Goal: Task Accomplishment & Management: Complete application form

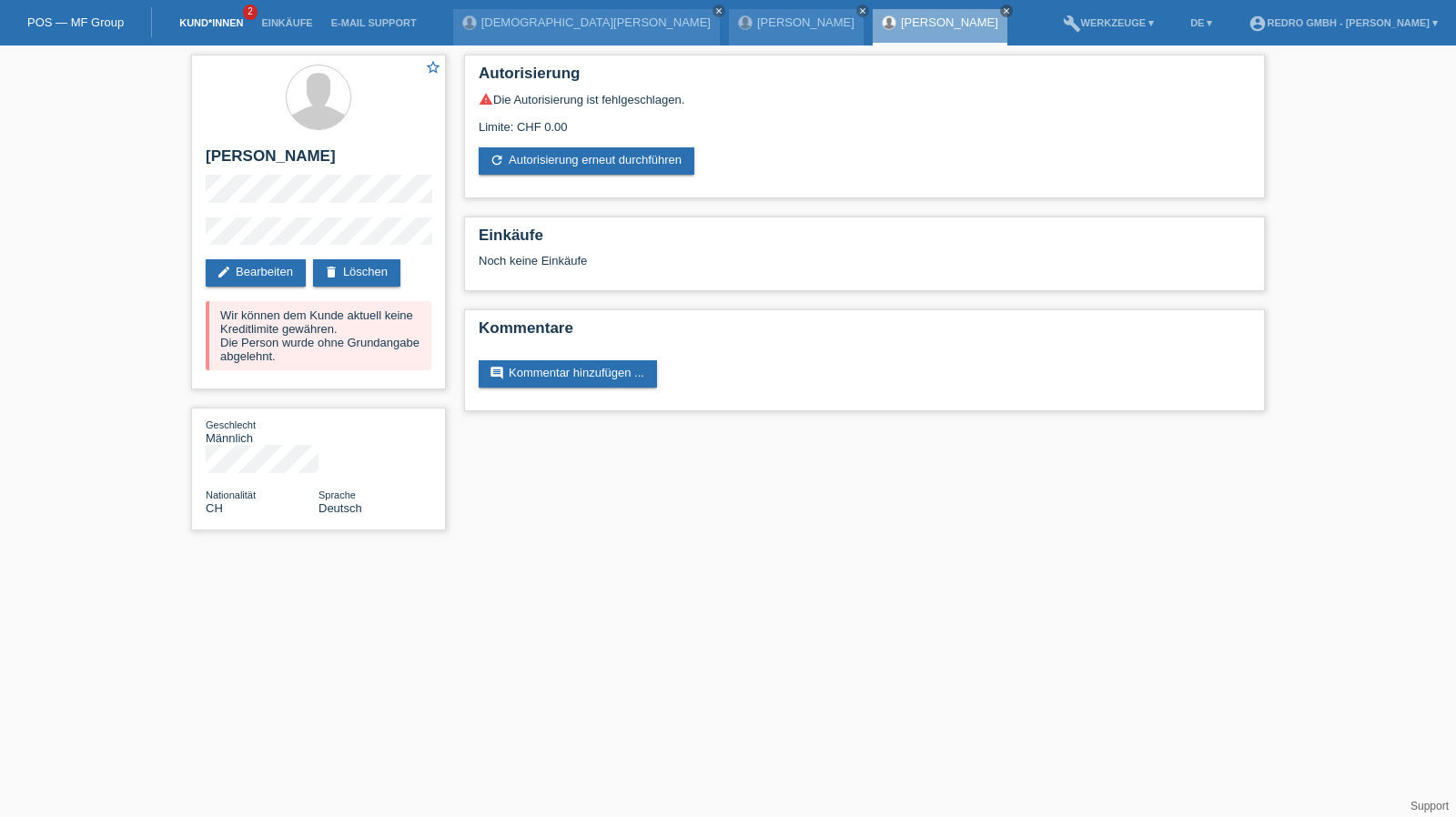
click at [220, 19] on link "Kund*innen" at bounding box center [210, 23] width 82 height 11
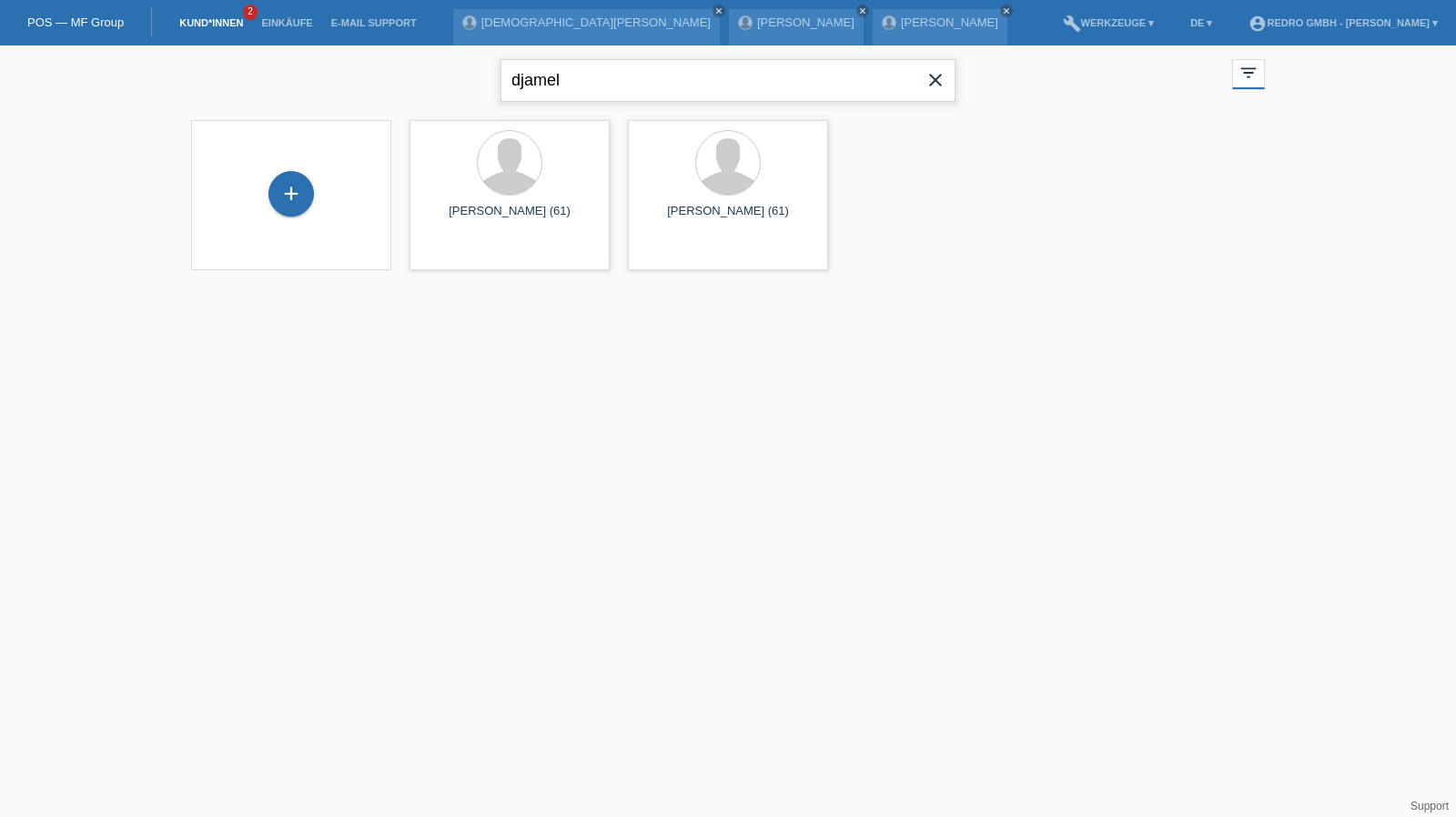
click at [554, 86] on input "djamel" at bounding box center [727, 81] width 455 height 43
click at [295, 183] on div "+" at bounding box center [291, 192] width 43 height 30
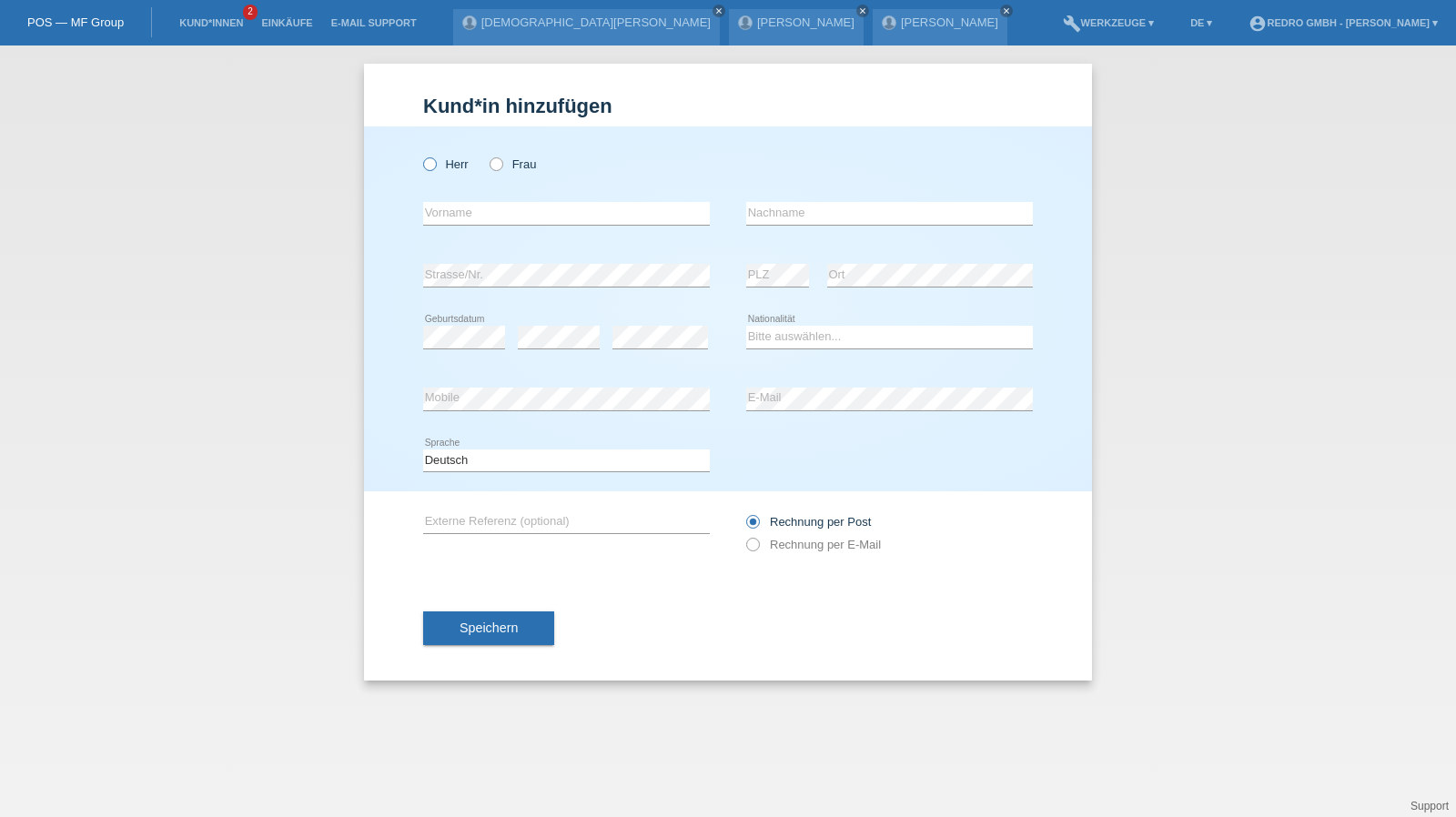
click at [444, 166] on label "Herr" at bounding box center [446, 164] width 45 height 14
click at [435, 166] on input "Herr" at bounding box center [429, 163] width 12 height 12
radio input "true"
click at [458, 204] on input "text" at bounding box center [567, 213] width 287 height 23
type input "Khalil"
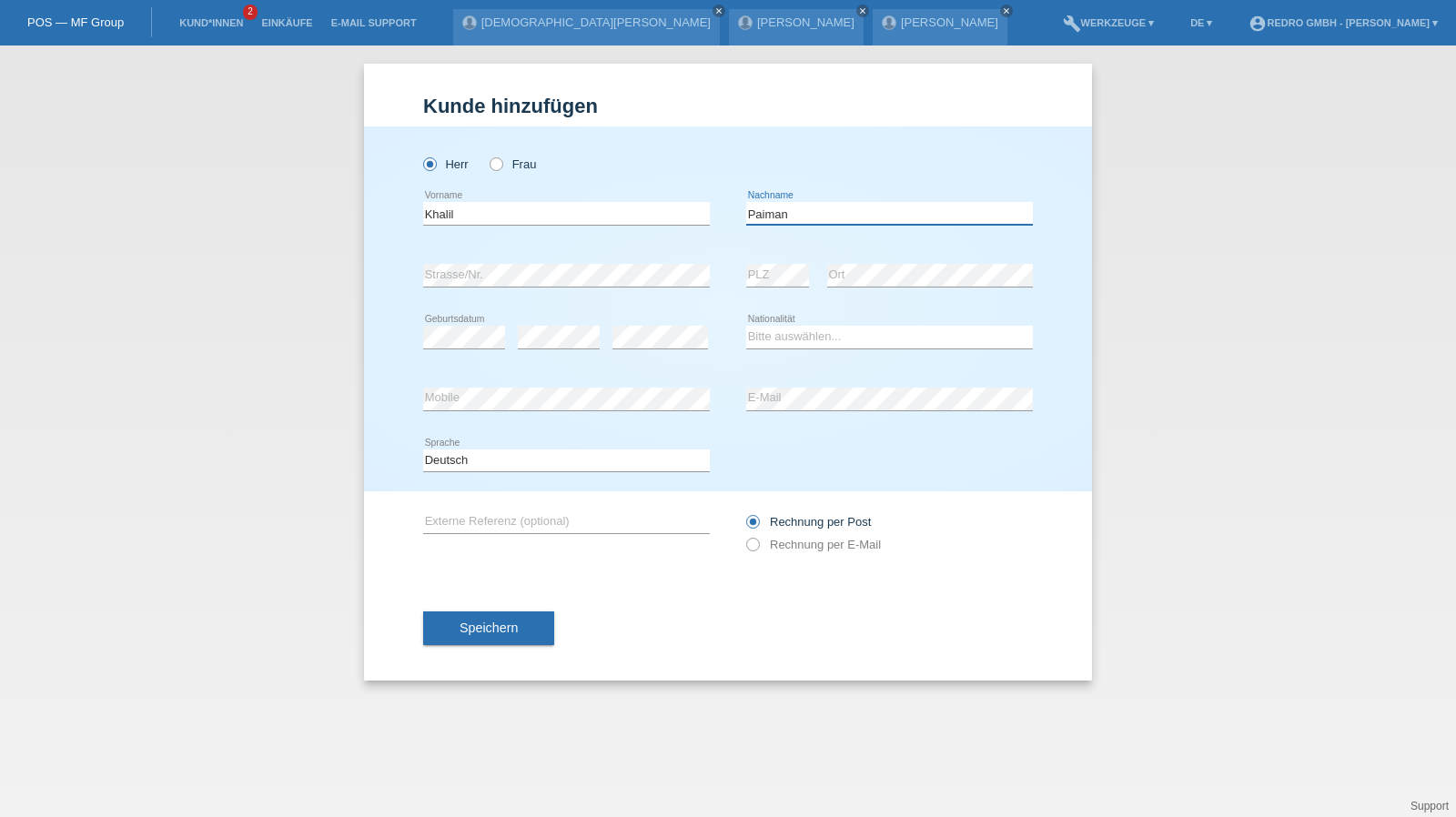
type input "Paiman"
select select "AF"
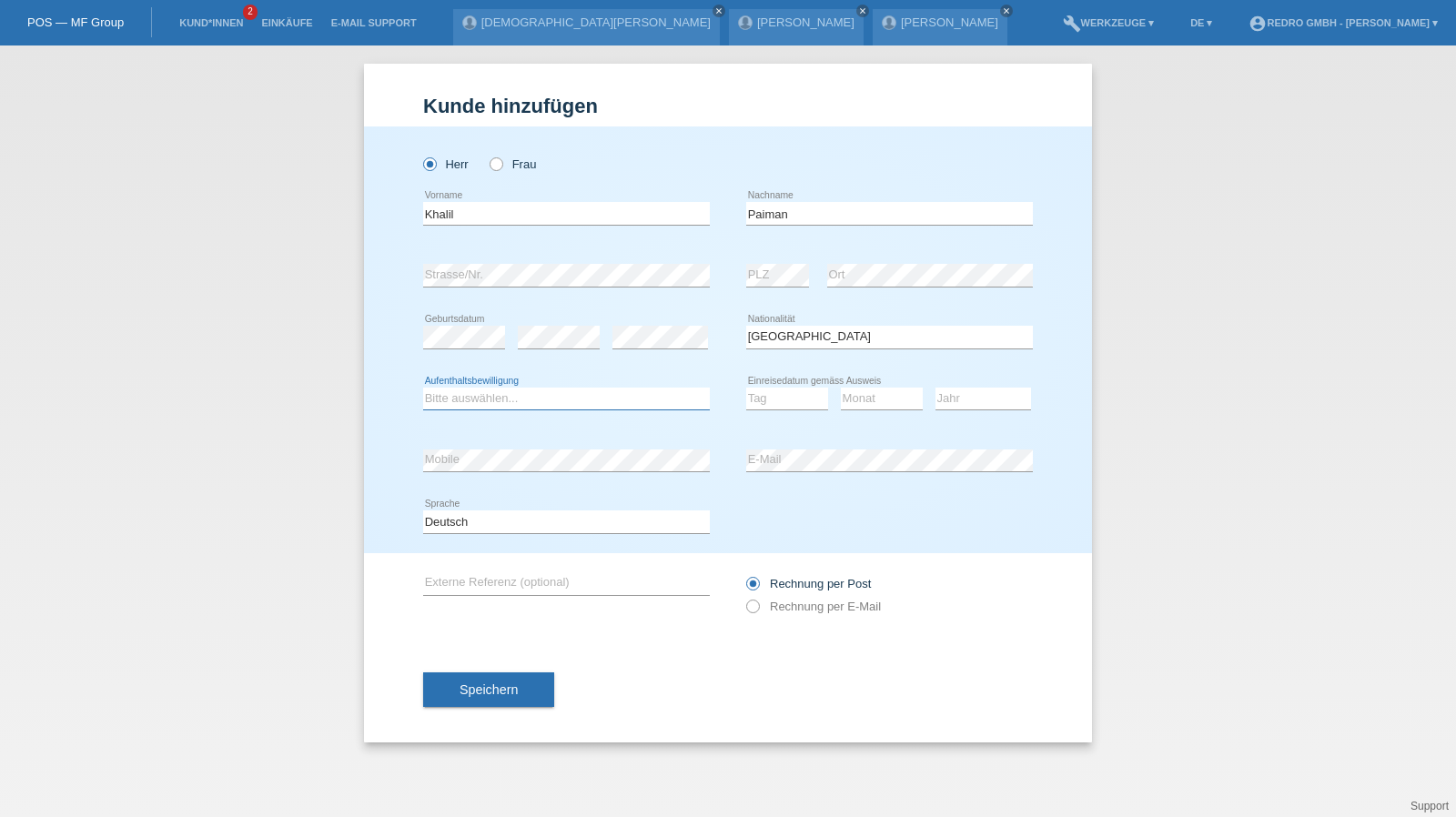
select select "B"
click at [744, 400] on div "Bitte auswählen... C B B - Flüchtlingsstatus Andere error Aufenthaltsbewilligun…" at bounding box center [728, 399] width 609 height 62
click at [764, 393] on select "Tag 01 02 03 04 05 06 07 08 09 10 11" at bounding box center [786, 398] width 82 height 22
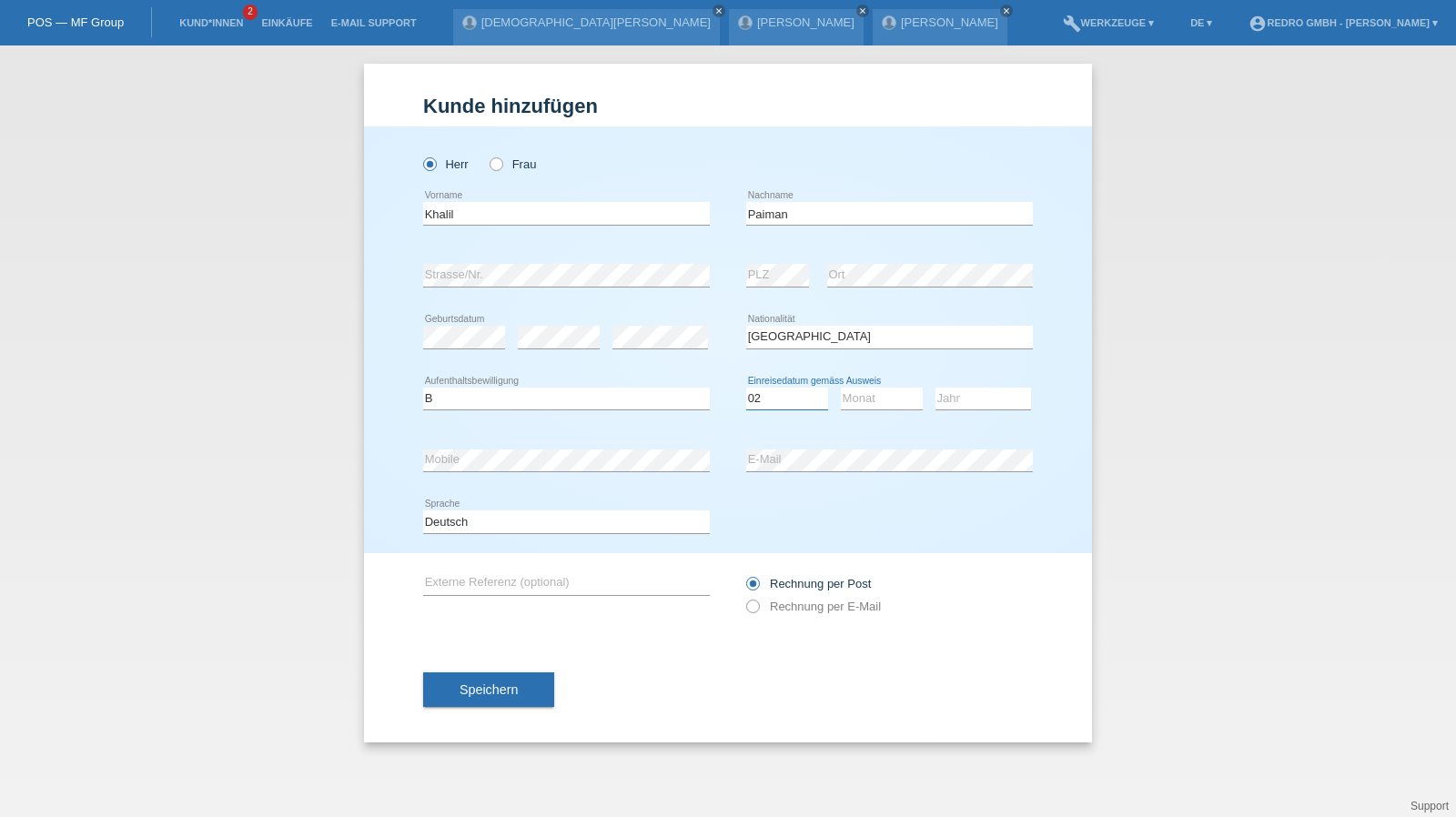
select select "01"
select select "11"
select select "2015"
click at [504, 676] on button "Speichern" at bounding box center [488, 688] width 131 height 34
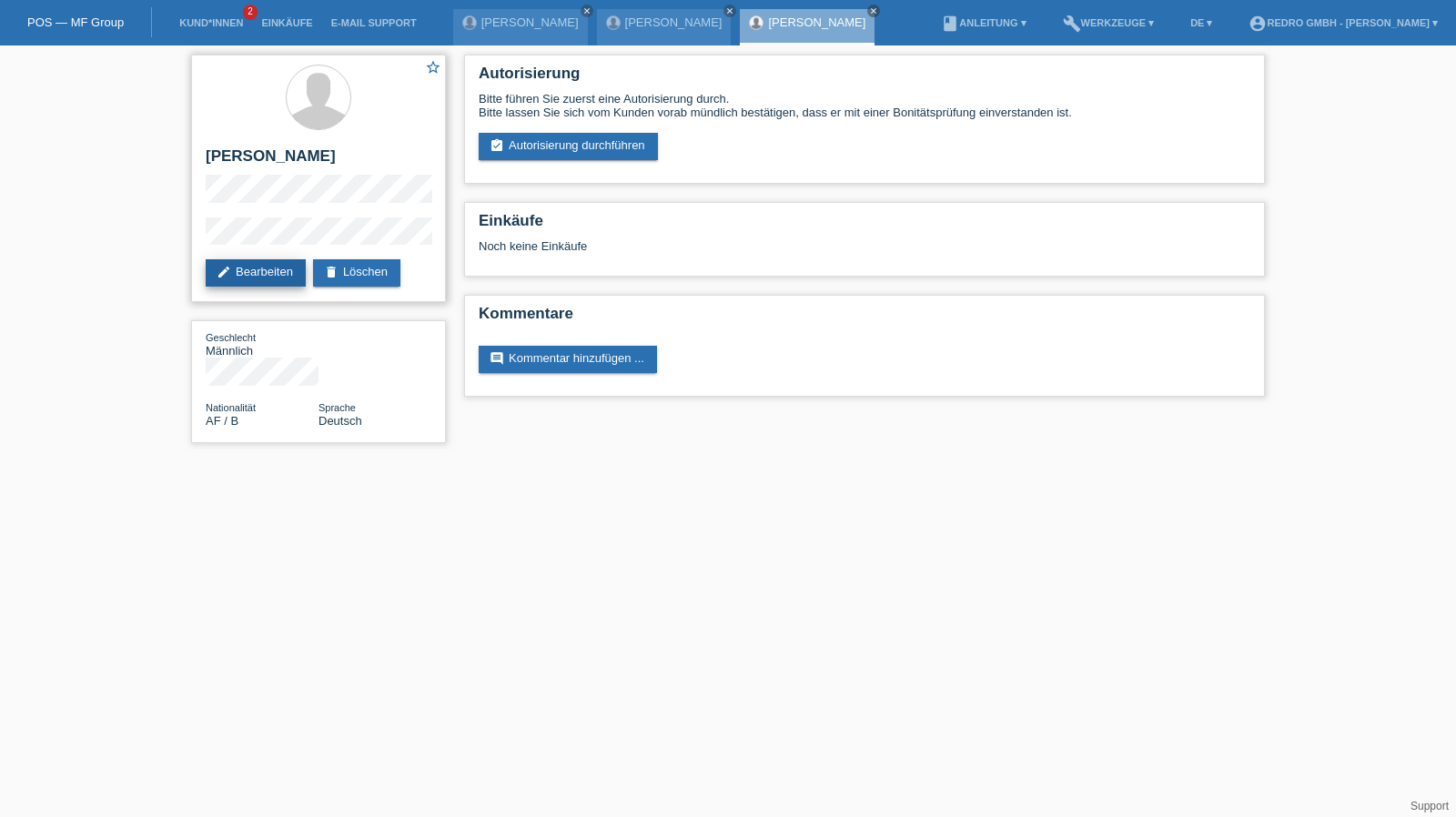
click at [248, 268] on link "edit Bearbeiten" at bounding box center [255, 273] width 100 height 27
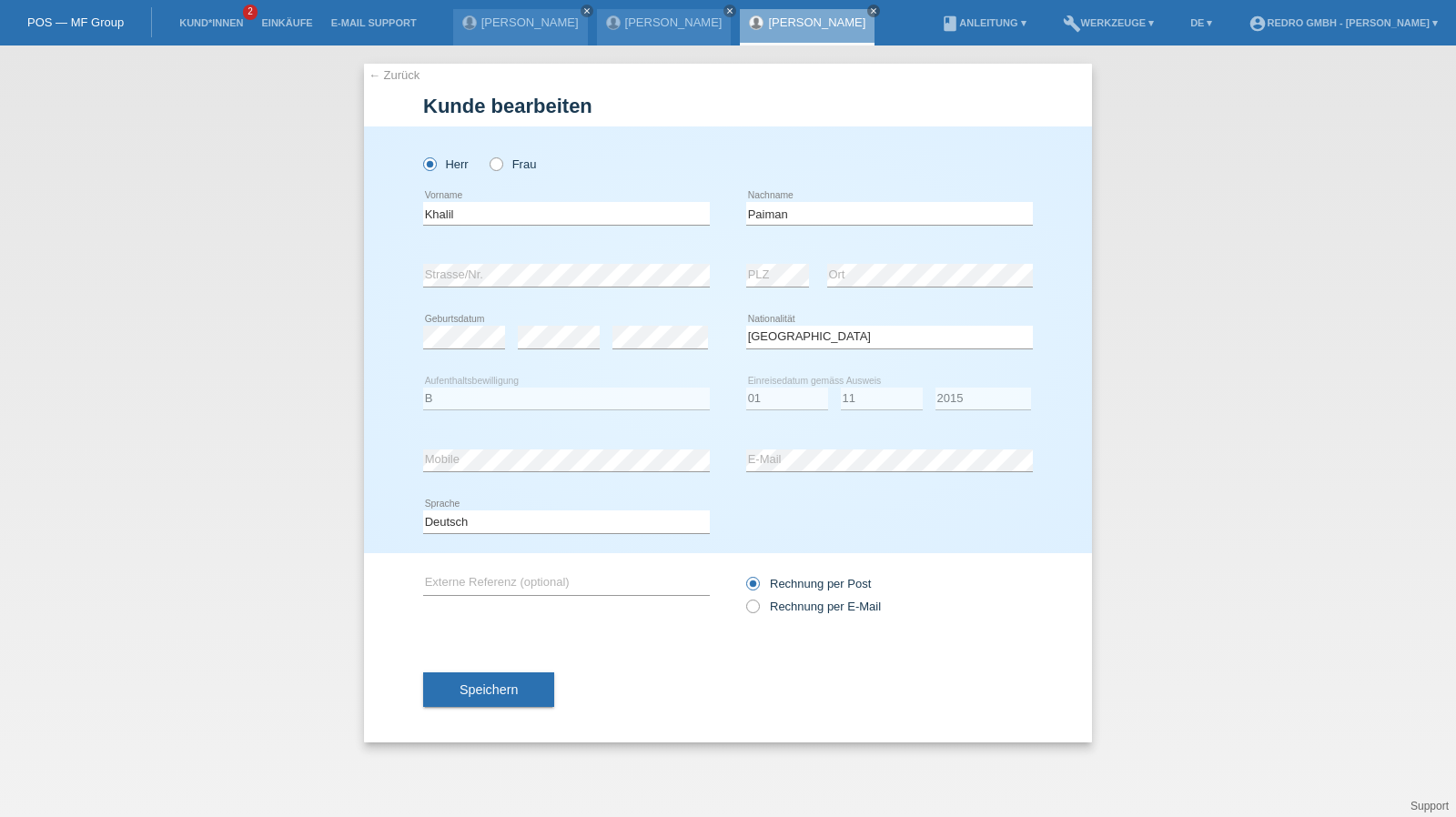
select select "AF"
select select "B"
select select "01"
select select "11"
select select "2015"
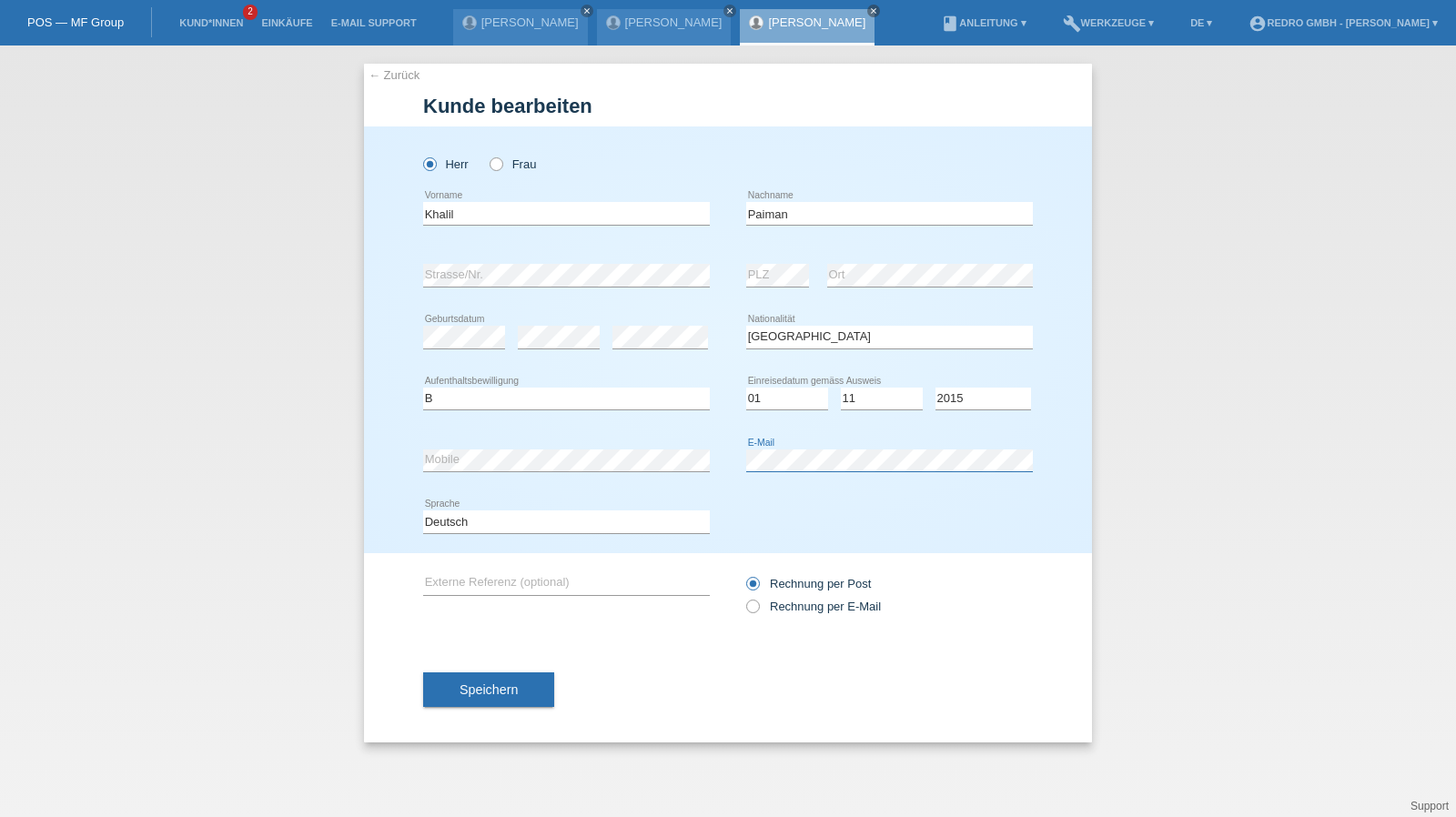
click at [588, 460] on div "error Mobile error E-Mail" at bounding box center [728, 460] width 609 height 62
click at [1288, 381] on div "← Zurück Kunde bearbeiten Herr Frau Khalil error Vorname Paiman" at bounding box center [728, 430] width 1456 height 771
click at [524, 686] on button "Speichern" at bounding box center [488, 688] width 131 height 34
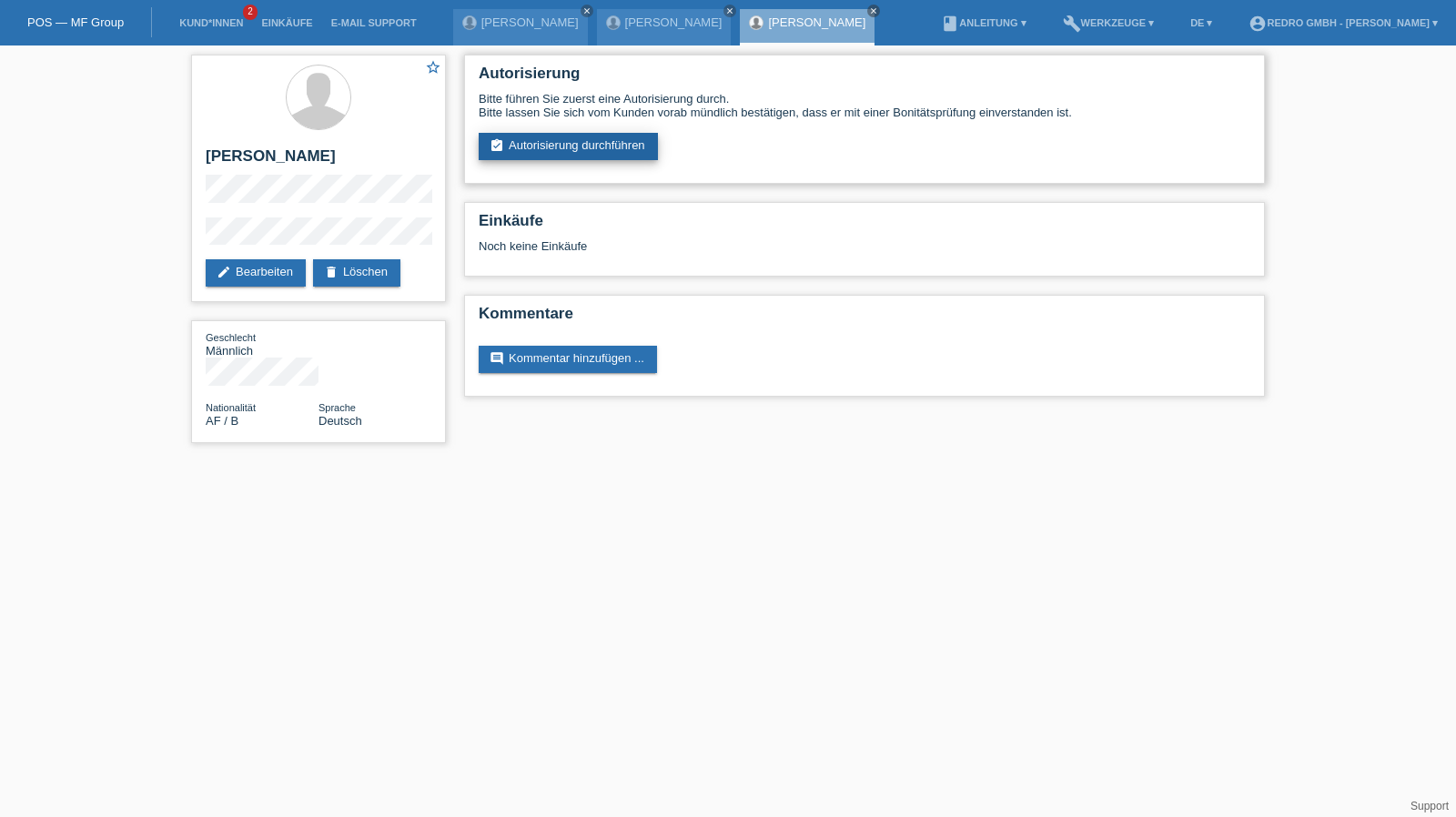
click at [532, 143] on link "assignment_turned_in Autorisierung durchführen" at bounding box center [568, 146] width 179 height 27
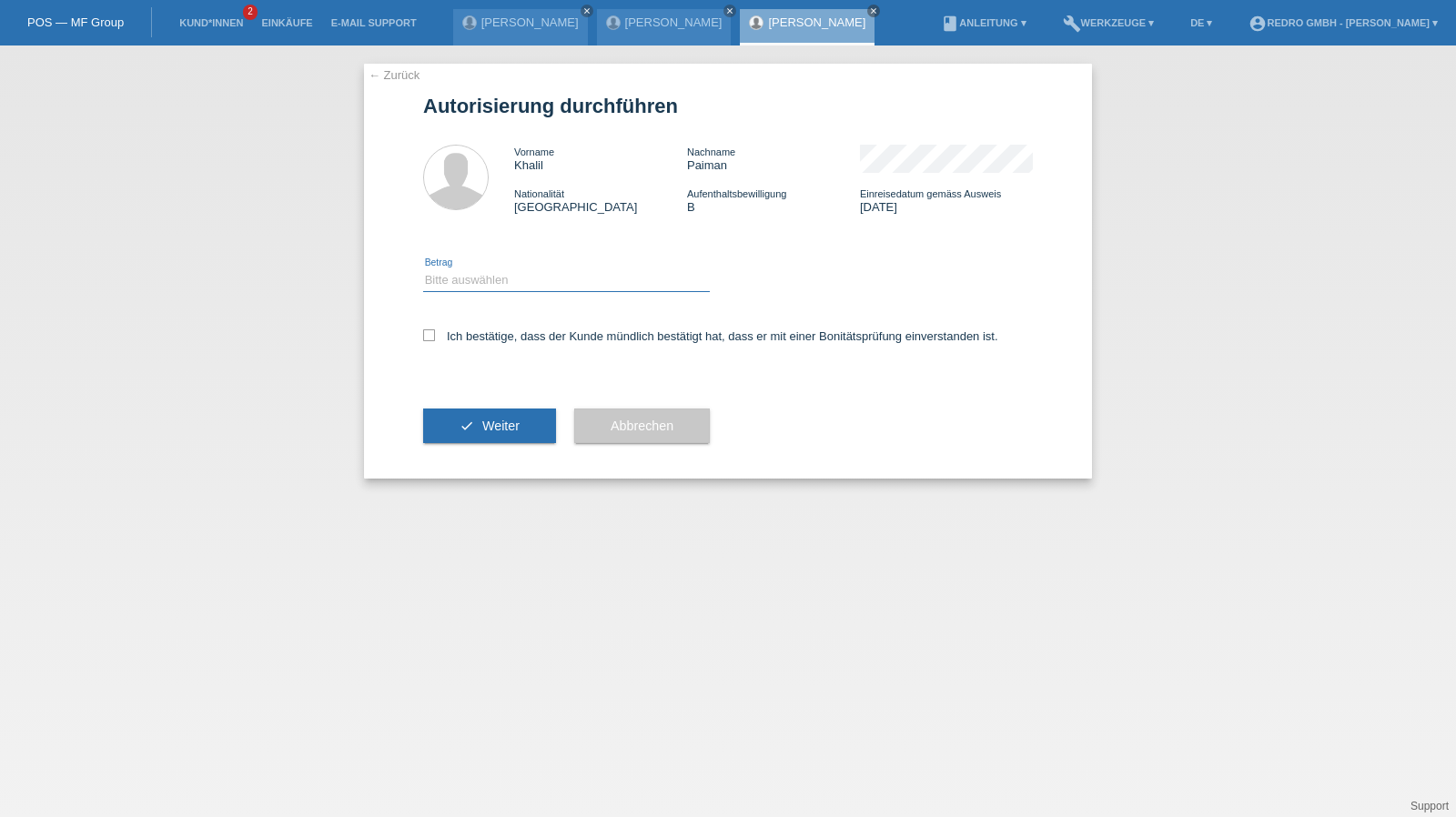
click at [457, 288] on select "Bitte auswählen CHF 1.00 - CHF 499.00 CHF 500.00 - CHF 1'999.00 CHF 2'000.00 - …" at bounding box center [567, 280] width 287 height 22
select select "1"
click at [423, 269] on select "Bitte auswählen CHF 1.00 - CHF 499.00 CHF 500.00 - CHF 1'999.00 CHF 2'000.00 - …" at bounding box center [567, 280] width 287 height 22
click at [461, 336] on label "Ich bestätige, dass der Kunde mündlich bestätigt hat, dass er mit einer Bonität…" at bounding box center [710, 336] width 575 height 14
click at [435, 336] on input "Ich bestätige, dass der Kunde mündlich bestätigt hat, dass er mit einer Bonität…" at bounding box center [429, 335] width 12 height 12
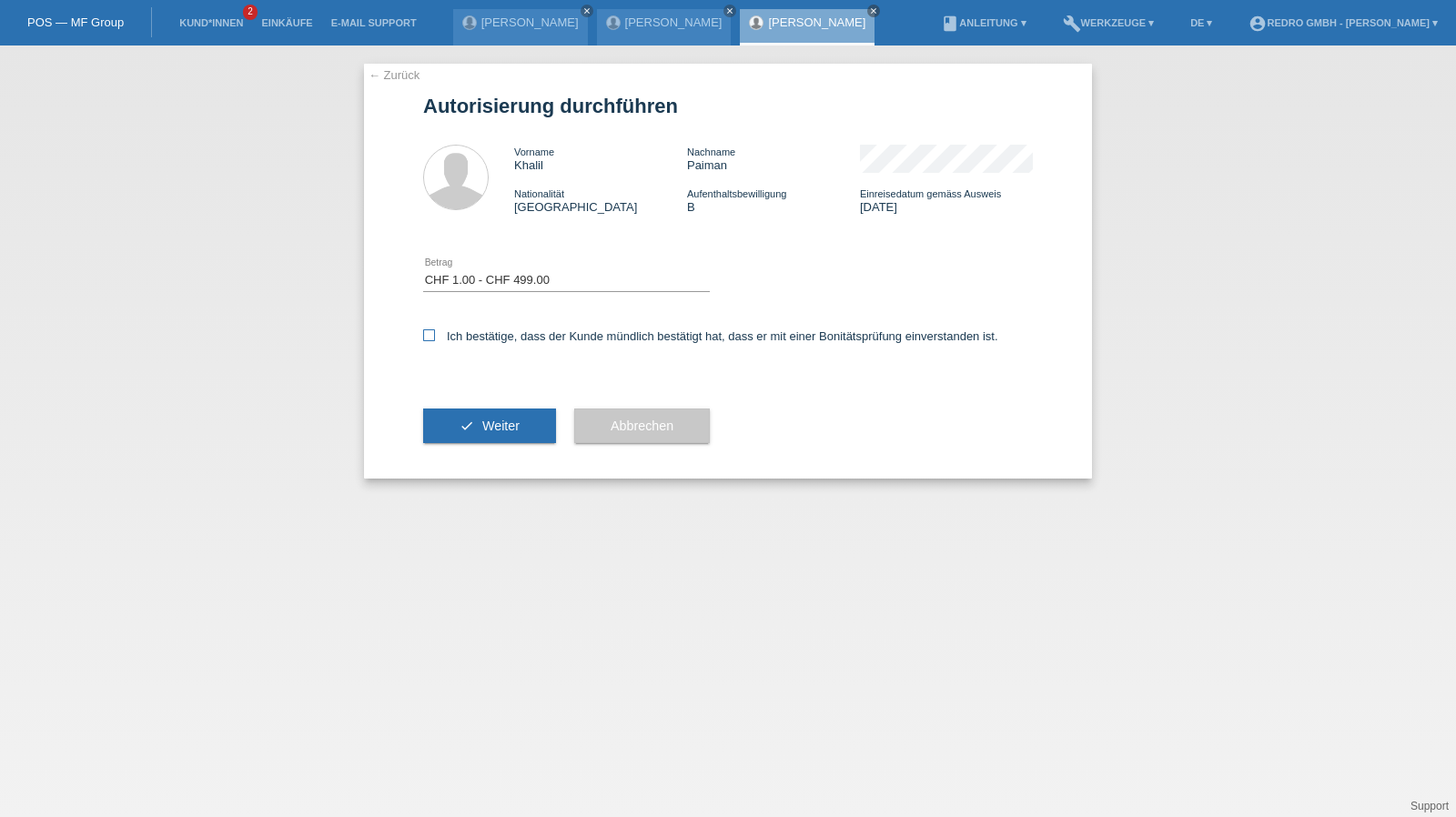
checkbox input "true"
click at [456, 412] on button "check Weiter" at bounding box center [489, 425] width 133 height 34
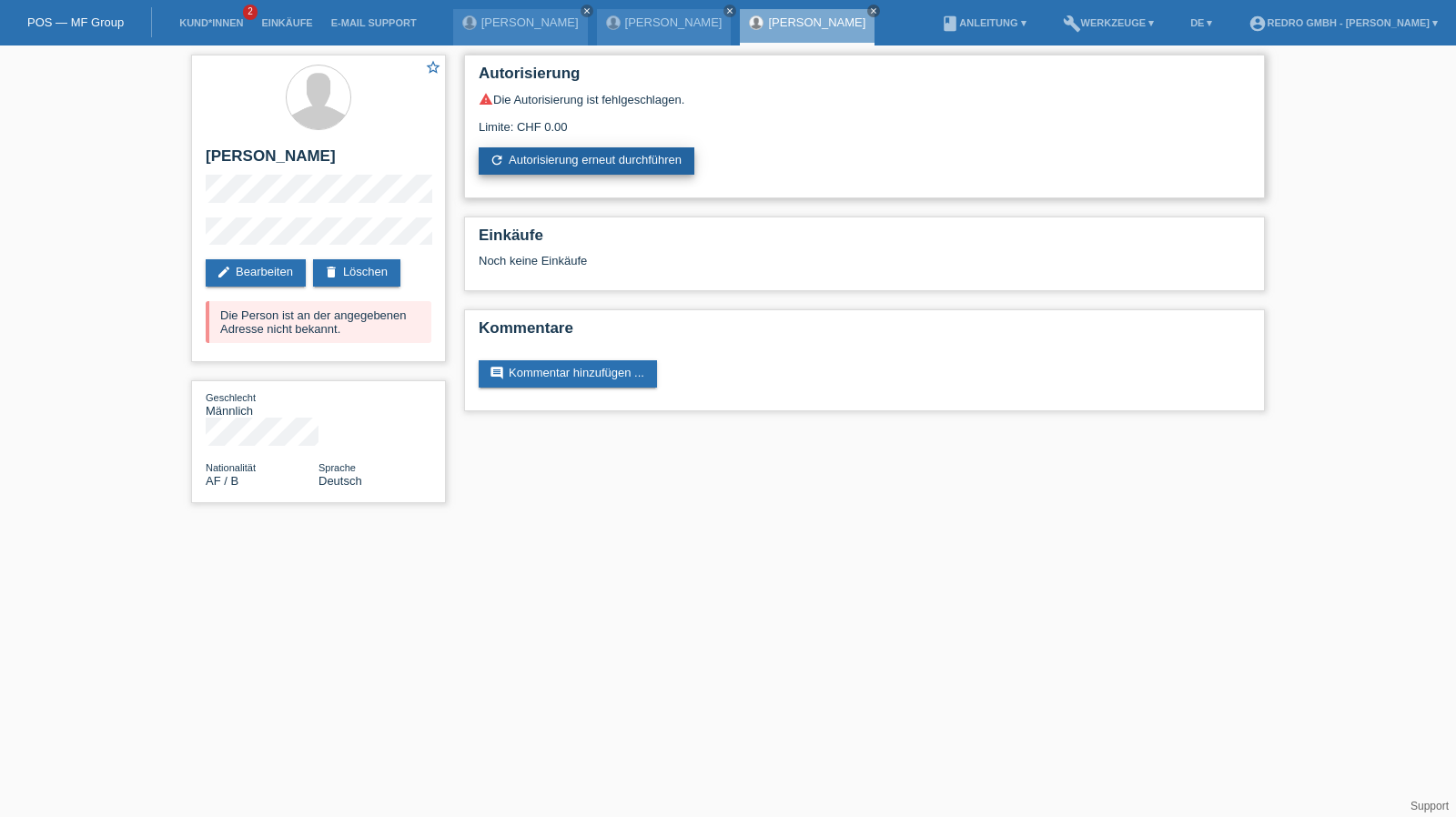
click at [559, 163] on link "refresh Autorisierung erneut durchführen" at bounding box center [586, 161] width 215 height 27
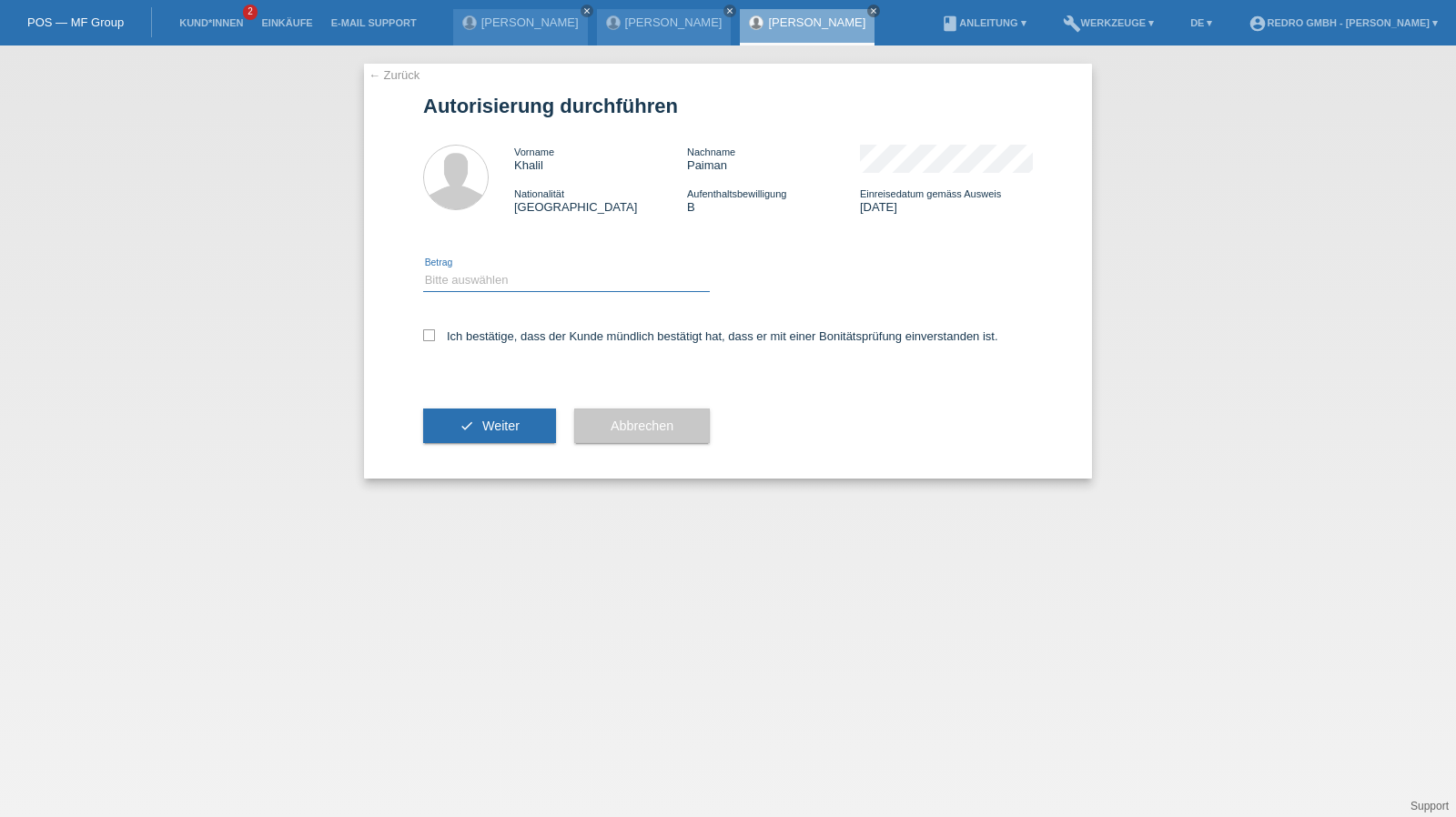
drag, startPoint x: 475, startPoint y: 277, endPoint x: 475, endPoint y: 289, distance: 12.0
click at [475, 277] on select "Bitte auswählen CHF 1.00 - CHF 499.00 CHF 500.00 - CHF 1'999.00 CHF 2'000.00 - …" at bounding box center [567, 280] width 287 height 22
select select "1"
click at [423, 269] on select "Bitte auswählen CHF 1.00 - CHF 499.00 CHF 500.00 - CHF 1'999.00 CHF 2'000.00 - …" at bounding box center [567, 280] width 287 height 22
click at [466, 332] on label "Ich bestätige, dass der Kunde mündlich bestätigt hat, dass er mit einer Bonität…" at bounding box center [710, 336] width 575 height 14
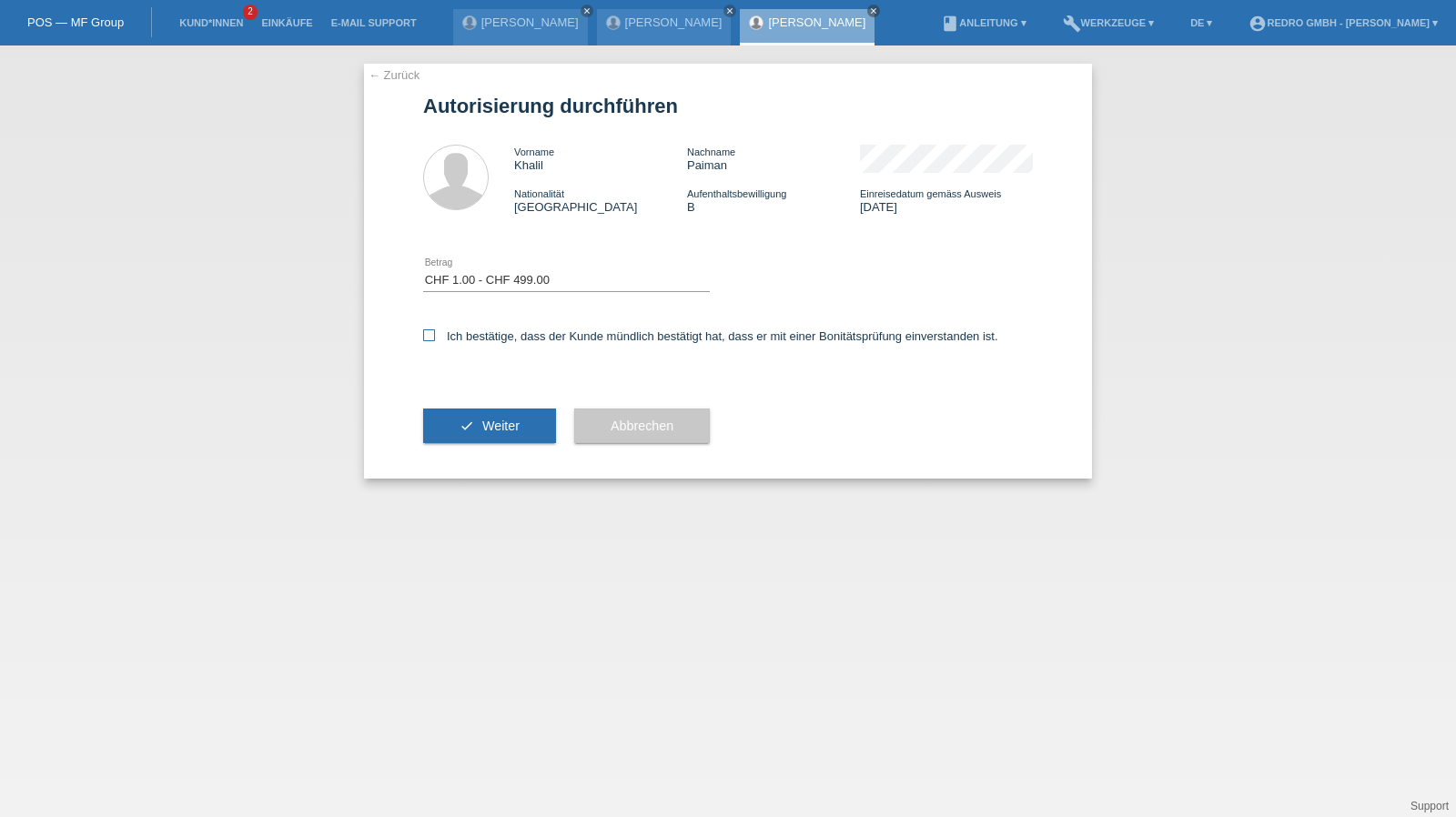
click at [435, 332] on input "Ich bestätige, dass der Kunde mündlich bestätigt hat, dass er mit einer Bonität…" at bounding box center [429, 335] width 12 height 12
checkbox input "true"
click at [466, 428] on button "check Weiter" at bounding box center [489, 425] width 133 height 34
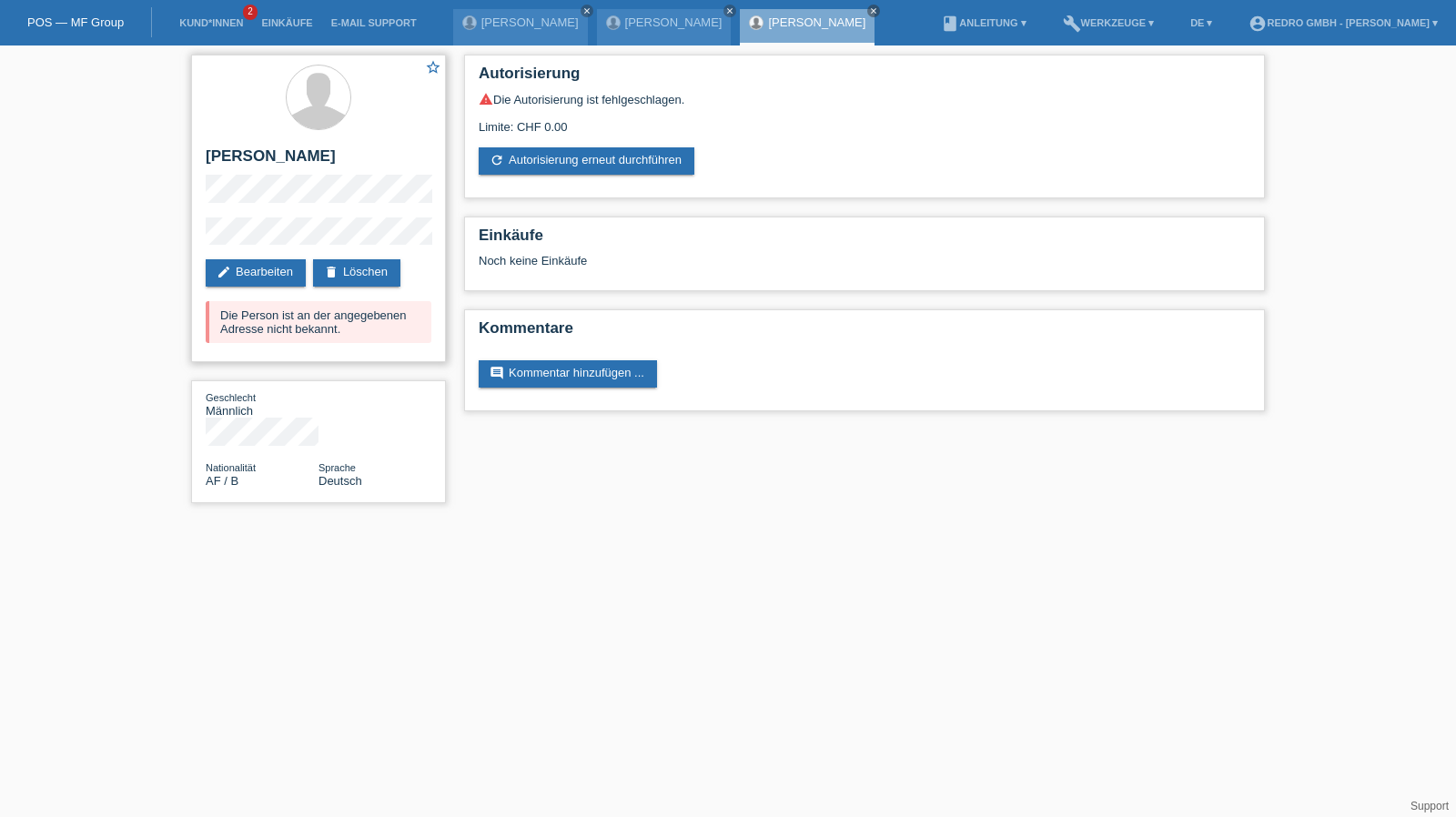
click at [248, 153] on h2 "[PERSON_NAME]" at bounding box center [318, 161] width 226 height 27
copy div "[PERSON_NAME]"
click at [140, 244] on div "star_border Khalil Paiman edit Bearbeiten delete Löschen Die Person ist an der …" at bounding box center [728, 283] width 1456 height 475
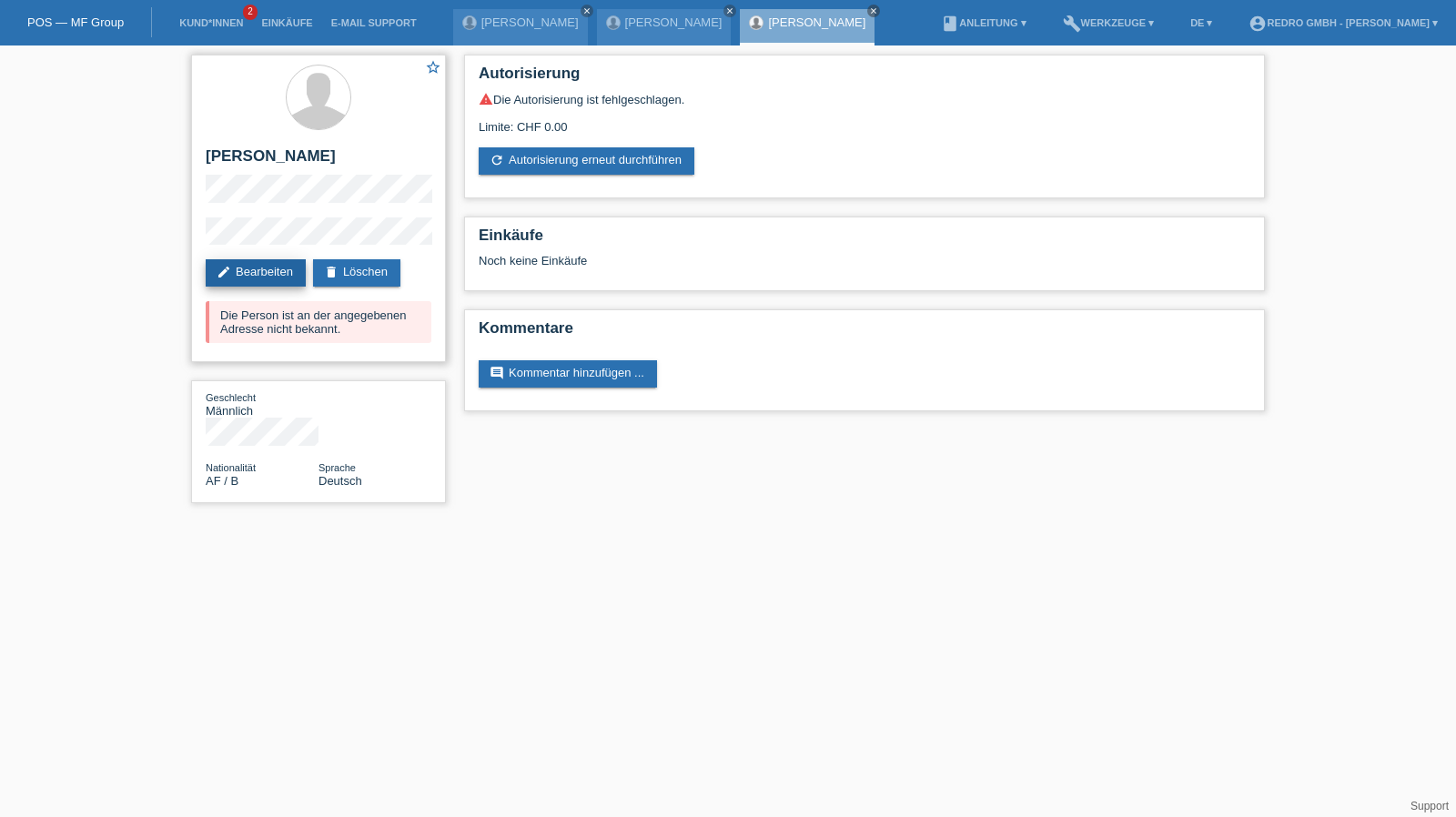
click at [240, 273] on link "edit Bearbeiten" at bounding box center [255, 273] width 100 height 27
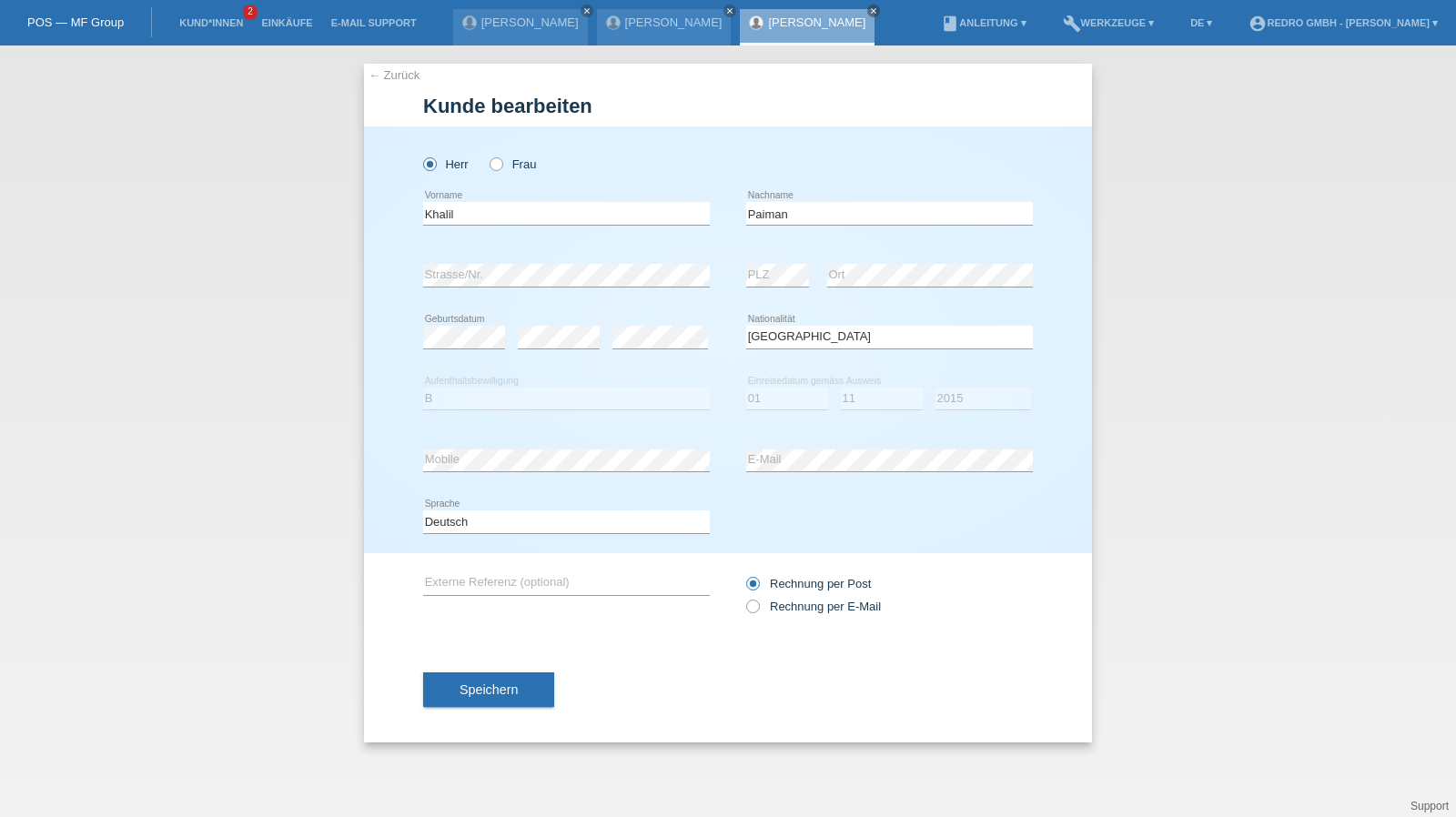
select select "AF"
select select "B"
select select "01"
select select "11"
select select "2015"
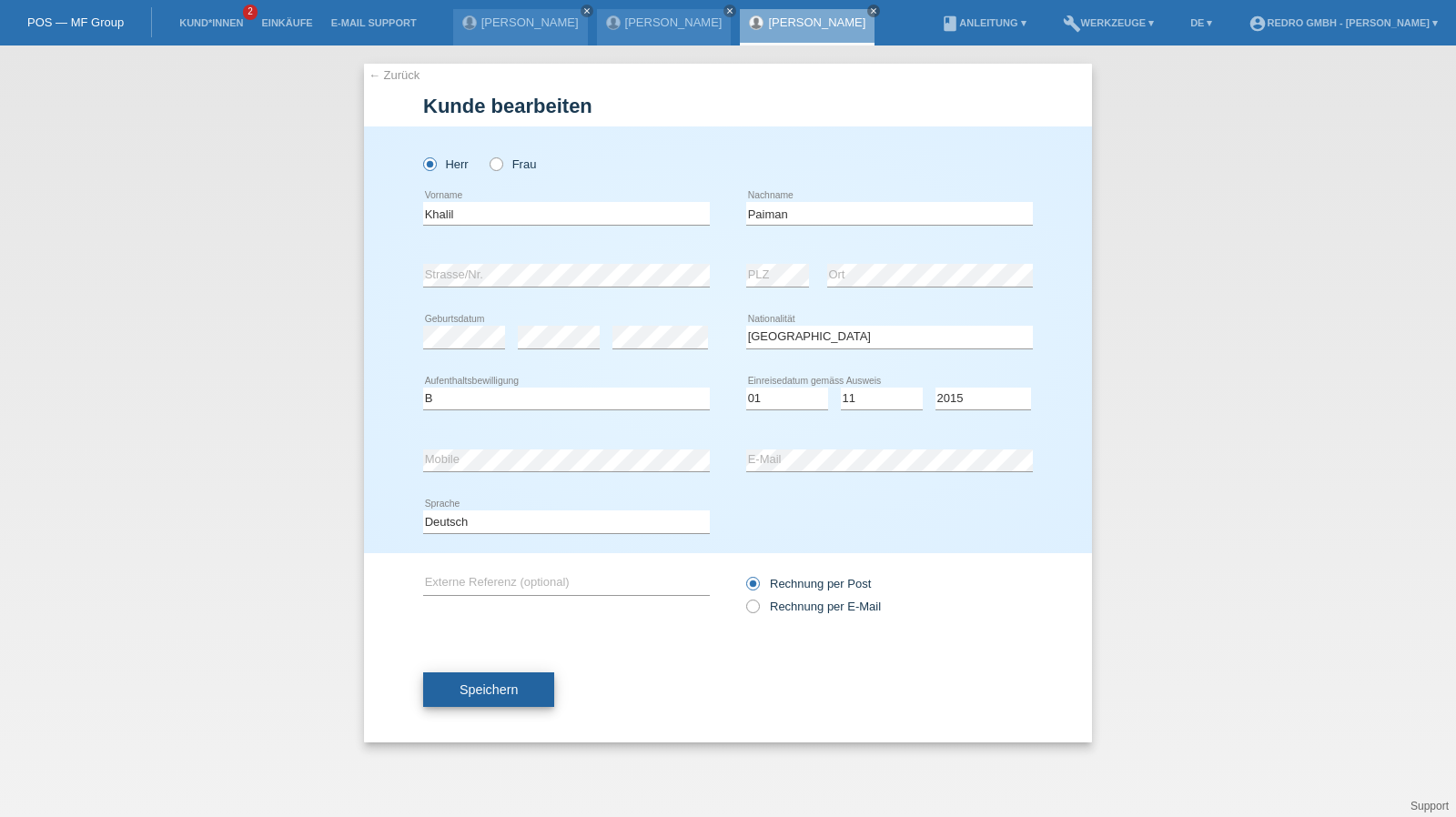
click at [482, 674] on button "Speichern" at bounding box center [488, 688] width 131 height 34
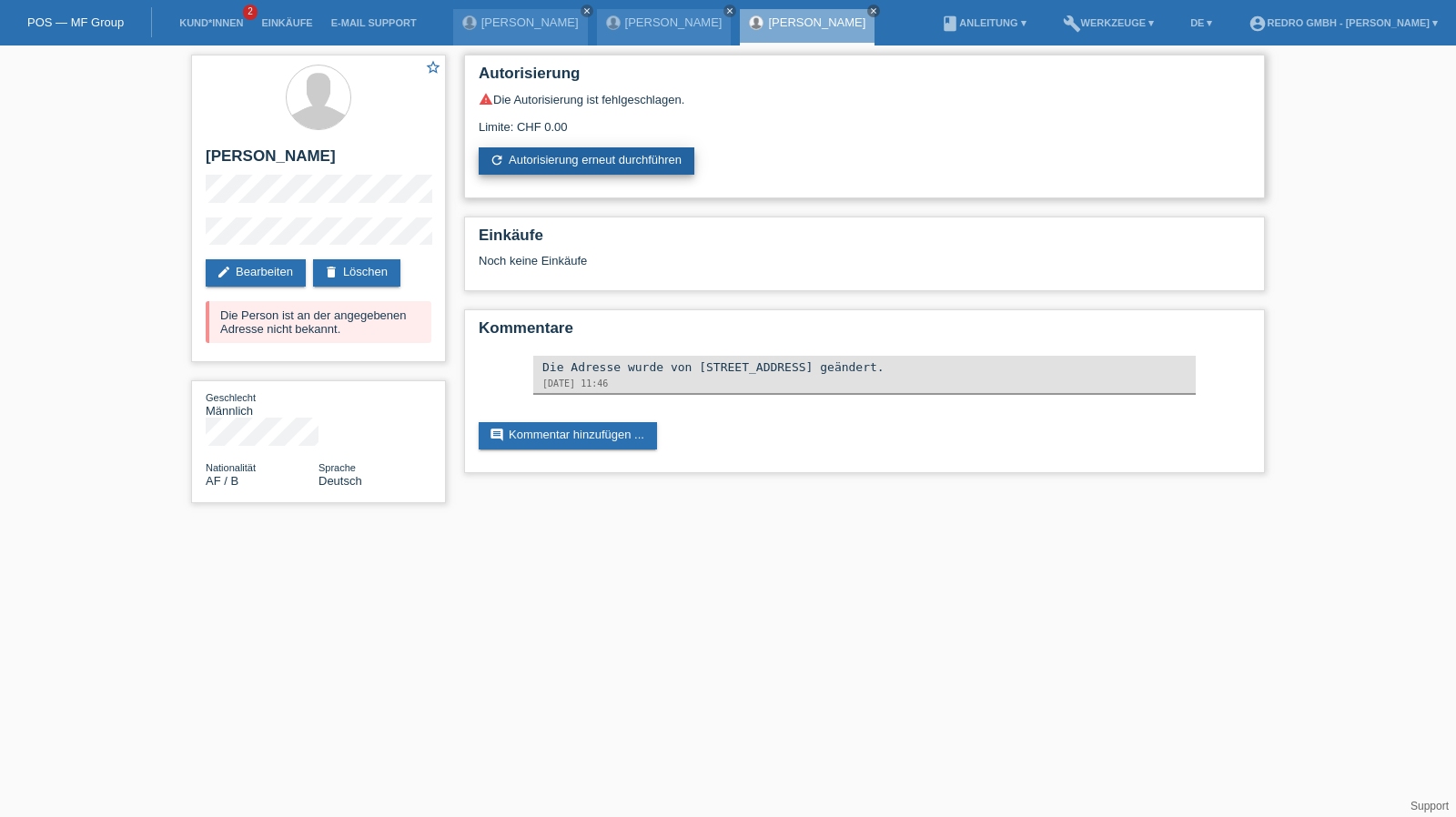
click at [542, 150] on link "refresh Autorisierung erneut durchführen" at bounding box center [586, 161] width 215 height 27
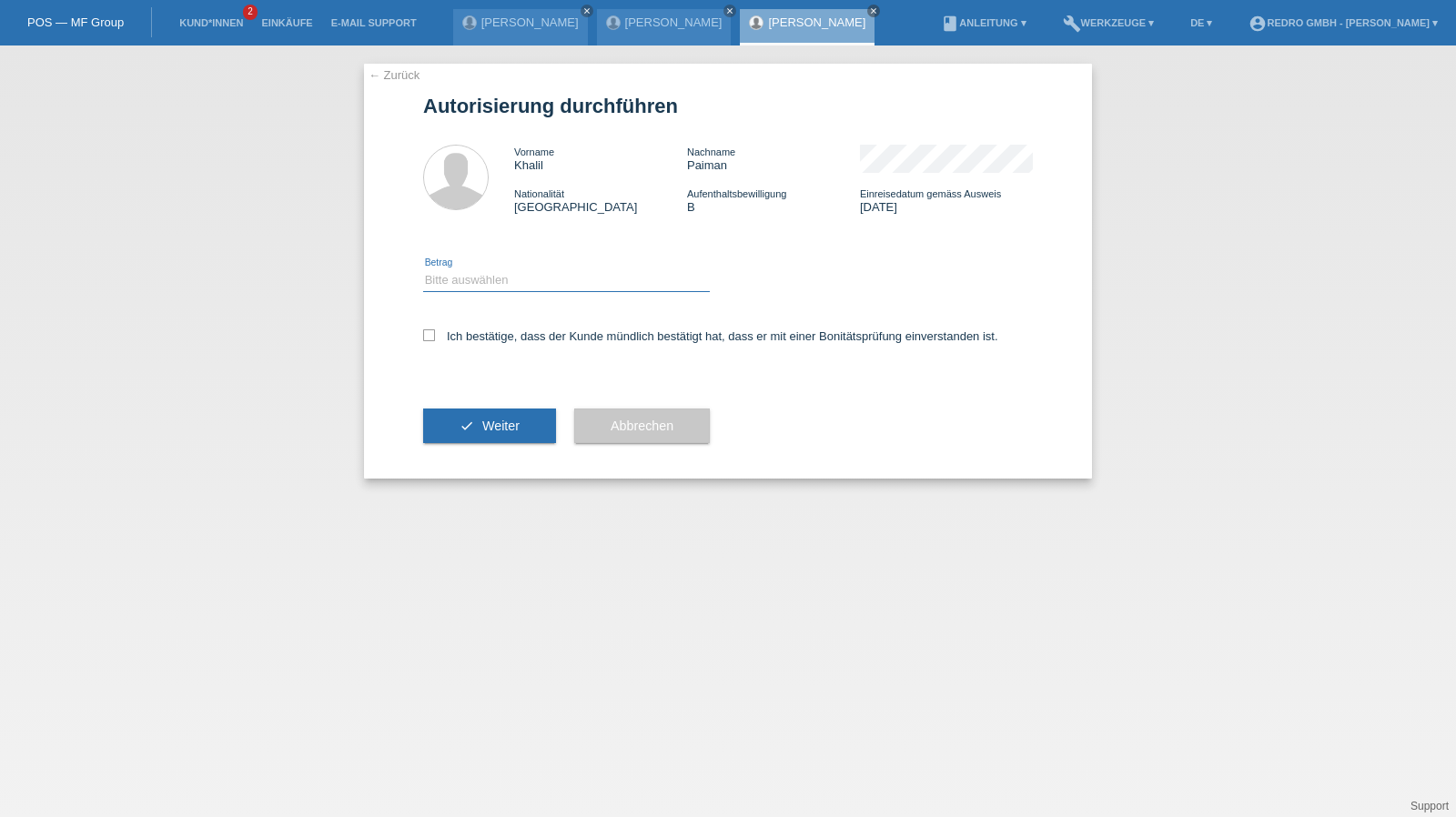
click at [480, 279] on select "Bitte auswählen CHF 1.00 - CHF 499.00 CHF 500.00 - CHF 1'999.00 CHF 2'000.00 - …" at bounding box center [567, 280] width 287 height 22
select select "1"
click at [423, 269] on select "Bitte auswählen CHF 1.00 - CHF 499.00 CHF 500.00 - CHF 1'999.00 CHF 2'000.00 - …" at bounding box center [567, 280] width 287 height 22
click at [473, 330] on label "Ich bestätige, dass der Kunde mündlich bestätigt hat, dass er mit einer Bonität…" at bounding box center [710, 336] width 575 height 14
click at [435, 330] on input "Ich bestätige, dass der Kunde mündlich bestätigt hat, dass er mit einer Bonität…" at bounding box center [429, 335] width 12 height 12
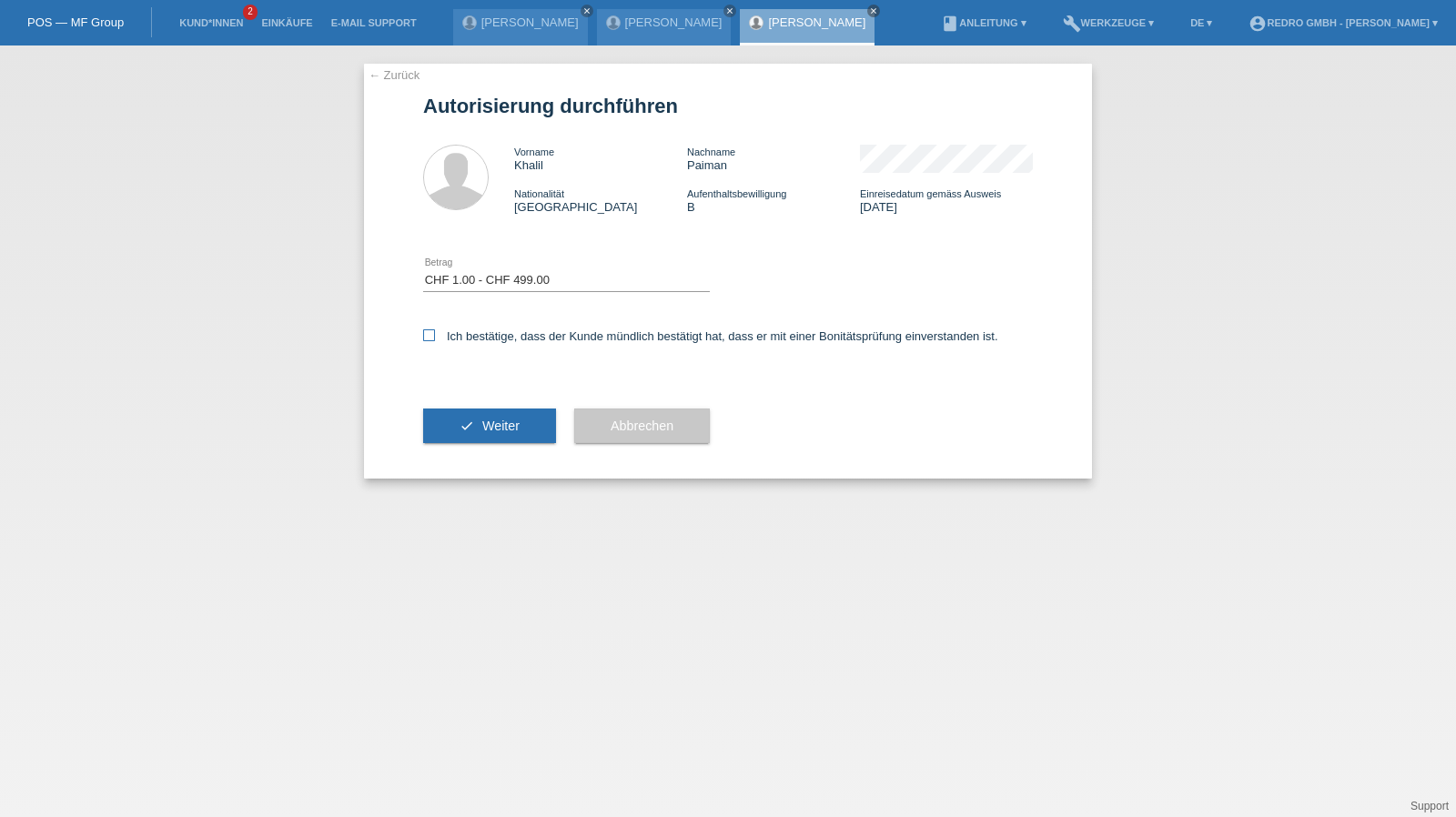
checkbox input "true"
click at [476, 405] on div "check Weiter" at bounding box center [489, 425] width 133 height 105
click at [474, 414] on button "check Weiter" at bounding box center [489, 425] width 133 height 34
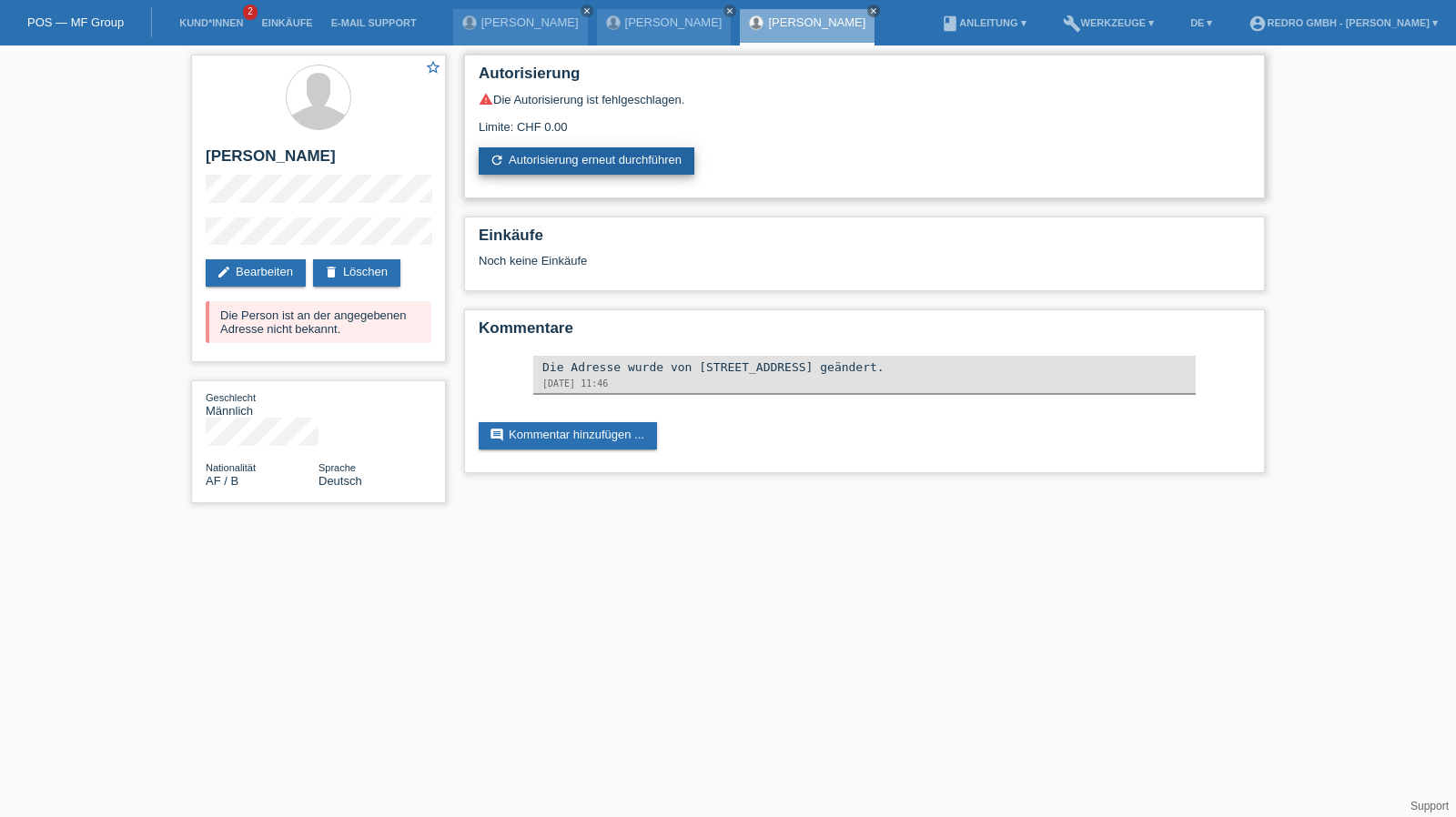
click at [581, 173] on link "refresh Autorisierung erneut durchführen" at bounding box center [586, 161] width 215 height 27
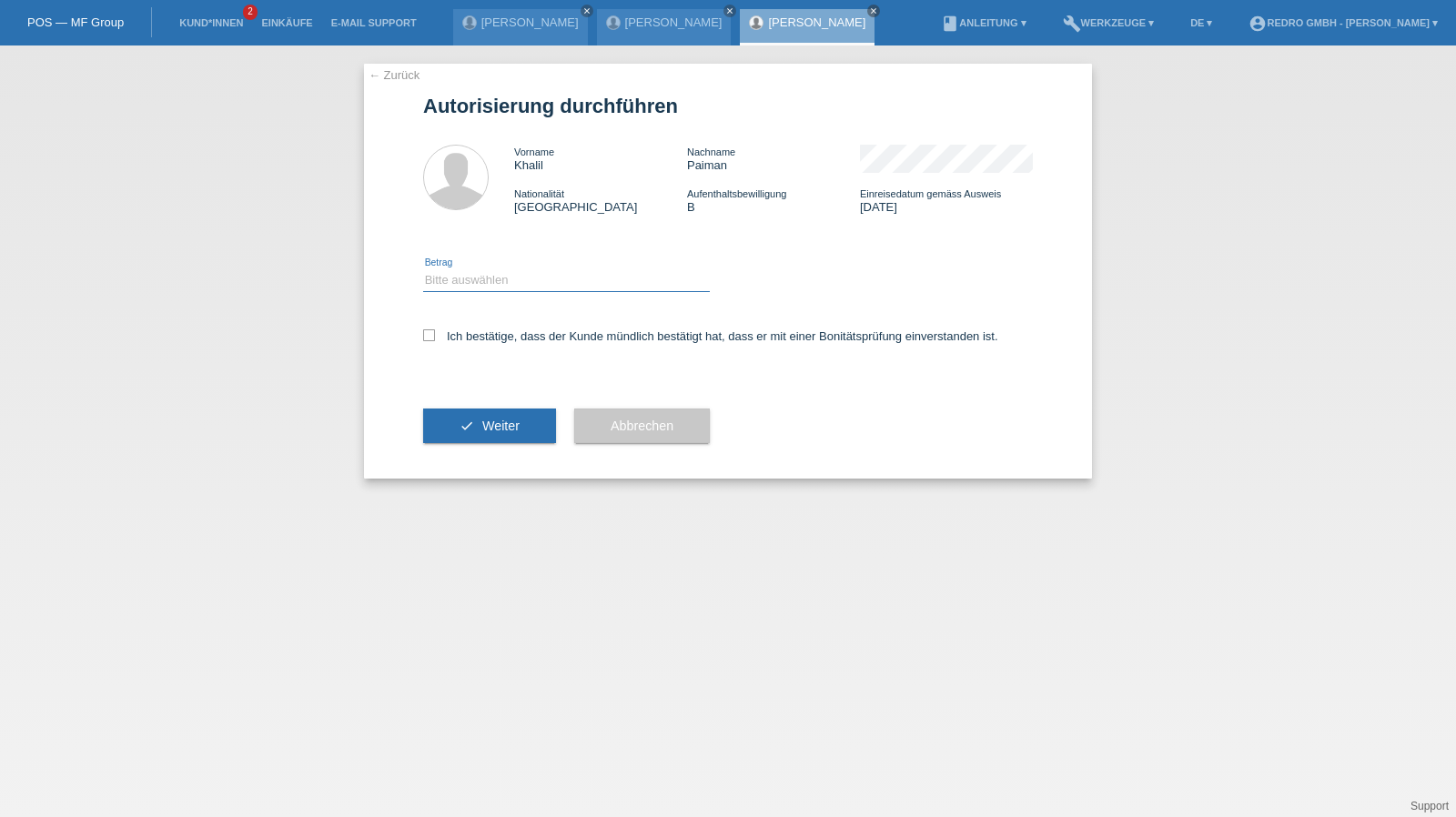
click at [522, 287] on select "Bitte auswählen CHF 1.00 - CHF 499.00 CHF 500.00 - CHF 1'999.00 CHF 2'000.00 - …" at bounding box center [567, 280] width 287 height 22
select select "1"
click at [423, 269] on select "Bitte auswählen CHF 1.00 - CHF 499.00 CHF 500.00 - CHF 1'999.00 CHF 2'000.00 - …" at bounding box center [567, 280] width 287 height 22
click at [482, 329] on div "Ich bestätige, dass der Kunde mündlich bestätigt hat, dass er mit einer Bonität…" at bounding box center [728, 342] width 609 height 62
click at [498, 341] on label "Ich bestätige, dass der Kunde mündlich bestätigt hat, dass er mit einer Bonität…" at bounding box center [710, 336] width 575 height 14
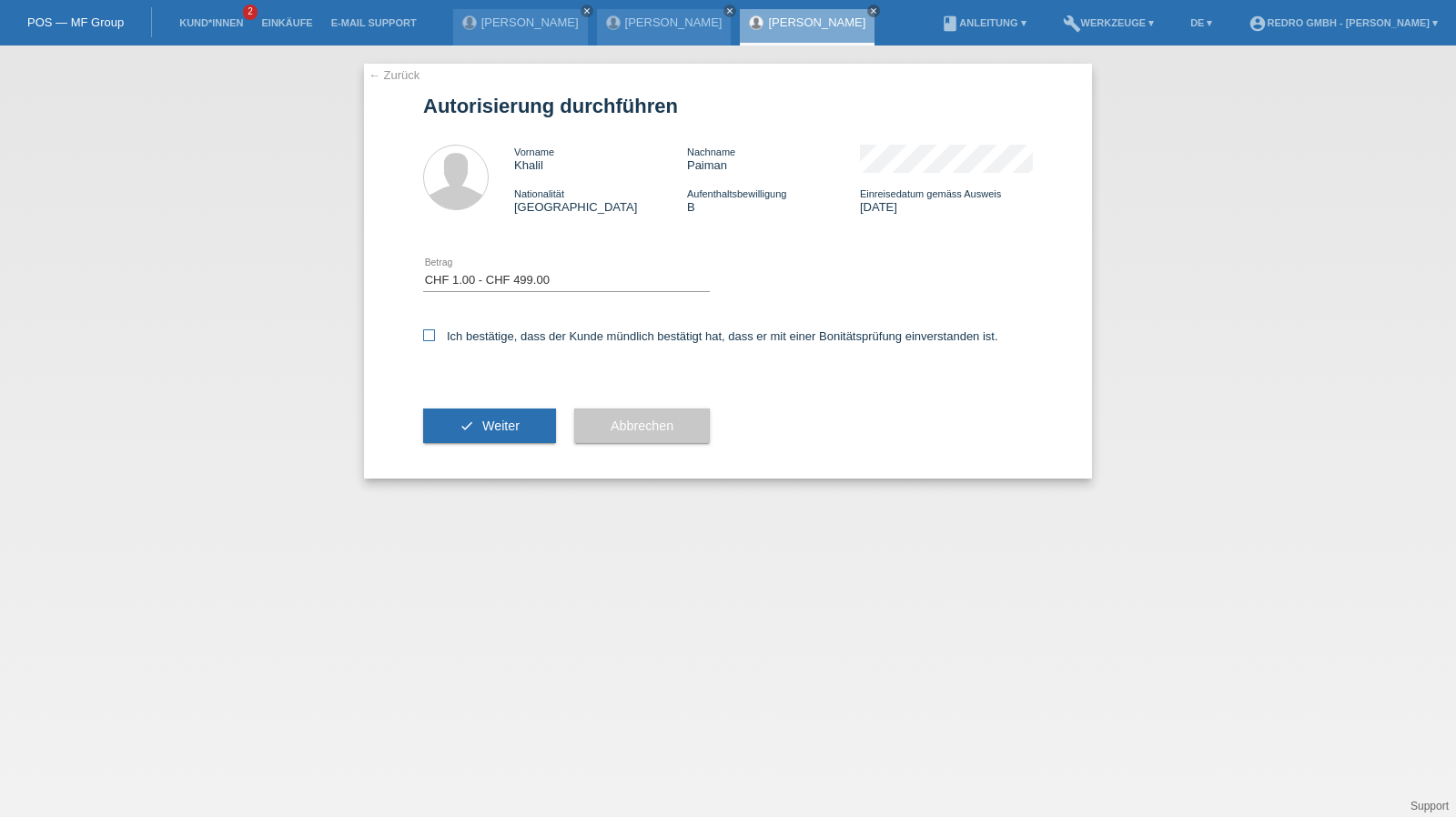
click at [435, 341] on input "Ich bestätige, dass der Kunde mündlich bestätigt hat, dass er mit einer Bonität…" at bounding box center [429, 335] width 12 height 12
checkbox input "true"
click at [493, 426] on span "Weiter" at bounding box center [501, 425] width 37 height 15
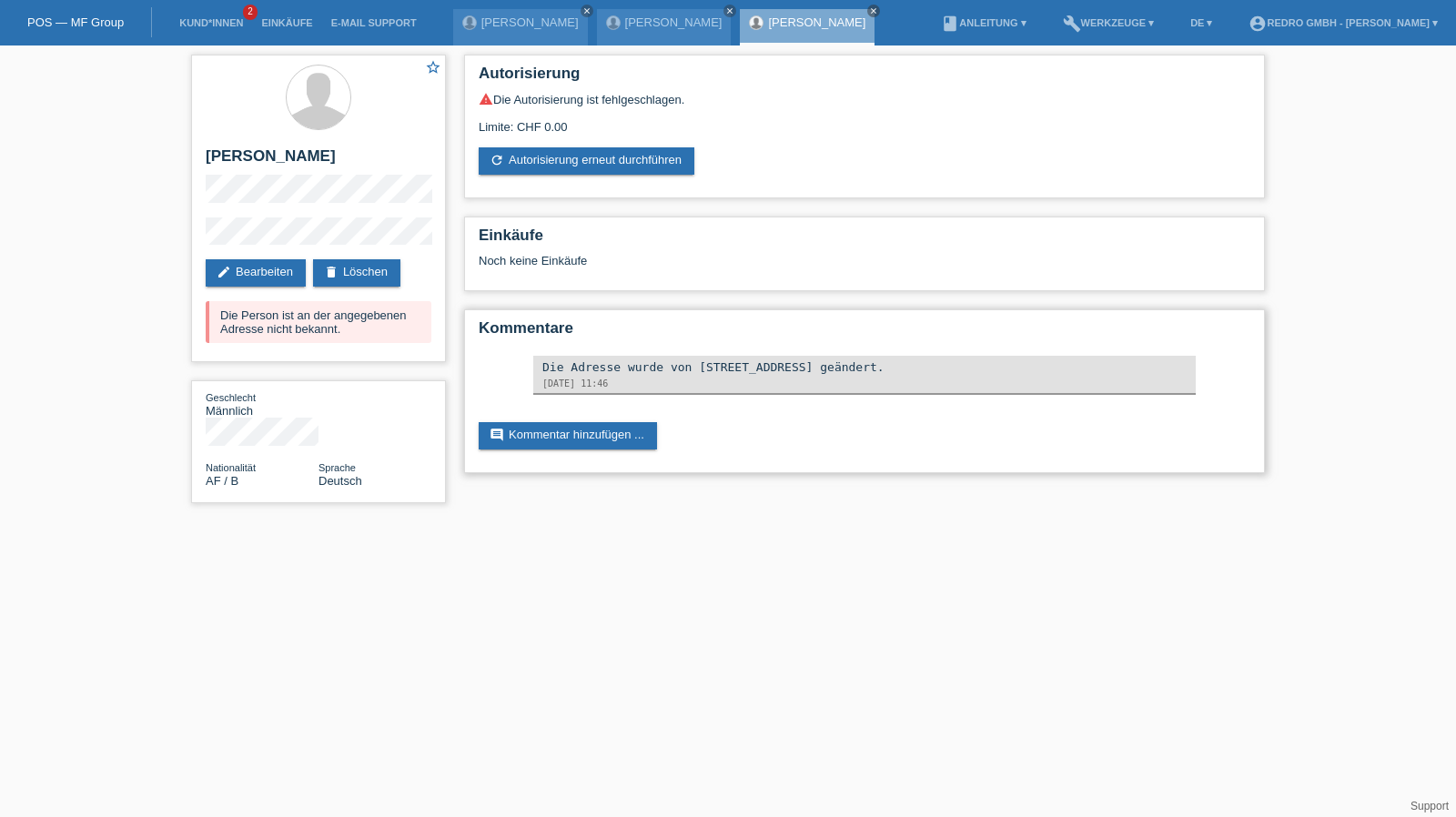
drag, startPoint x: 687, startPoint y: 363, endPoint x: 879, endPoint y: 372, distance: 192.2
click at [879, 372] on div "Die Adresse wurde von [STREET_ADDRESS] geändert." at bounding box center [865, 367] width 644 height 14
copy div "[STREET_ADDRESS]"
click at [265, 263] on link "edit Bearbeiten" at bounding box center [255, 273] width 100 height 27
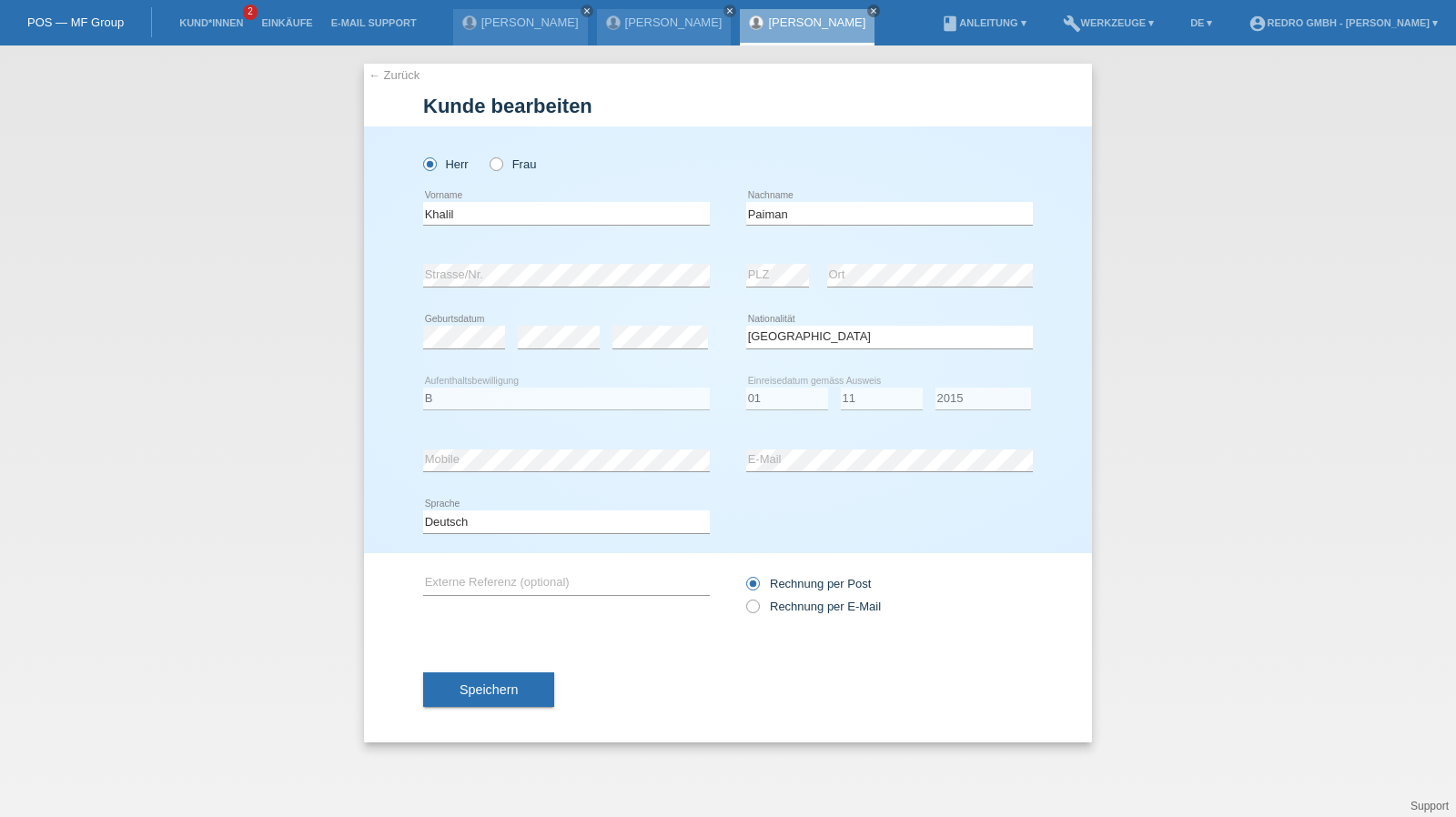
select select "AF"
select select "B"
select select "01"
select select "11"
select select "2015"
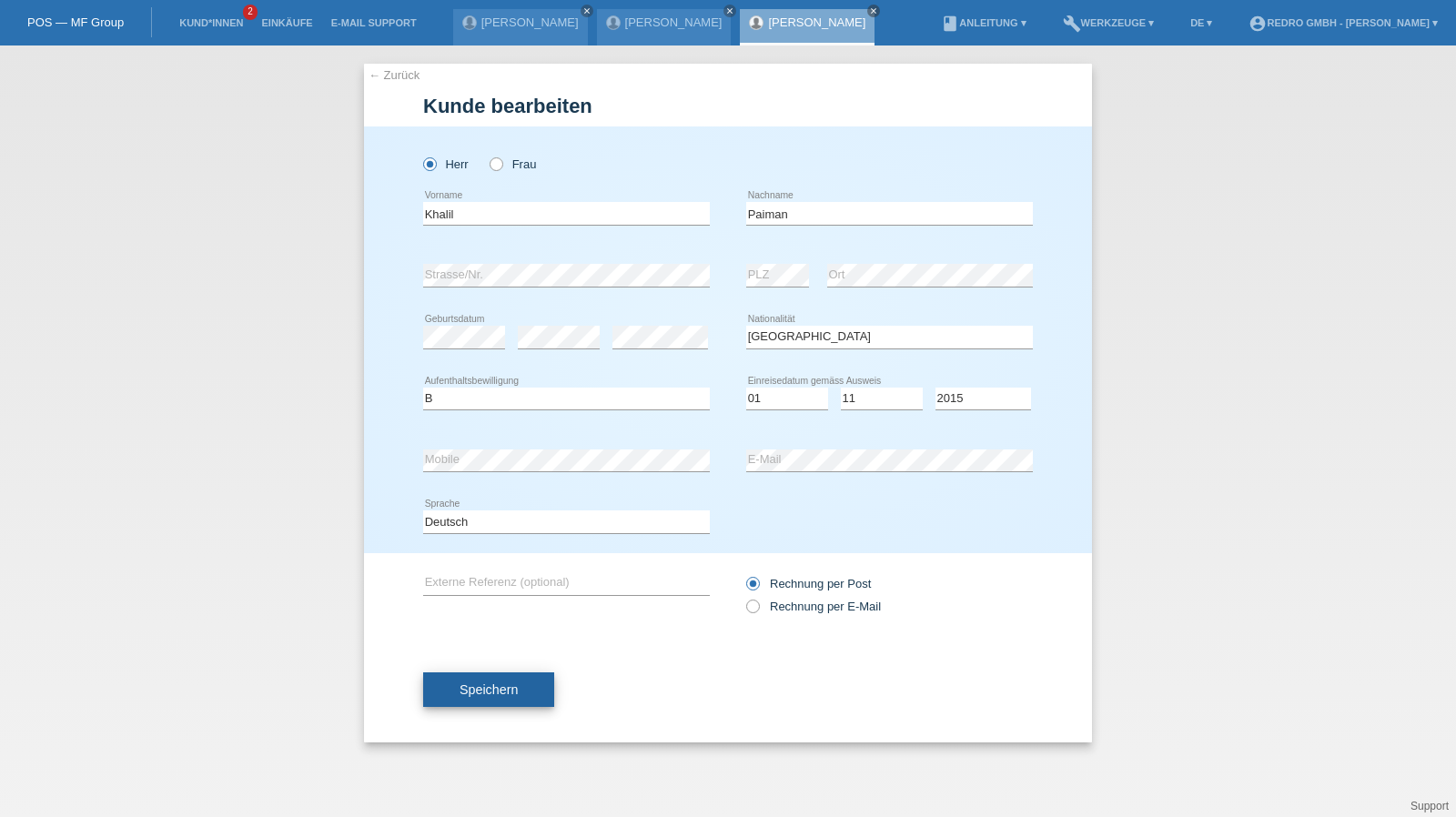
click at [538, 699] on button "Speichern" at bounding box center [488, 688] width 131 height 34
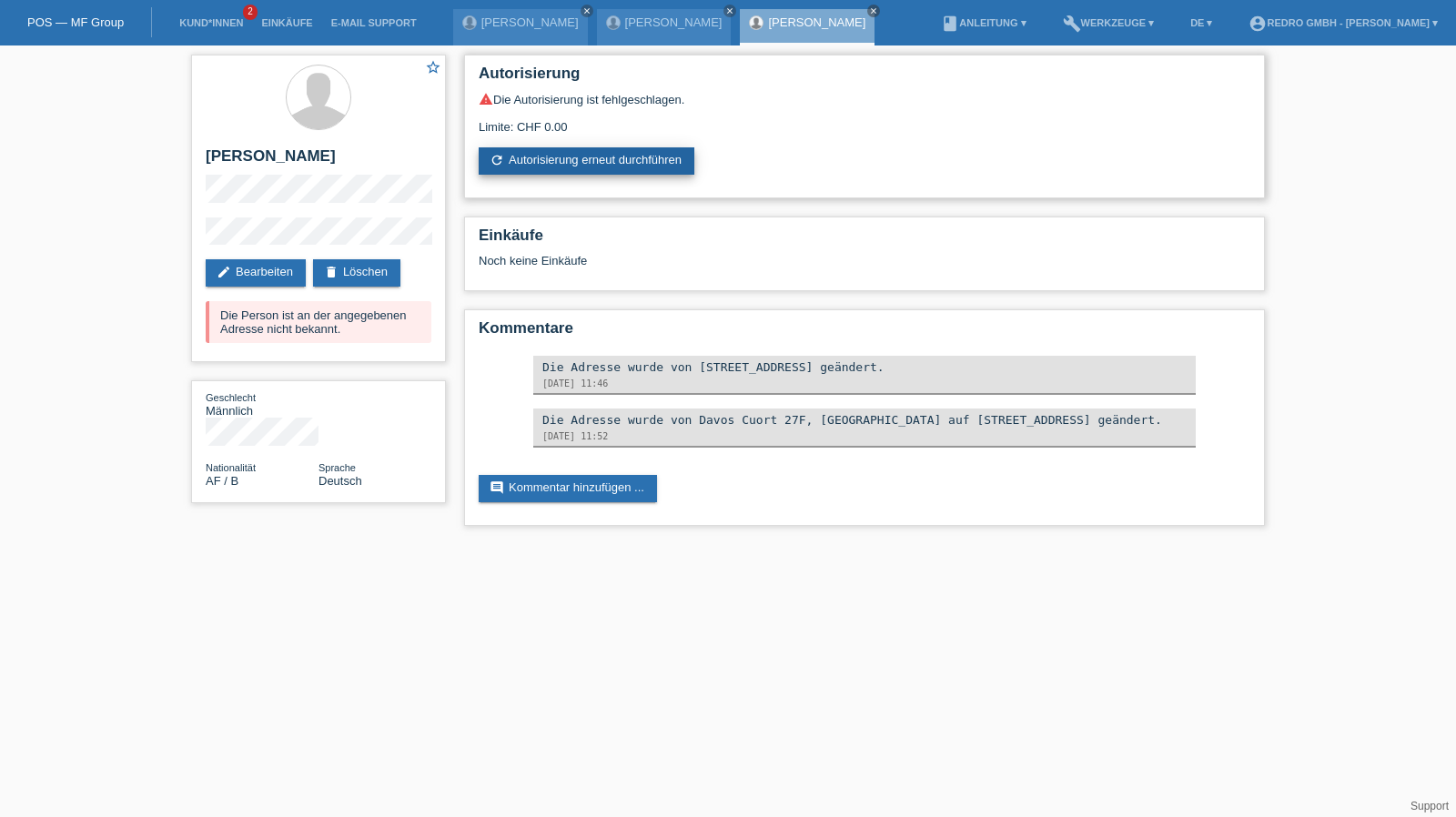
click at [589, 160] on link "refresh Autorisierung erneut durchführen" at bounding box center [586, 161] width 215 height 27
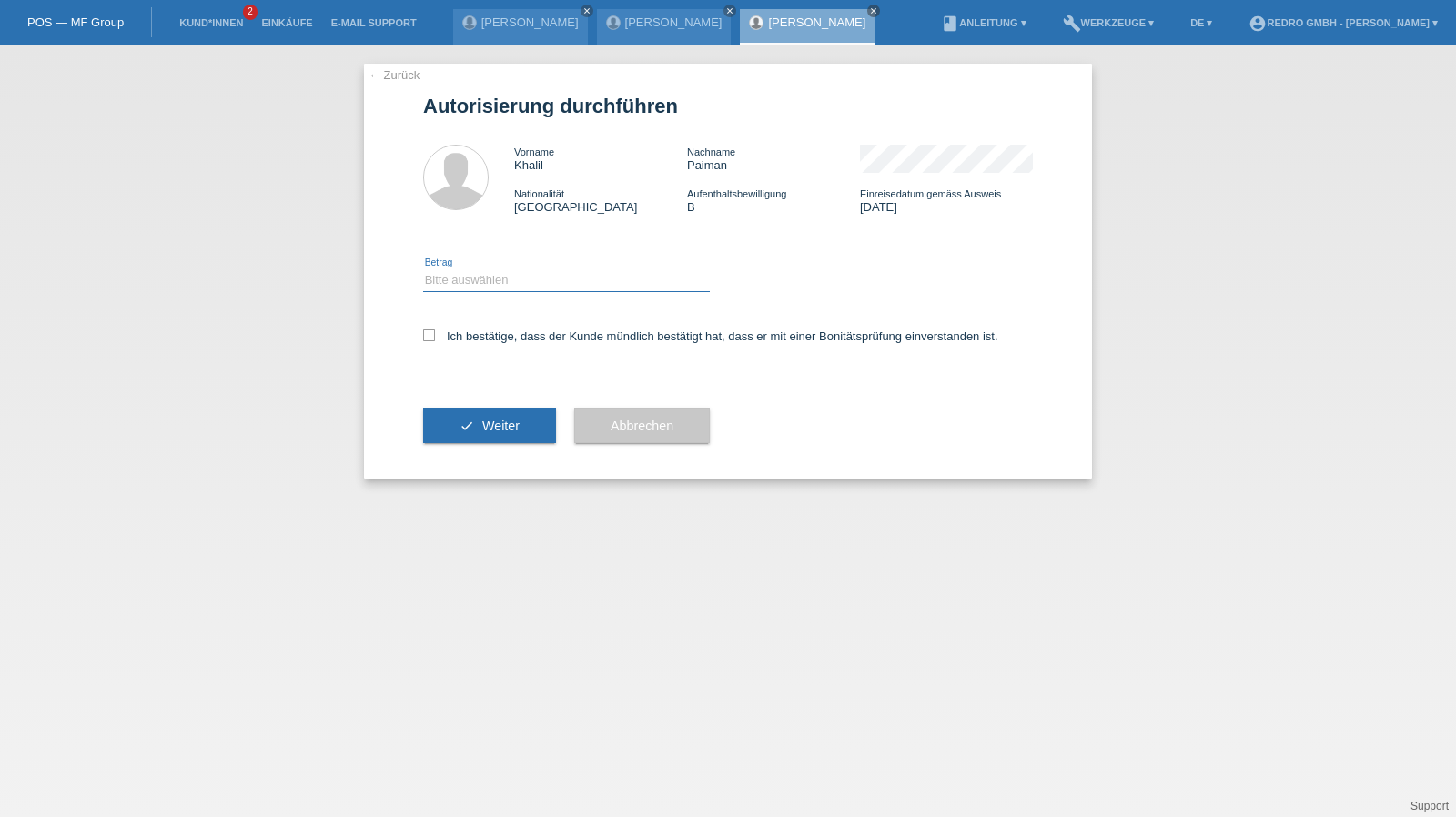
click at [479, 280] on select "Bitte auswählen CHF 1.00 - CHF 499.00 CHF 500.00 - CHF 1'999.00 CHF 2'000.00 - …" at bounding box center [567, 280] width 287 height 22
select select "1"
click at [423, 269] on select "Bitte auswählen CHF 1.00 - CHF 499.00 CHF 500.00 - CHF 1'999.00 CHF 2'000.00 - …" at bounding box center [567, 280] width 287 height 22
click at [491, 338] on label "Ich bestätige, dass der Kunde mündlich bestätigt hat, dass er mit einer Bonität…" at bounding box center [710, 336] width 575 height 14
click at [435, 338] on input "Ich bestätige, dass der Kunde mündlich bestätigt hat, dass er mit einer Bonität…" at bounding box center [429, 335] width 12 height 12
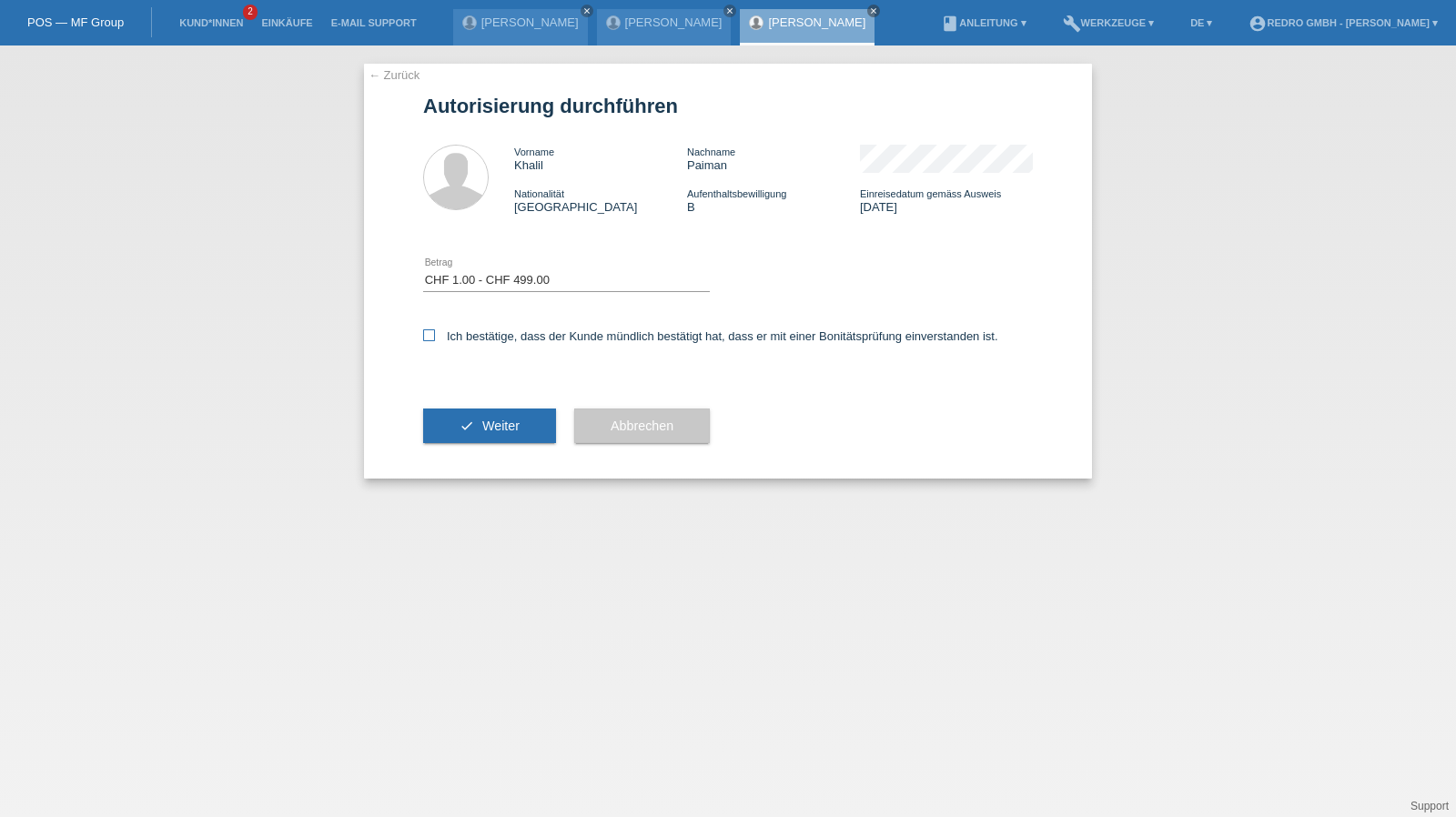
checkbox input "true"
click at [474, 424] on button "check Weiter" at bounding box center [489, 425] width 133 height 34
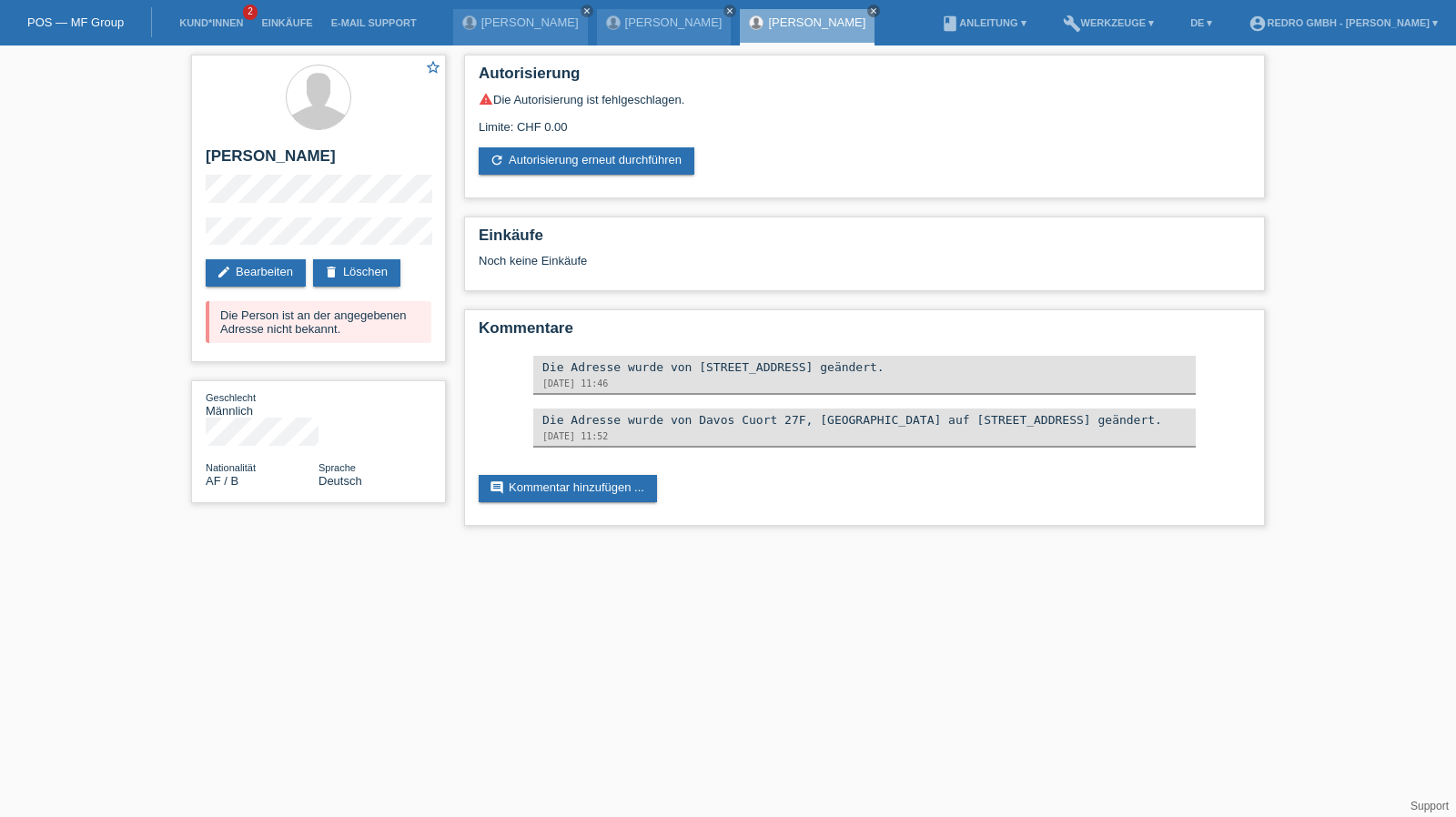
click at [176, 244] on div "star_border [PERSON_NAME] edit Bearbeiten delete Löschen Die Person ist an der …" at bounding box center [728, 294] width 1456 height 498
click at [199, 27] on link "Kund*innen" at bounding box center [210, 23] width 82 height 11
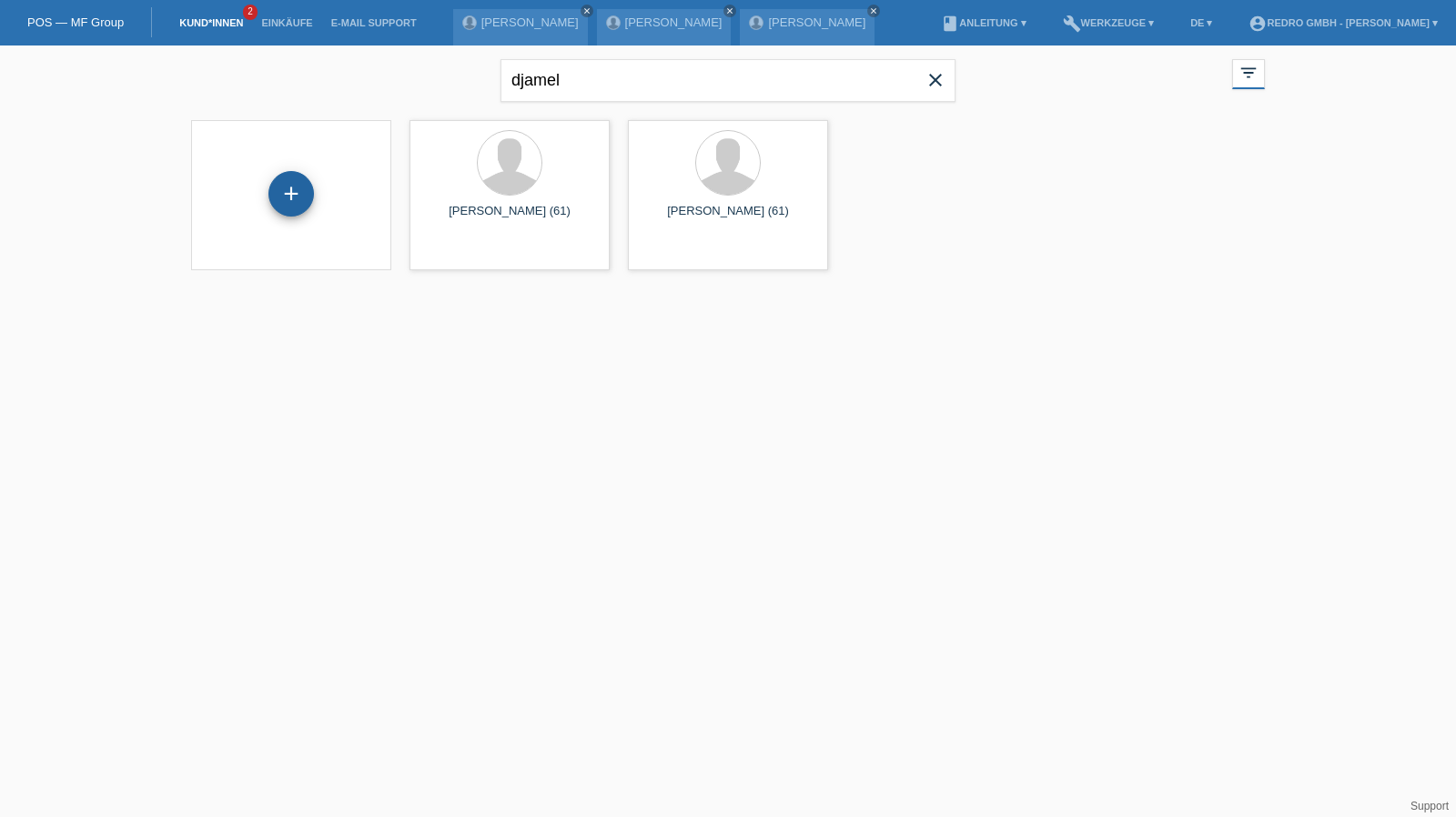
click at [308, 193] on div "+" at bounding box center [291, 192] width 43 height 30
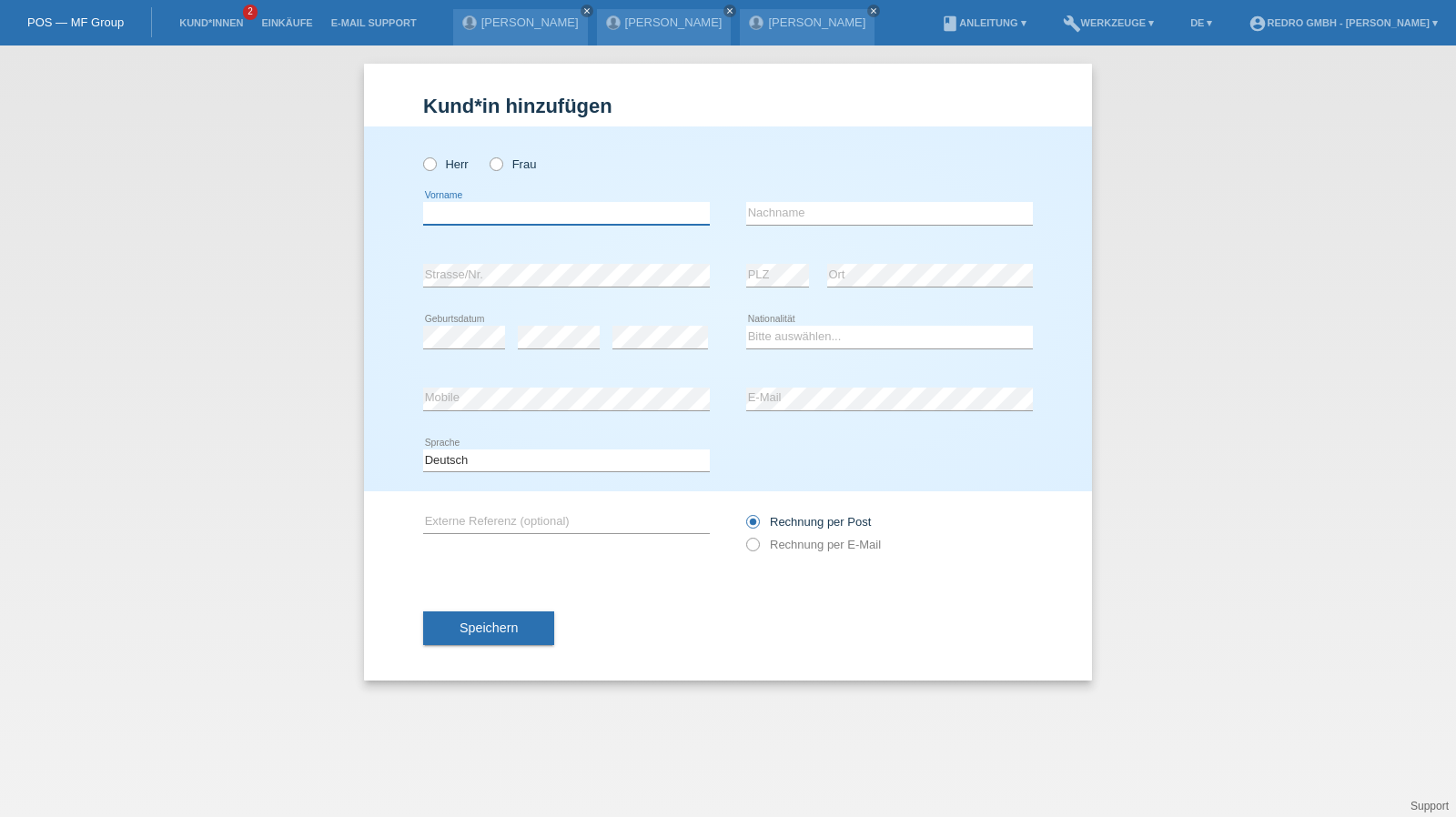
click at [535, 211] on input "text" at bounding box center [567, 213] width 287 height 23
type input "[PERSON_NAME]"
type input "0"
type input "Parres Lloret"
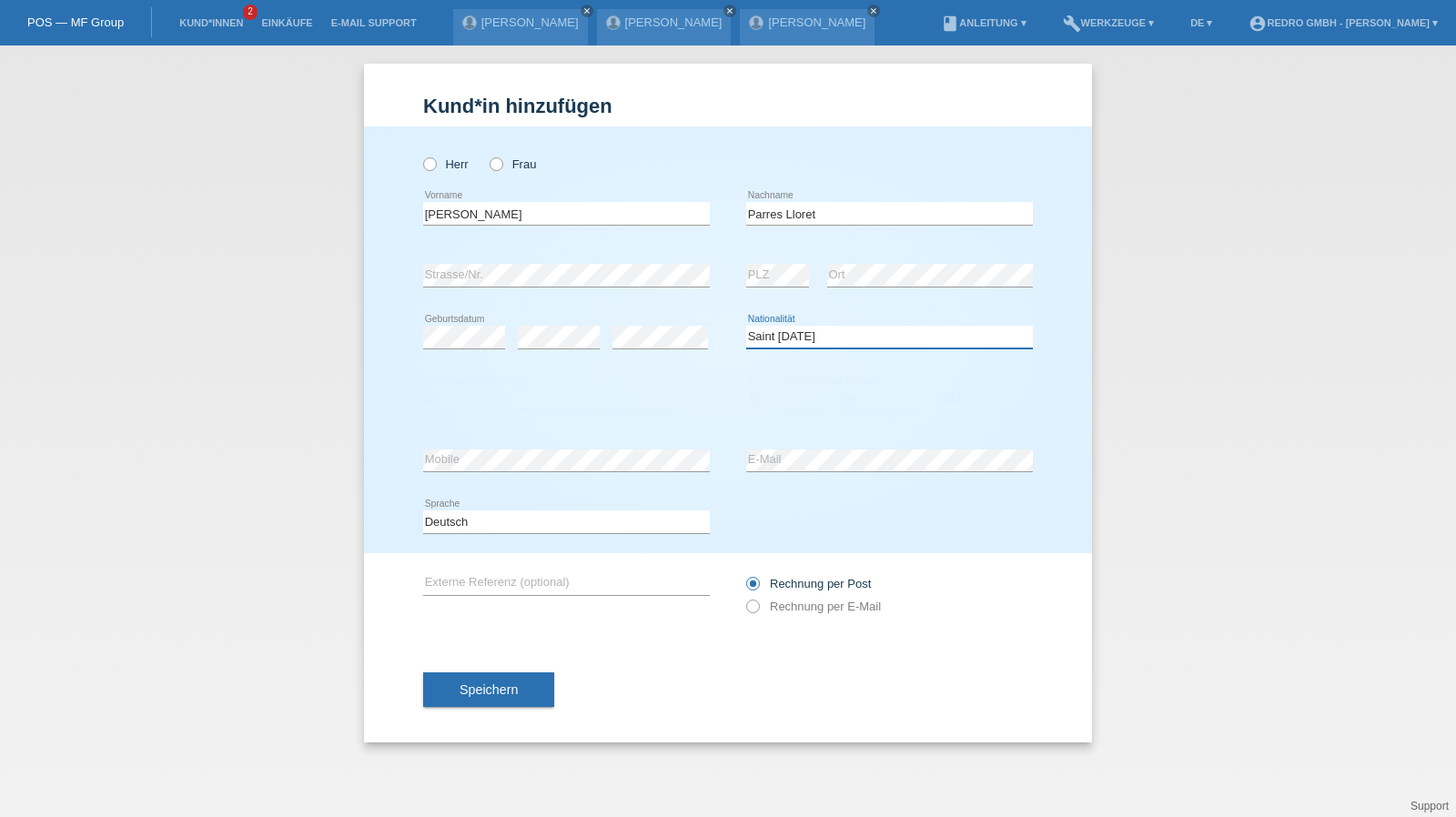
select select "ES"
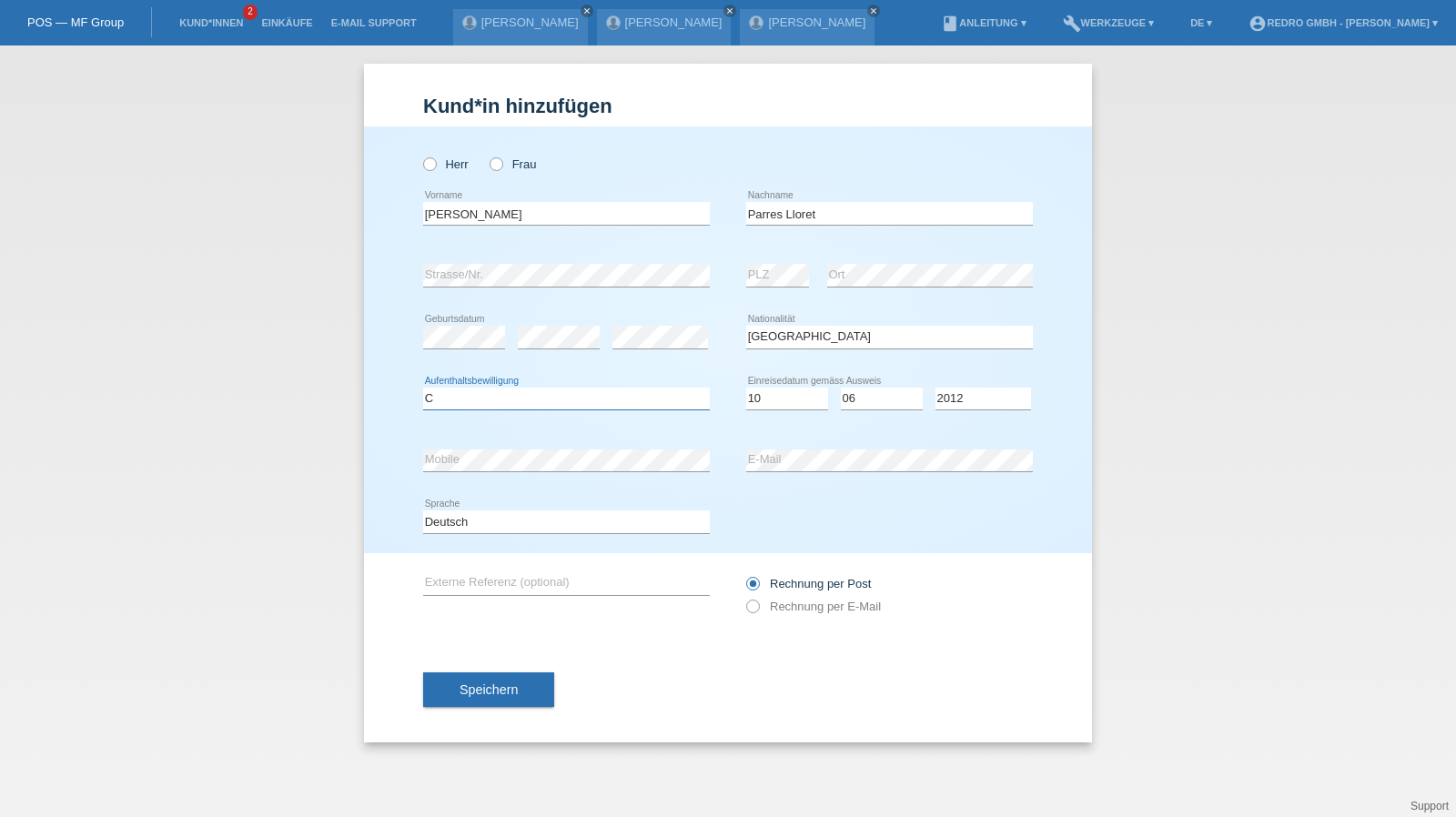
select select "C"
click at [791, 405] on select "Tag 01 02 03 04 05 06 07 08 09 10 11" at bounding box center [786, 398] width 82 height 22
select select "13"
select select "07"
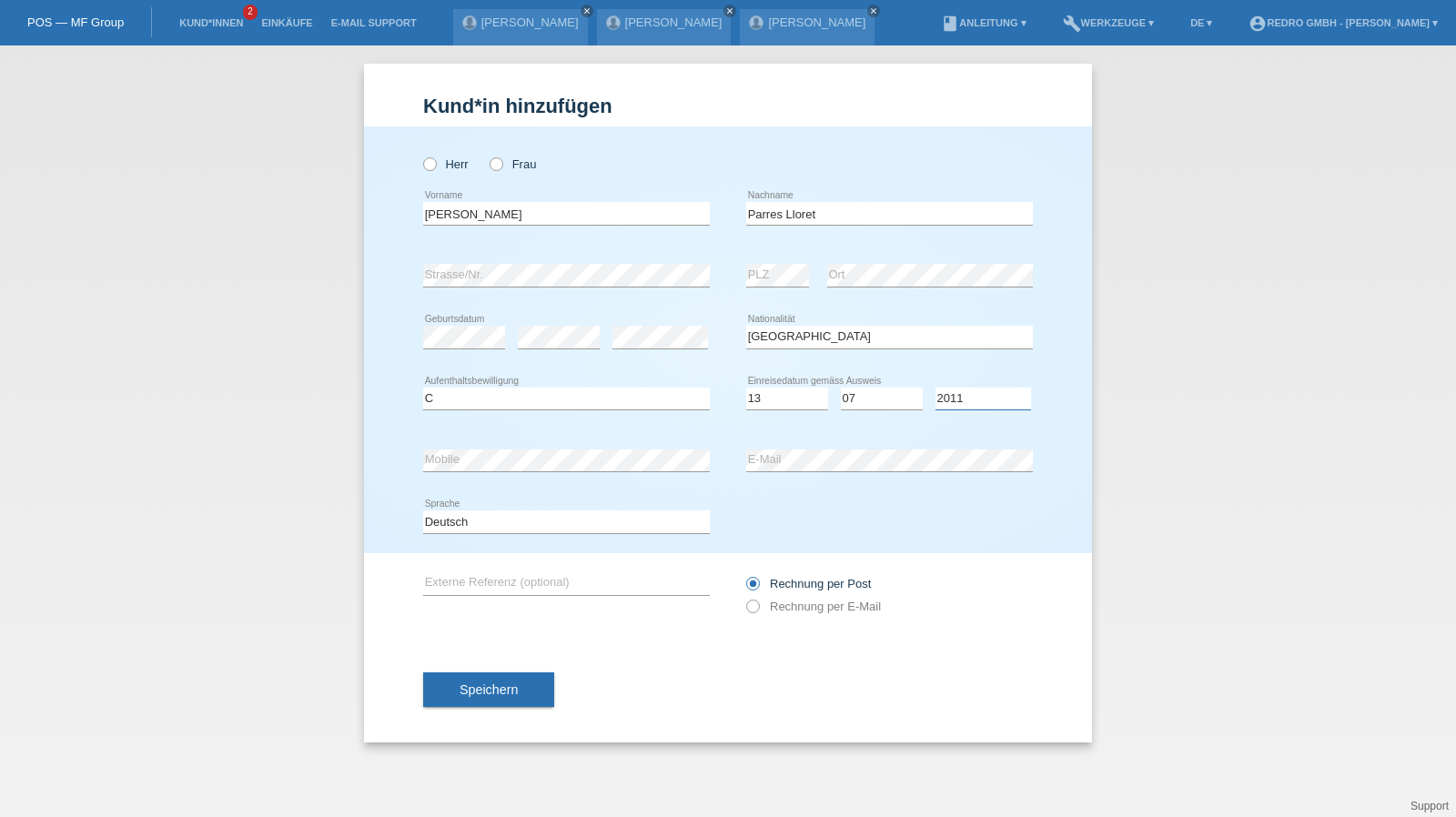
select select "2010"
click at [513, 697] on button "Speichern" at bounding box center [488, 688] width 131 height 34
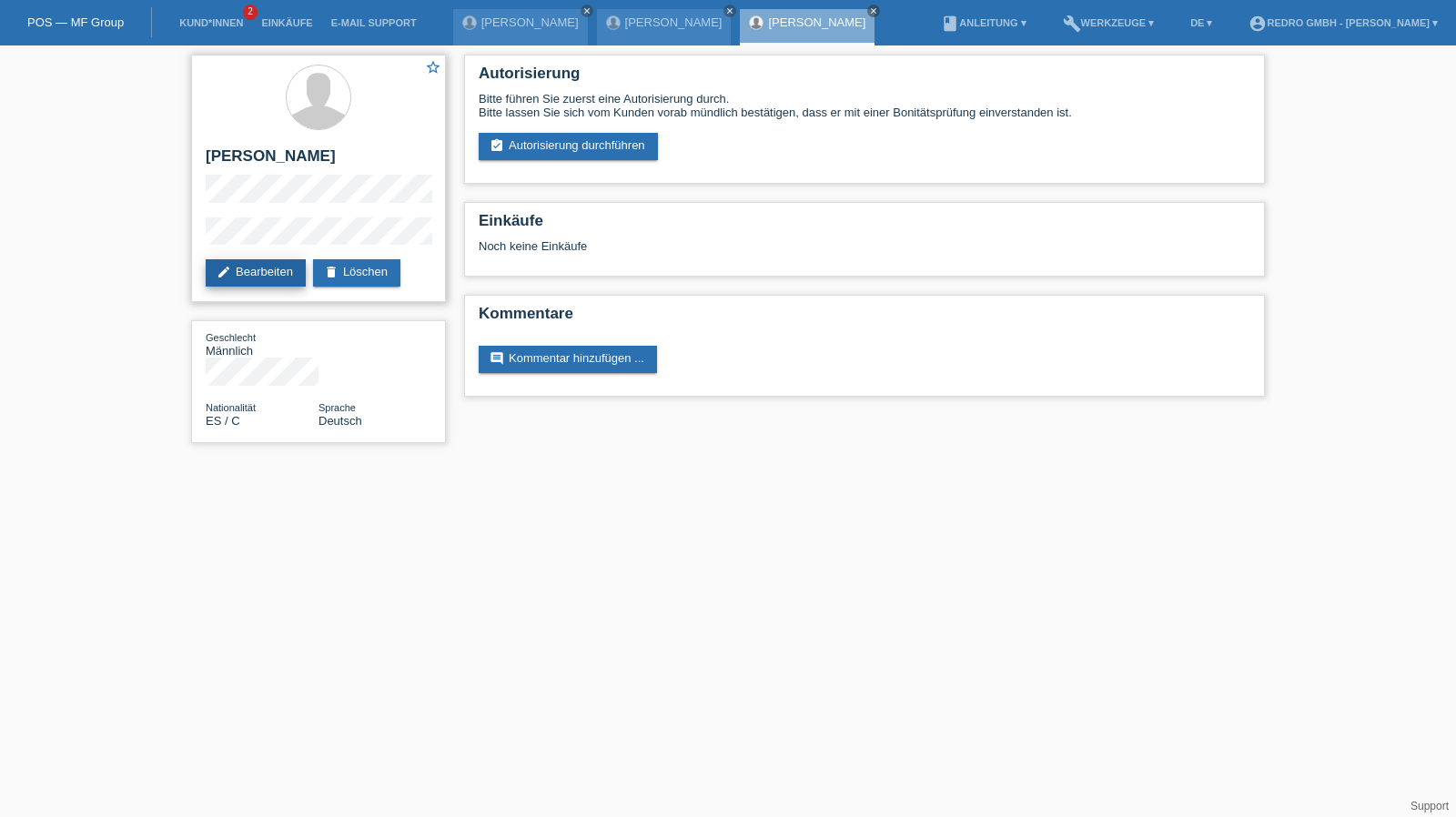
click at [260, 285] on link "edit Bearbeiten" at bounding box center [255, 273] width 100 height 27
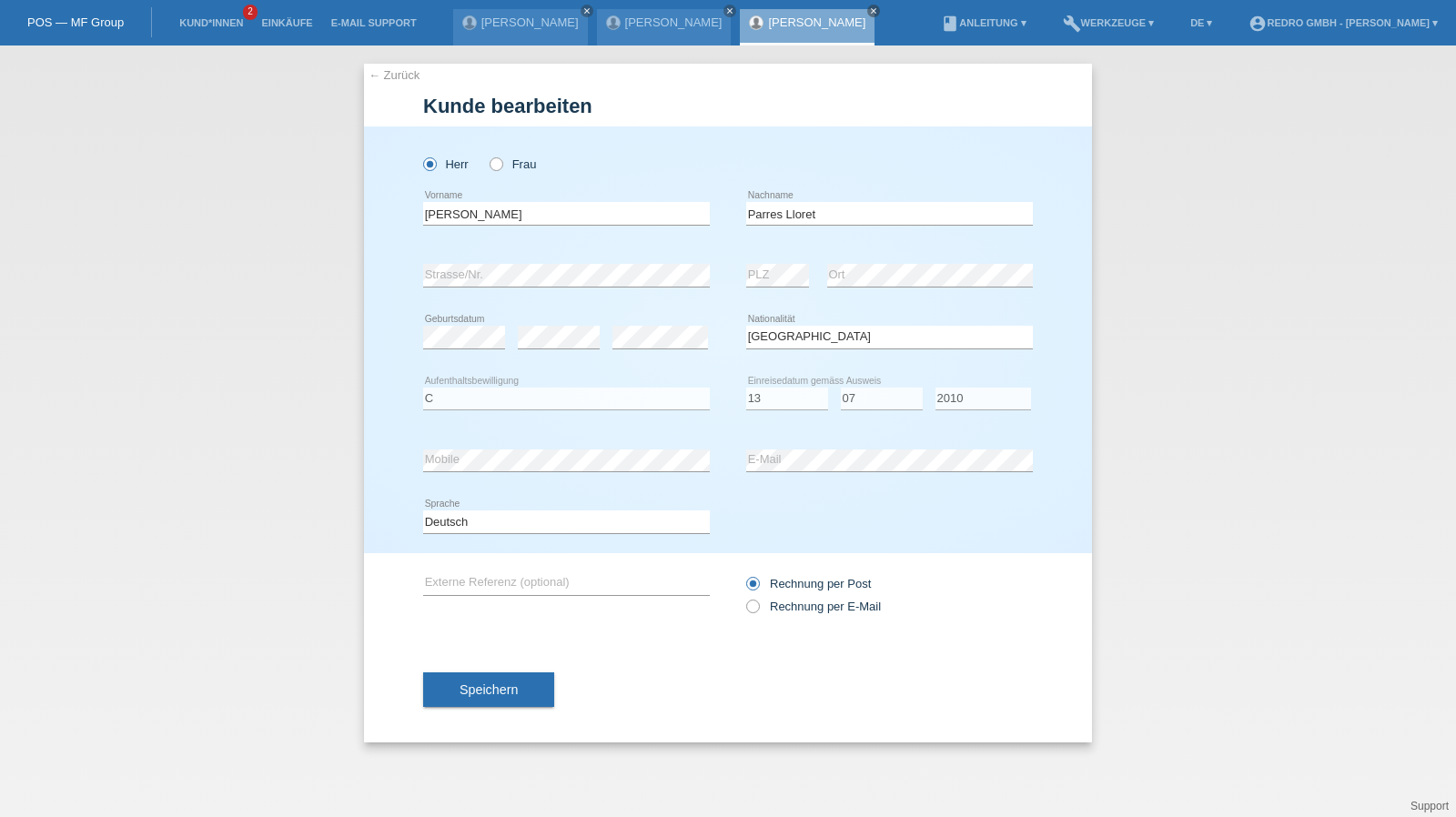
select select "ES"
select select "C"
select select "13"
select select "07"
select select "2010"
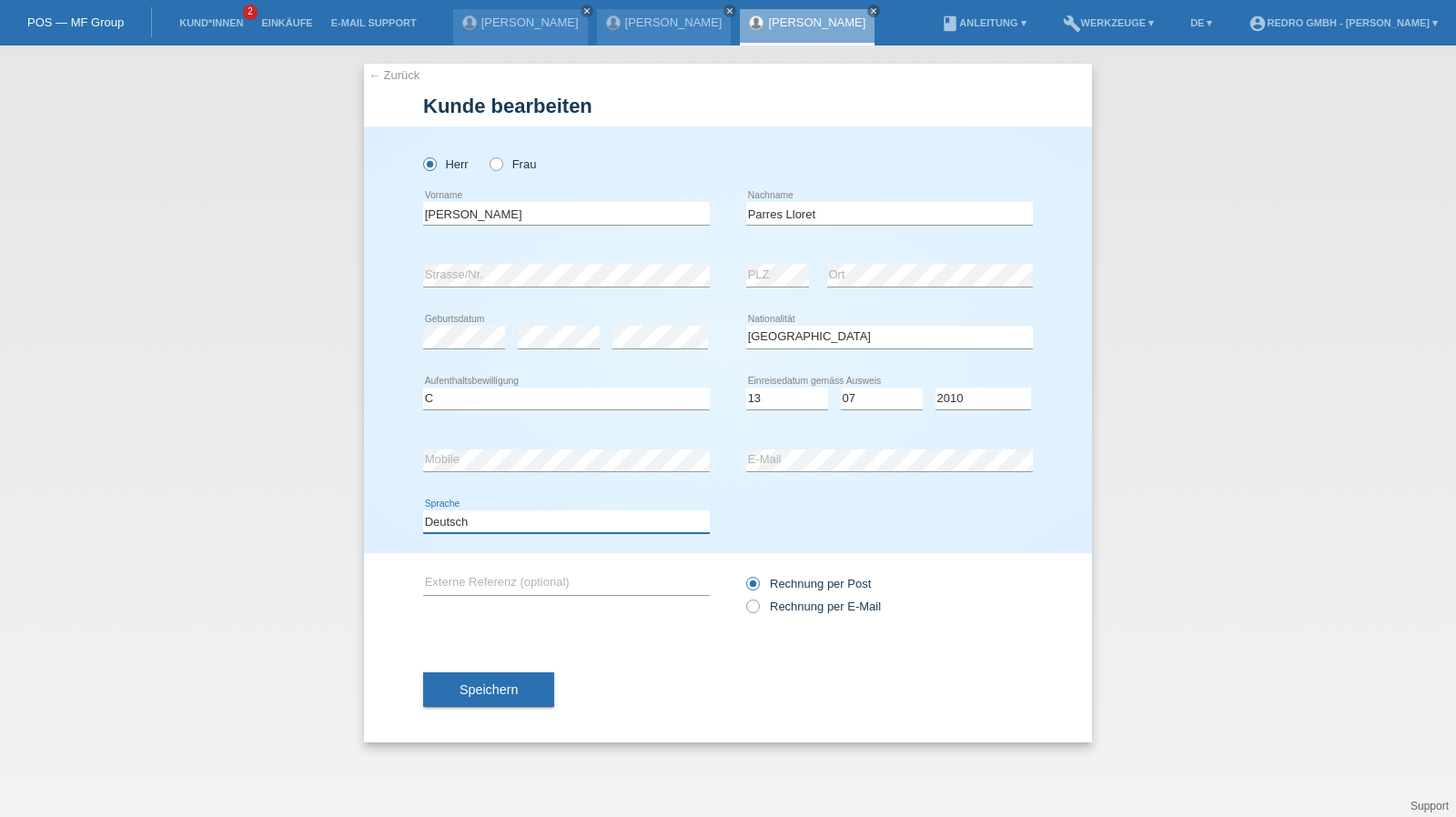
drag, startPoint x: 476, startPoint y: 514, endPoint x: 464, endPoint y: 528, distance: 18.4
click at [476, 514] on select "Deutsch Français Italiano English" at bounding box center [567, 520] width 287 height 22
select select "it"
click at [423, 510] on select "Deutsch Français Italiano English" at bounding box center [567, 520] width 287 height 22
click at [464, 686] on span "Speichern" at bounding box center [488, 688] width 58 height 15
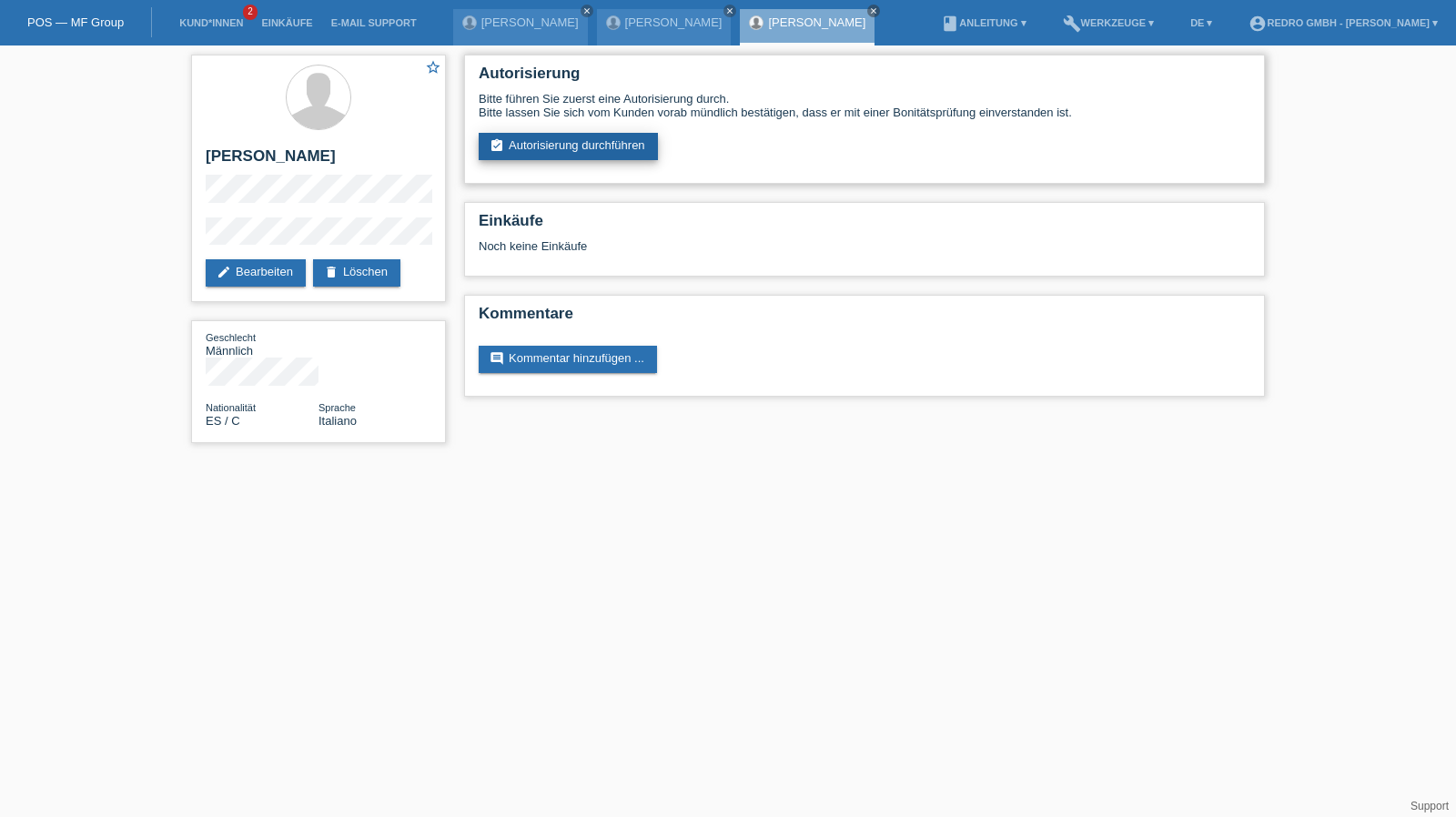
click at [570, 142] on link "assignment_turned_in Autorisierung durchführen" at bounding box center [568, 146] width 179 height 27
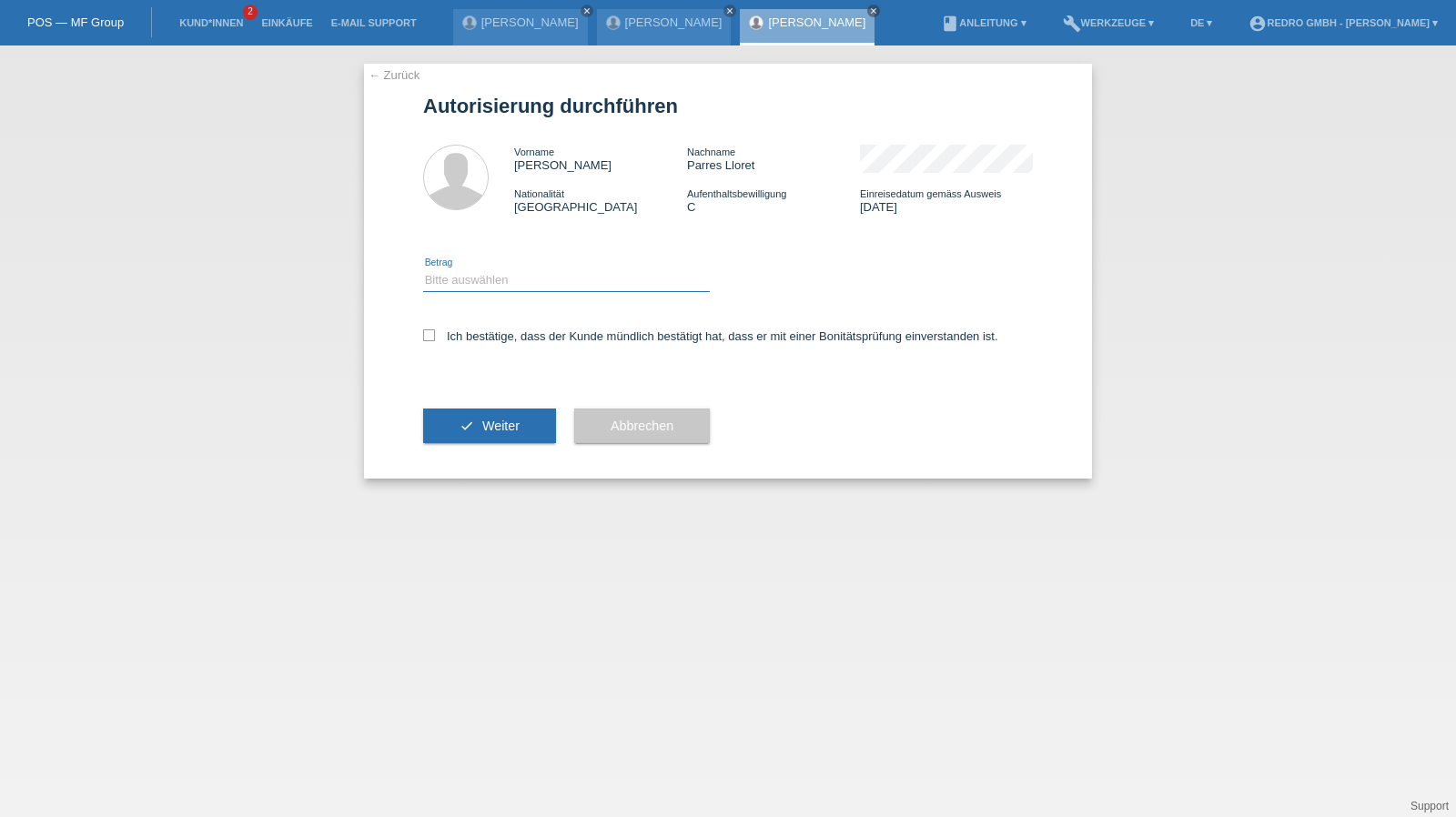
click at [514, 281] on select "Bitte auswählen CHF 1.00 - CHF 499.00 CHF 500.00 - CHF 1'999.00 CHF 2'000.00 - …" at bounding box center [567, 280] width 287 height 22
select select "1"
click at [423, 269] on select "Bitte auswählen CHF 1.00 - CHF 499.00 CHF 500.00 - CHF 1'999.00 CHF 2'000.00 - …" at bounding box center [567, 280] width 287 height 22
click at [474, 334] on label "Ich bestätige, dass der Kunde mündlich bestätigt hat, dass er mit einer Bonität…" at bounding box center [710, 336] width 575 height 14
click at [435, 334] on input "Ich bestätige, dass der Kunde mündlich bestätigt hat, dass er mit einer Bonität…" at bounding box center [429, 335] width 12 height 12
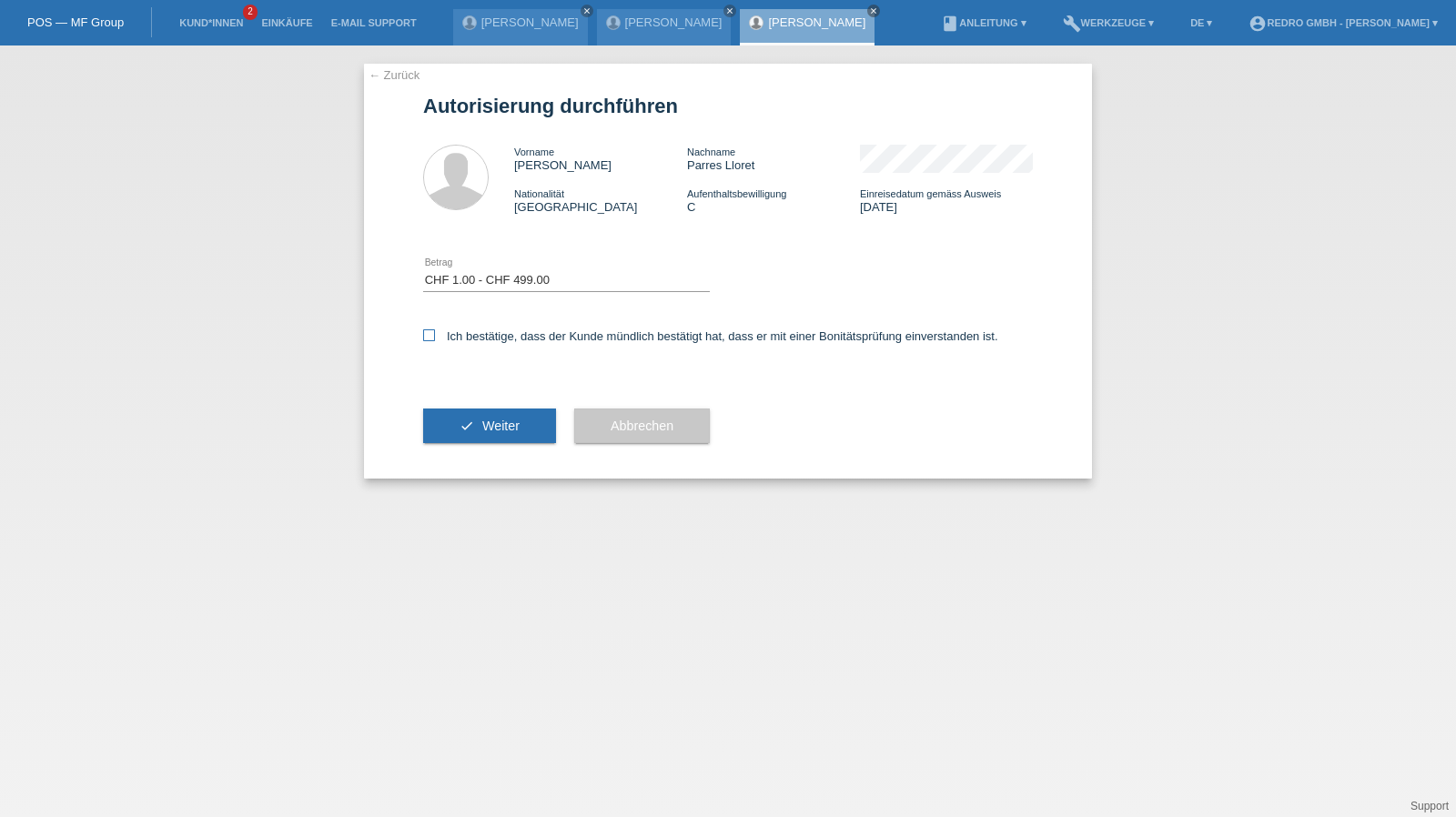
checkbox input "true"
click at [474, 430] on button "check Weiter" at bounding box center [489, 425] width 133 height 34
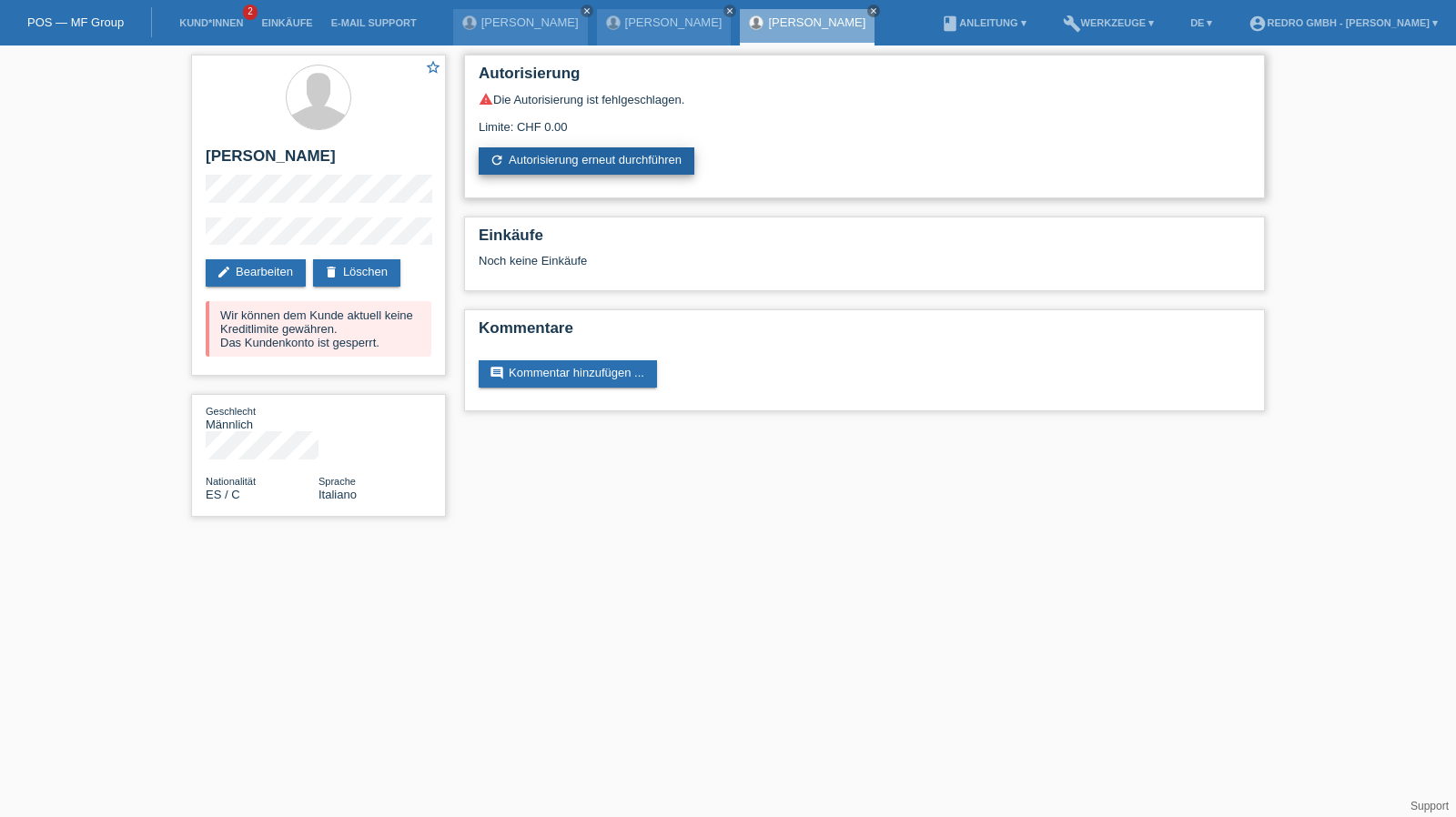
click at [588, 157] on link "refresh Autorisierung erneut durchführen" at bounding box center [586, 161] width 215 height 27
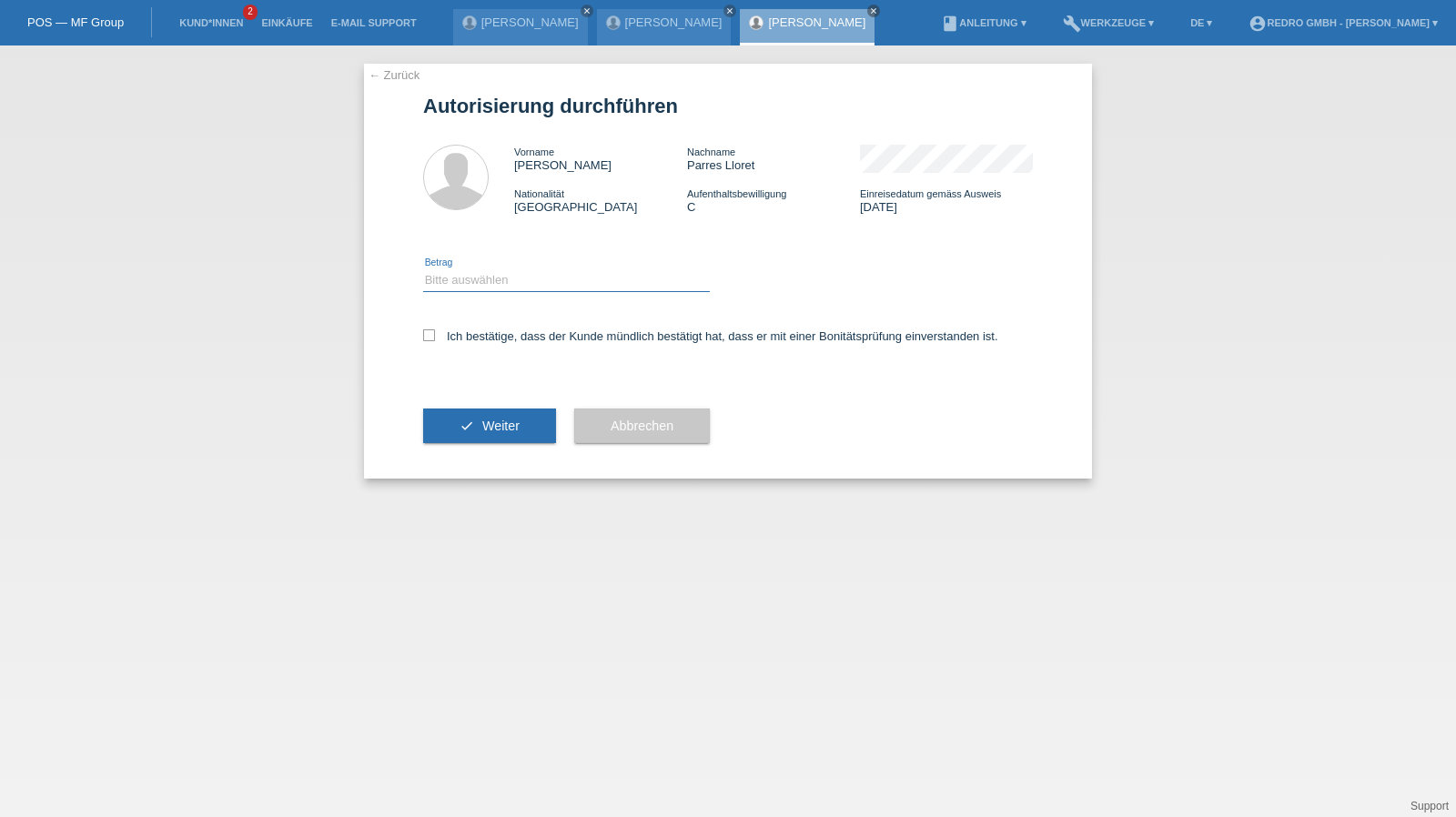
drag, startPoint x: 572, startPoint y: 285, endPoint x: 549, endPoint y: 300, distance: 27.5
click at [572, 285] on select "Bitte auswählen CHF 1.00 - CHF 499.00 CHF 500.00 - CHF 1'999.00 CHF 2'000.00 - …" at bounding box center [567, 280] width 287 height 22
drag, startPoint x: 476, startPoint y: 274, endPoint x: 476, endPoint y: 287, distance: 13.0
click at [476, 274] on select "Bitte auswählen CHF 1.00 - CHF 499.00 CHF 500.00 - CHF 1'999.00 CHF 2'000.00 - …" at bounding box center [567, 280] width 287 height 22
select select "1"
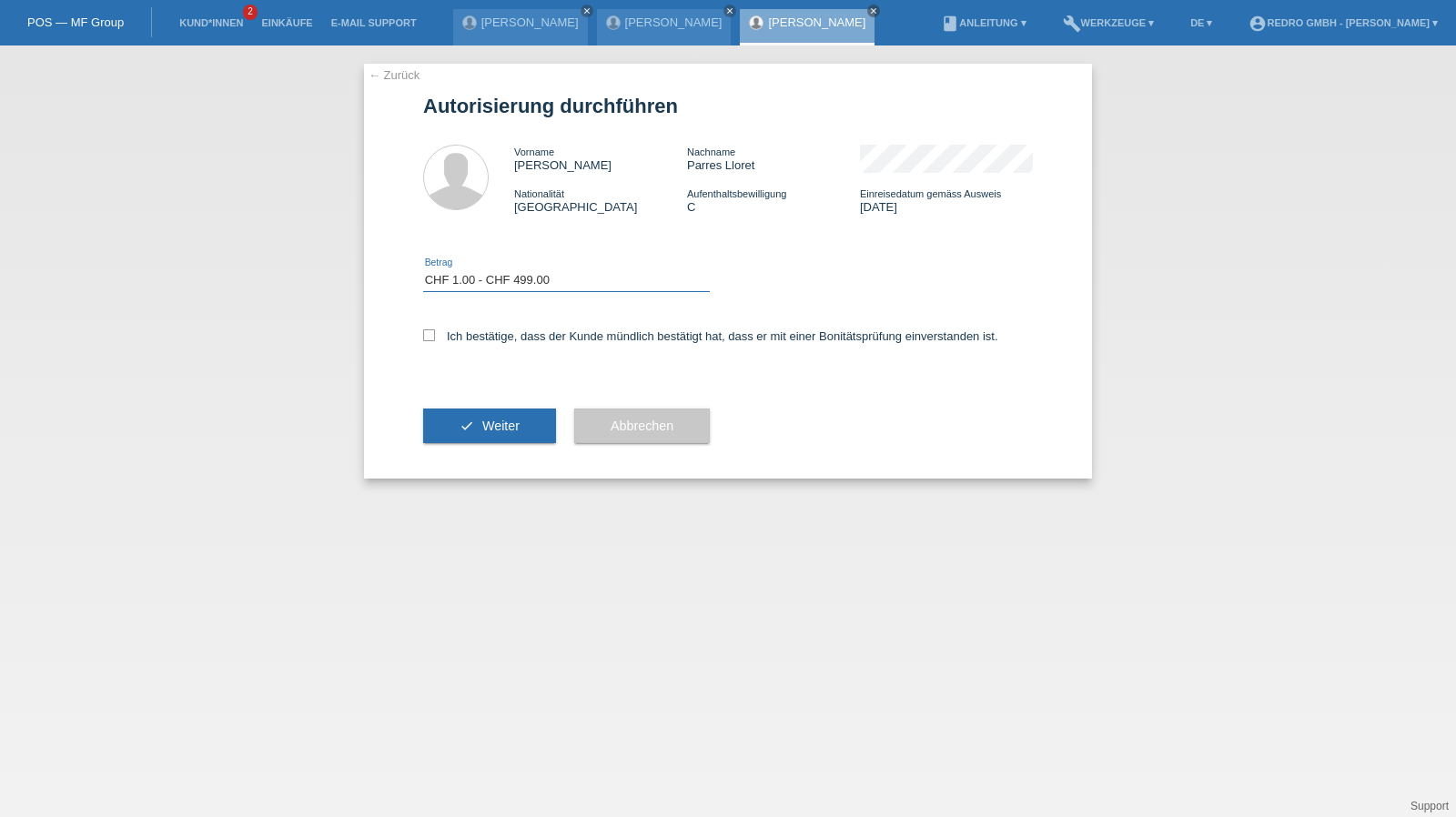
click at [423, 269] on select "Bitte auswählen CHF 1.00 - CHF 499.00 CHF 500.00 - CHF 1'999.00 CHF 2'000.00 - …" at bounding box center [567, 280] width 287 height 22
click at [482, 338] on label "Ich bestätige, dass der Kunde mündlich bestätigt hat, dass er mit einer Bonität…" at bounding box center [710, 336] width 575 height 14
click at [435, 338] on input "Ich bestätige, dass der Kunde mündlich bestätigt hat, dass er mit einer Bonität…" at bounding box center [429, 335] width 12 height 12
checkbox input "true"
click at [485, 411] on button "check Weiter" at bounding box center [489, 425] width 133 height 34
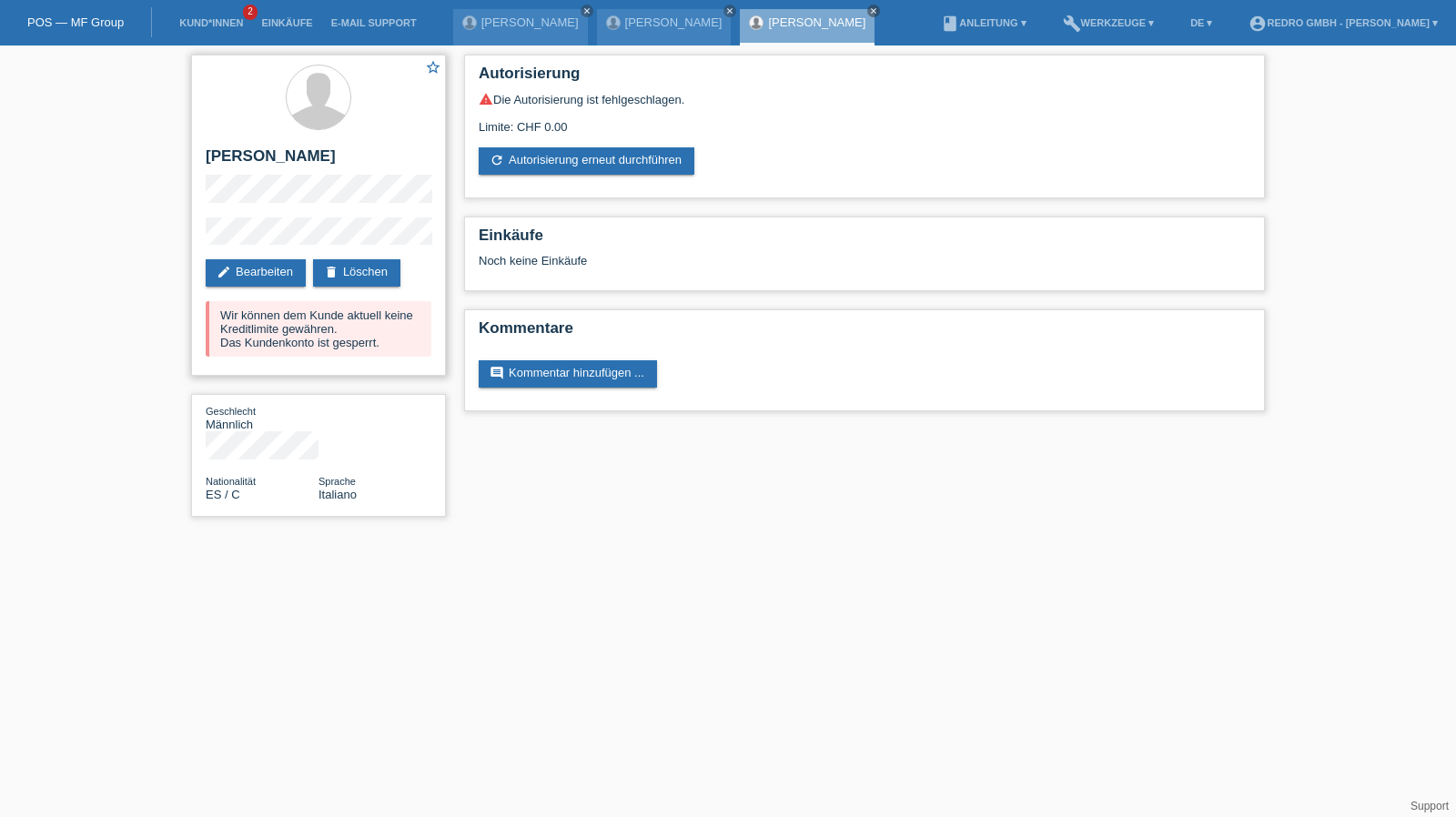
click at [285, 153] on h2 "[PERSON_NAME]" at bounding box center [318, 161] width 226 height 27
copy div "[PERSON_NAME]"
click at [229, 25] on link "Kund*innen" at bounding box center [210, 23] width 82 height 11
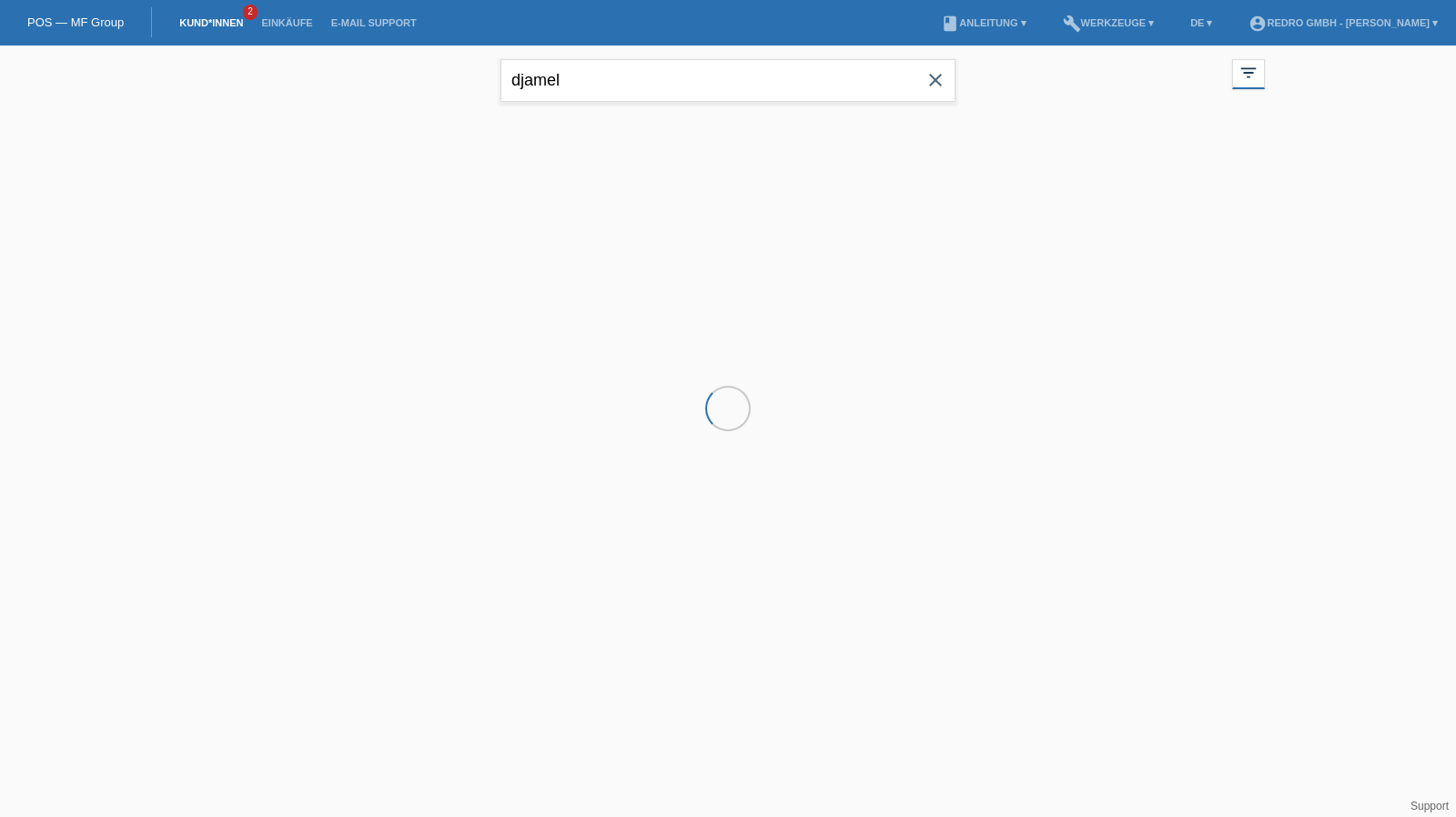
drag, startPoint x: 0, startPoint y: 0, endPoint x: 595, endPoint y: 86, distance: 601.2
click at [595, 86] on input "djamel" at bounding box center [727, 81] width 455 height 43
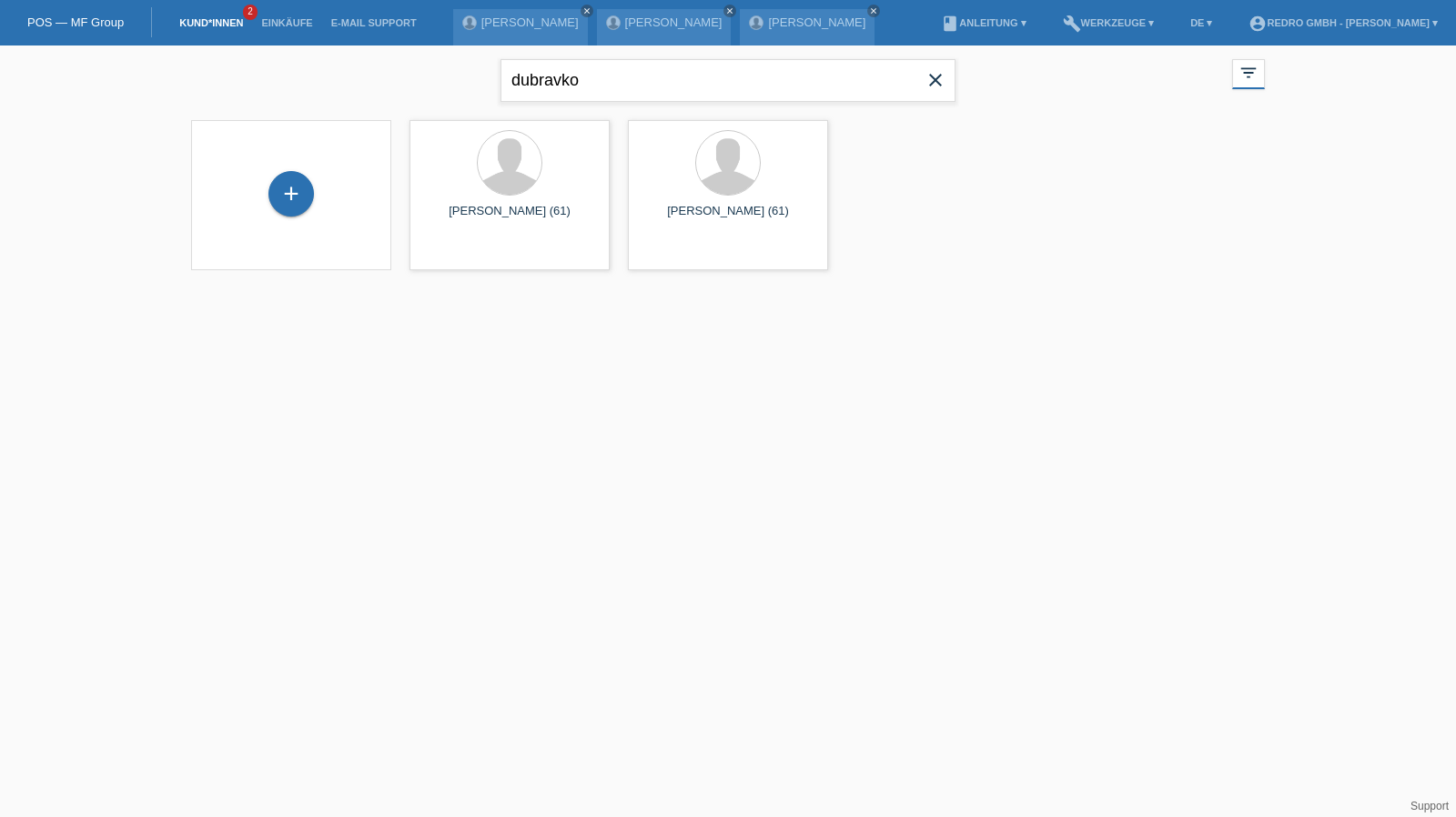
type input "dubravko"
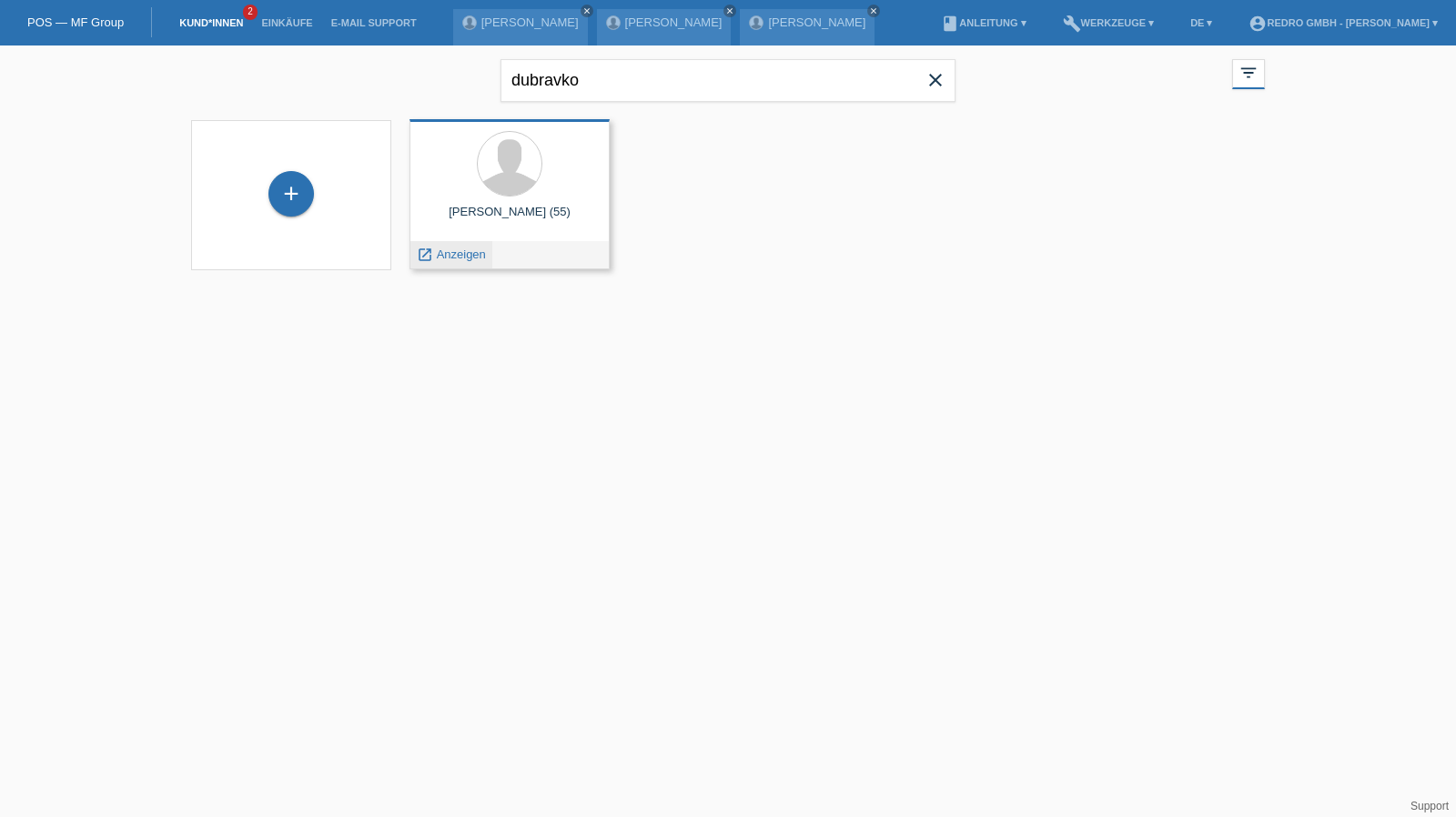
click at [459, 255] on span "Anzeigen" at bounding box center [461, 254] width 49 height 14
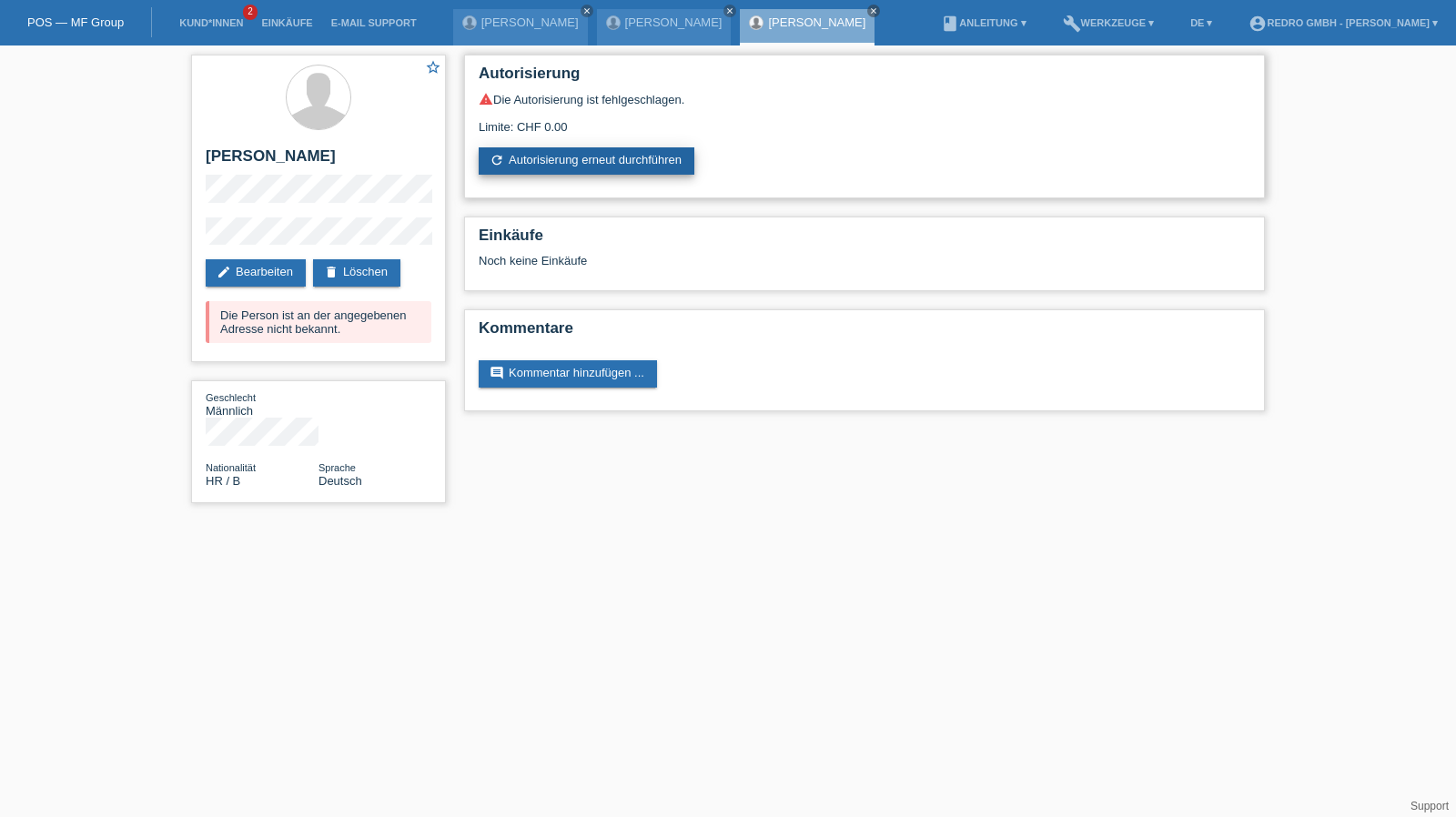
click at [573, 166] on link "refresh Autorisierung erneut durchführen" at bounding box center [586, 161] width 215 height 27
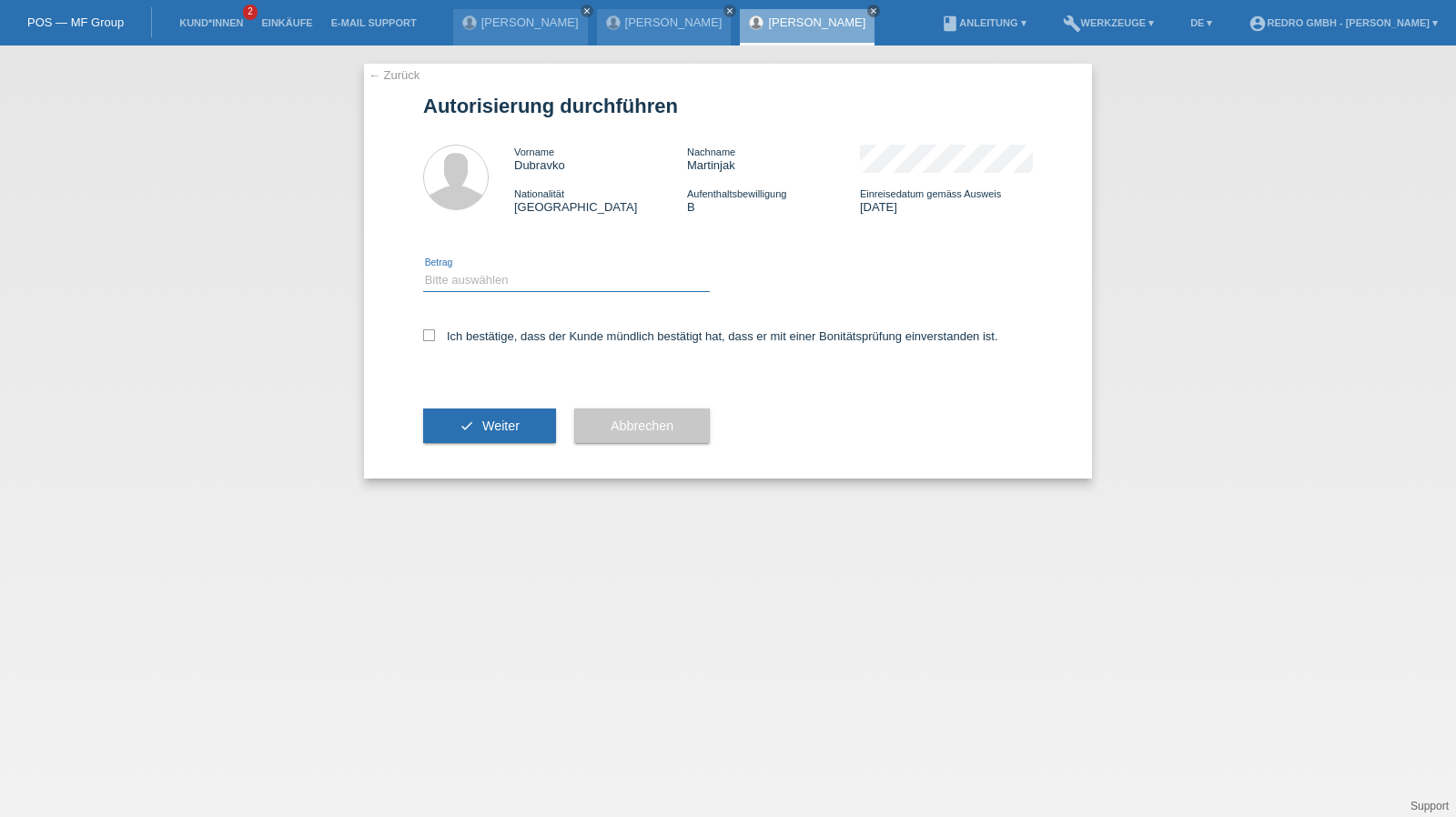
click at [498, 285] on select "Bitte auswählen CHF 1.00 - CHF 499.00 CHF 500.00 - CHF 1'999.00 CHF 2'000.00 - …" at bounding box center [567, 280] width 287 height 22
select select "1"
click at [423, 269] on select "Bitte auswählen CHF 1.00 - CHF 499.00 CHF 500.00 - CHF 1'999.00 CHF 2'000.00 - …" at bounding box center [567, 280] width 287 height 22
click at [473, 334] on label "Ich bestätige, dass der Kunde mündlich bestätigt hat, dass er mit einer Bonität…" at bounding box center [710, 336] width 575 height 14
click at [435, 334] on input "Ich bestätige, dass der Kunde mündlich bestätigt hat, dass er mit einer Bonität…" at bounding box center [429, 335] width 12 height 12
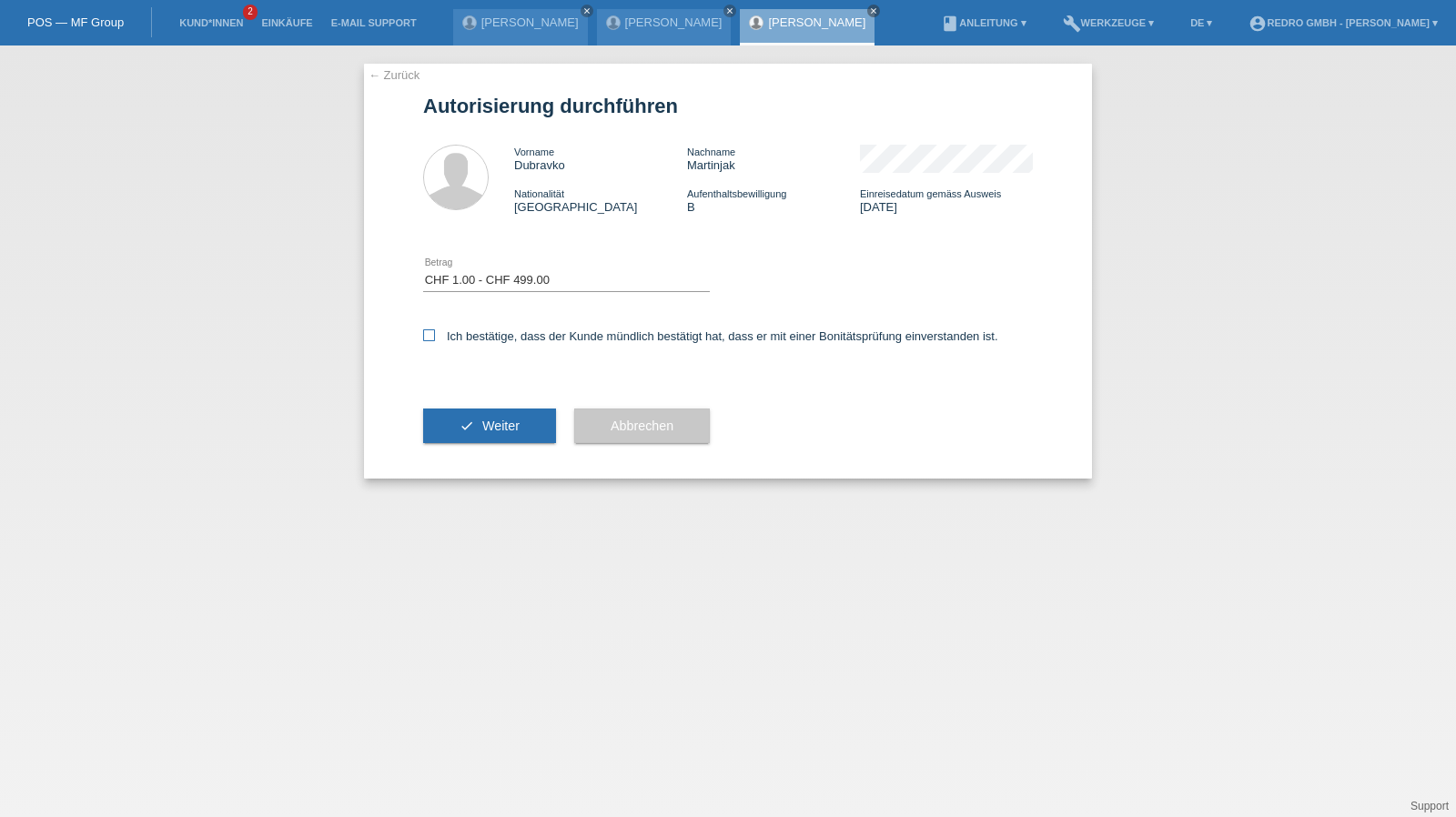
checkbox input "true"
click at [463, 408] on div "check Weiter" at bounding box center [489, 425] width 133 height 105
click at [456, 417] on button "check Weiter" at bounding box center [489, 425] width 133 height 34
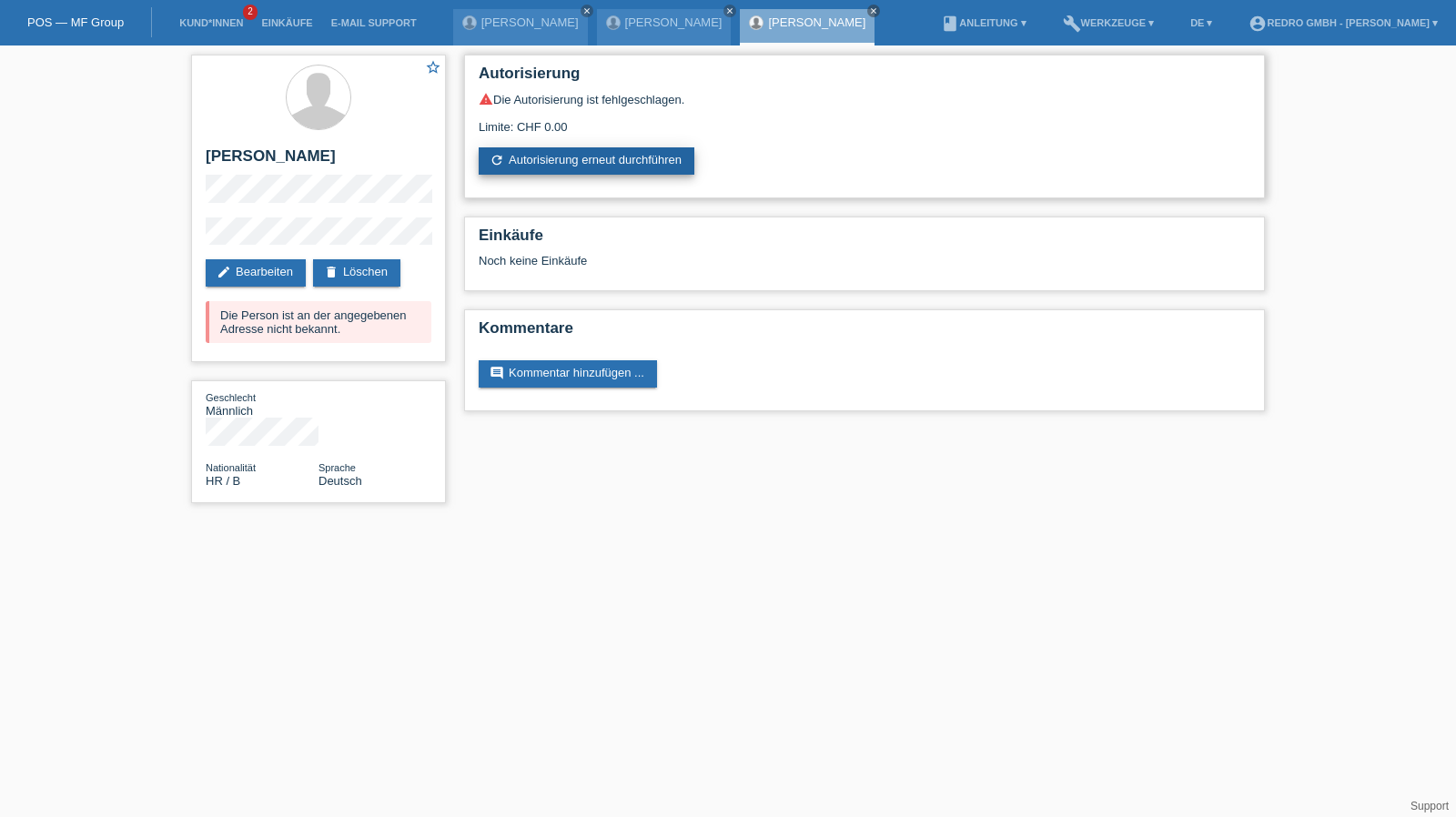
click at [609, 154] on link "refresh Autorisierung erneut durchführen" at bounding box center [586, 161] width 215 height 27
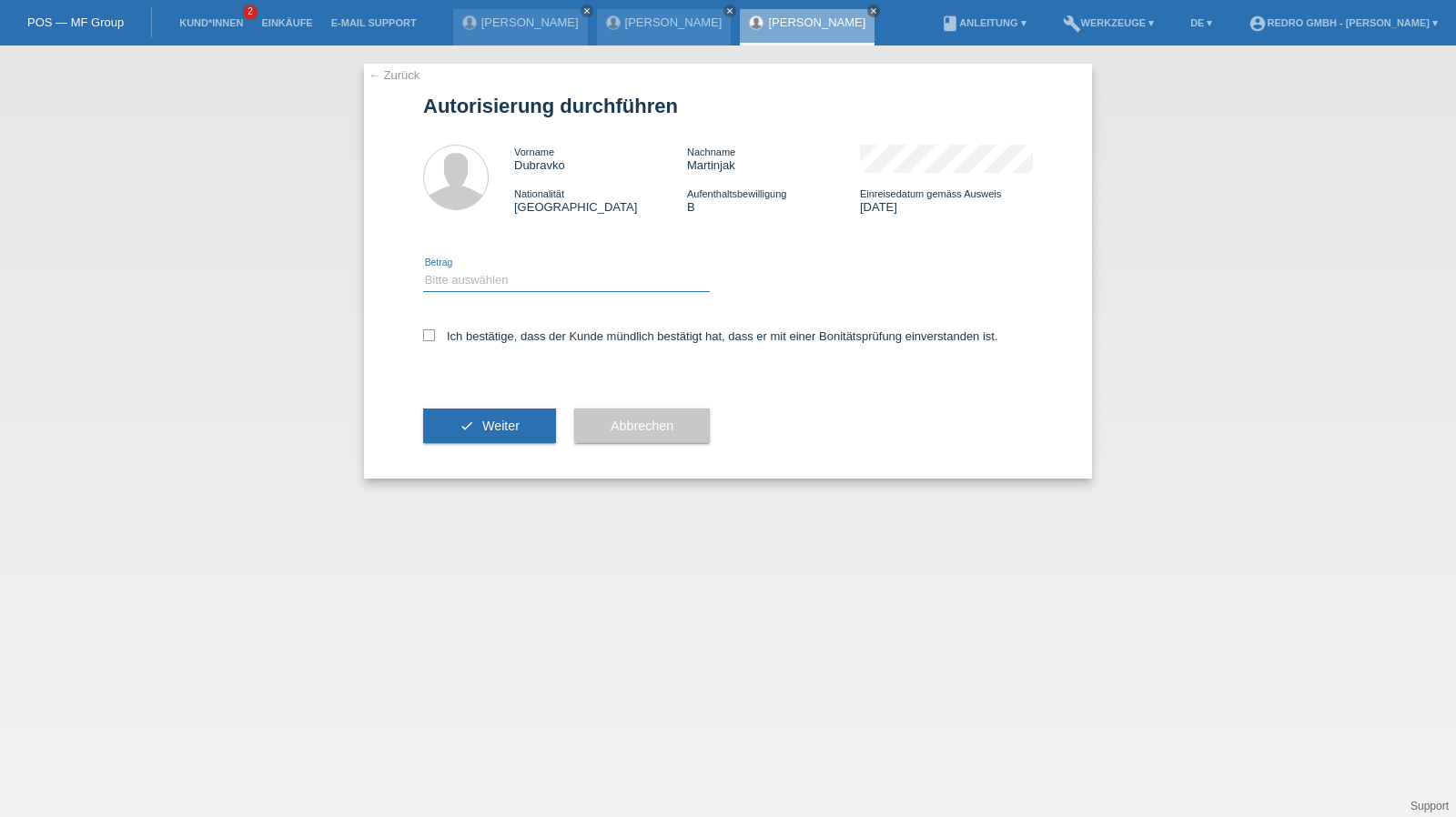
click at [469, 291] on select "Bitte auswählen CHF 1.00 - CHF 499.00 CHF 500.00 - CHF 1'999.00 CHF 2'000.00 - …" at bounding box center [567, 280] width 287 height 22
select select "1"
click at [423, 269] on select "Bitte auswählen CHF 1.00 - CHF 499.00 CHF 500.00 - CHF 1'999.00 CHF 2'000.00 - …" at bounding box center [567, 280] width 287 height 22
click at [466, 337] on label "Ich bestätige, dass der Kunde mündlich bestätigt hat, dass er mit einer Bonität…" at bounding box center [710, 336] width 575 height 14
click at [435, 337] on input "Ich bestätige, dass der Kunde mündlich bestätigt hat, dass er mit einer Bonität…" at bounding box center [429, 335] width 12 height 12
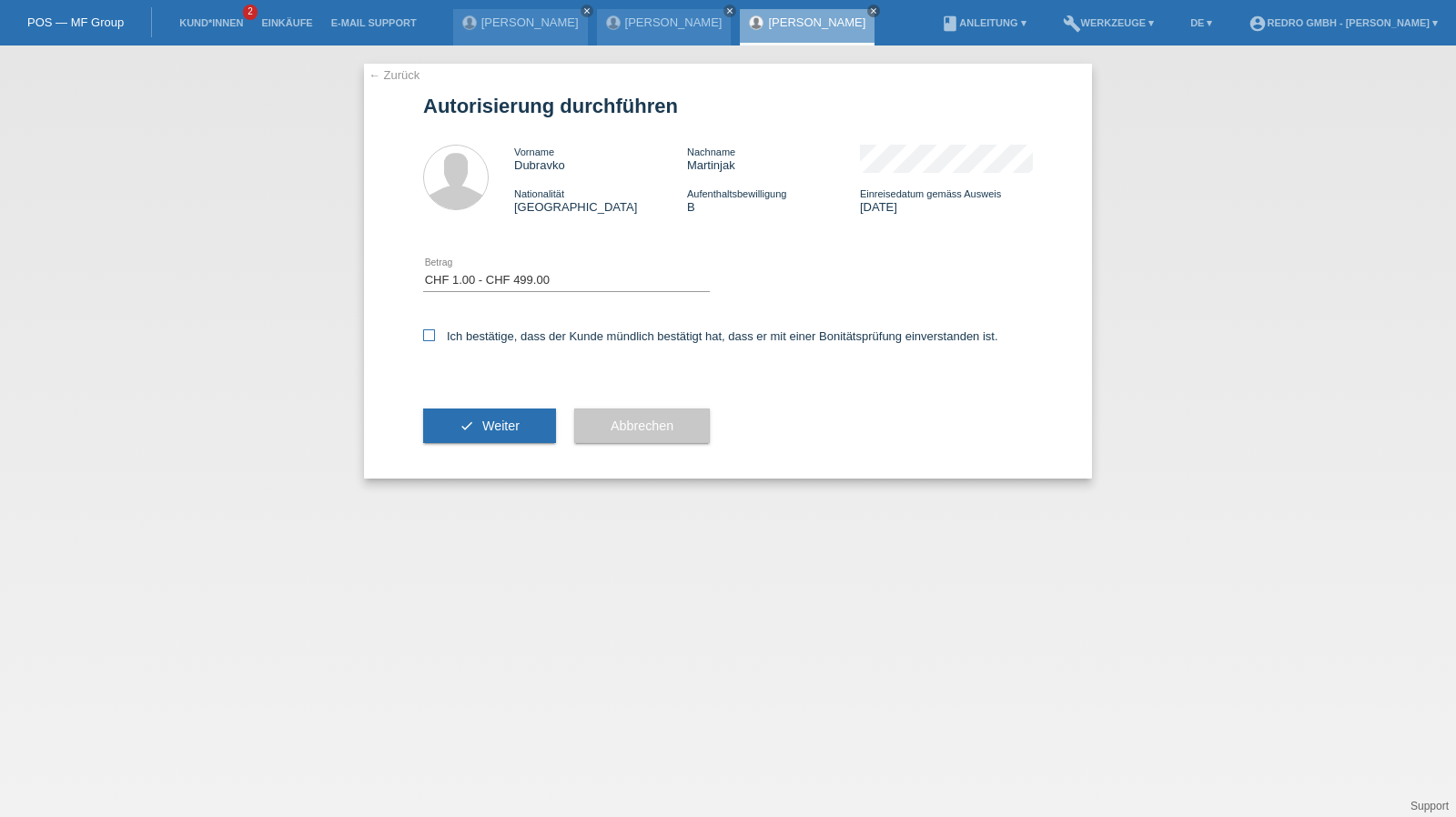
checkbox input "true"
click at [482, 439] on button "check Weiter" at bounding box center [489, 425] width 133 height 34
